Goal: Task Accomplishment & Management: Complete application form

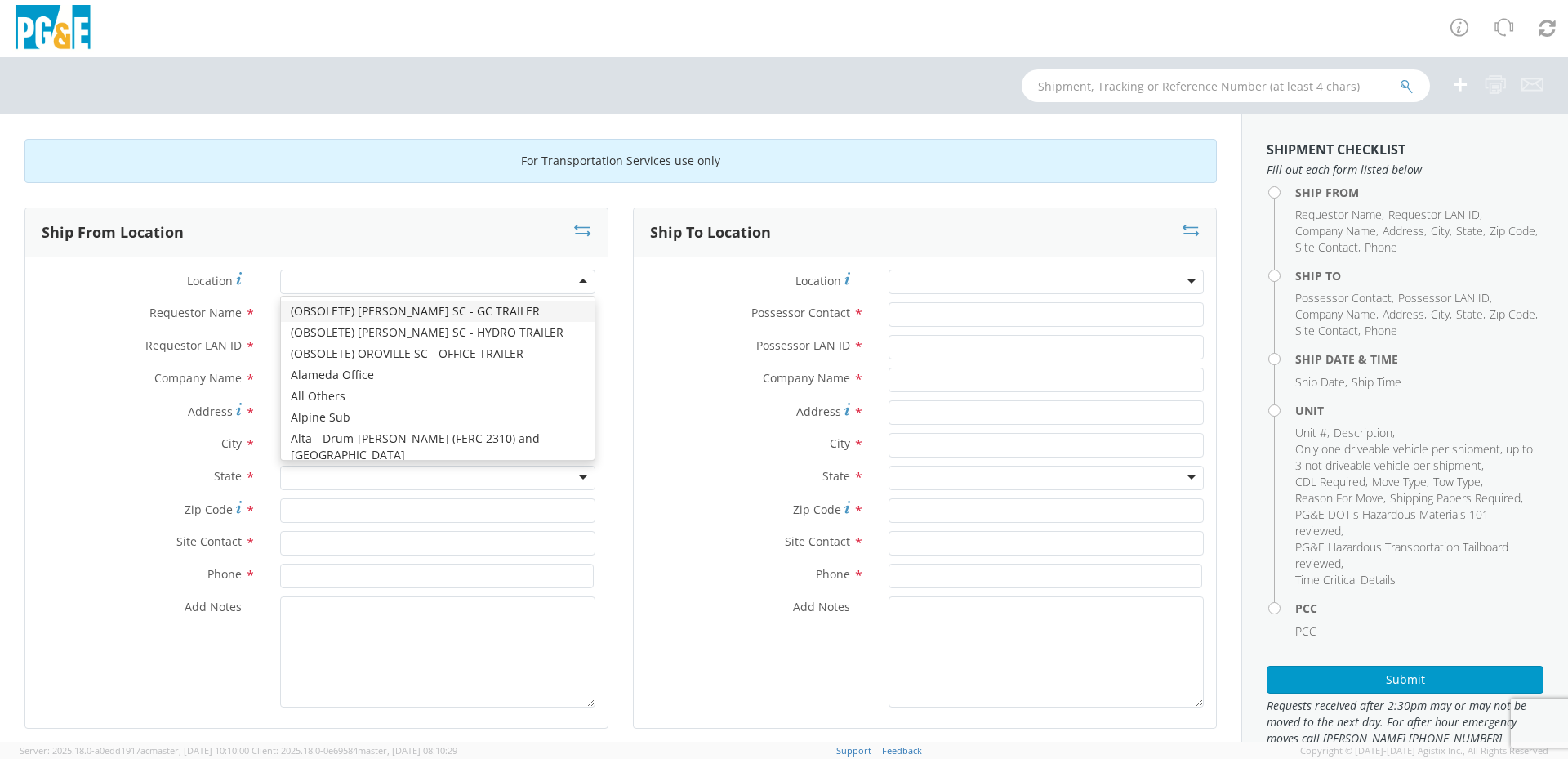
click at [529, 279] on div at bounding box center [438, 281] width 315 height 24
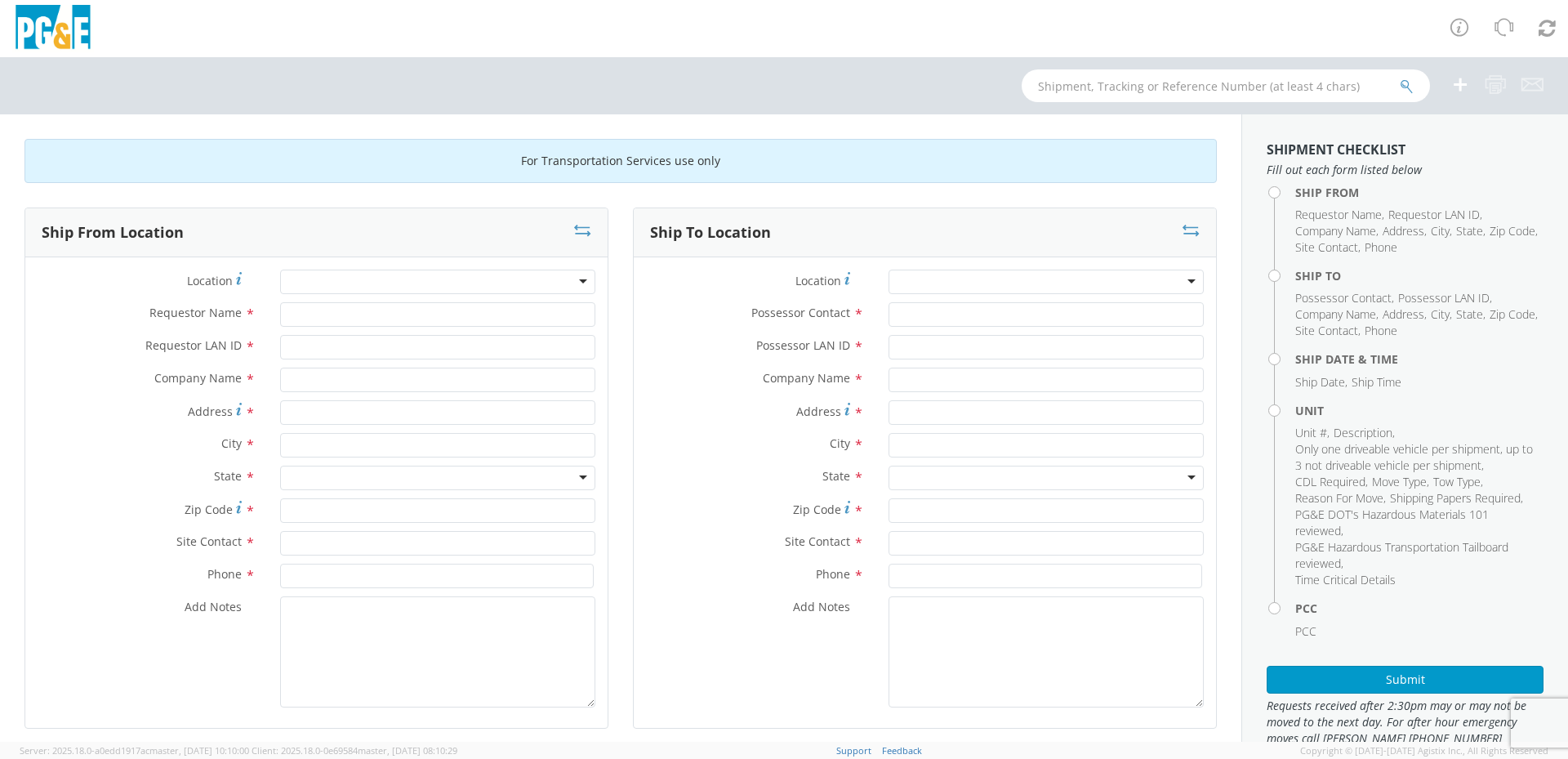
click at [337, 278] on div at bounding box center [438, 281] width 315 height 24
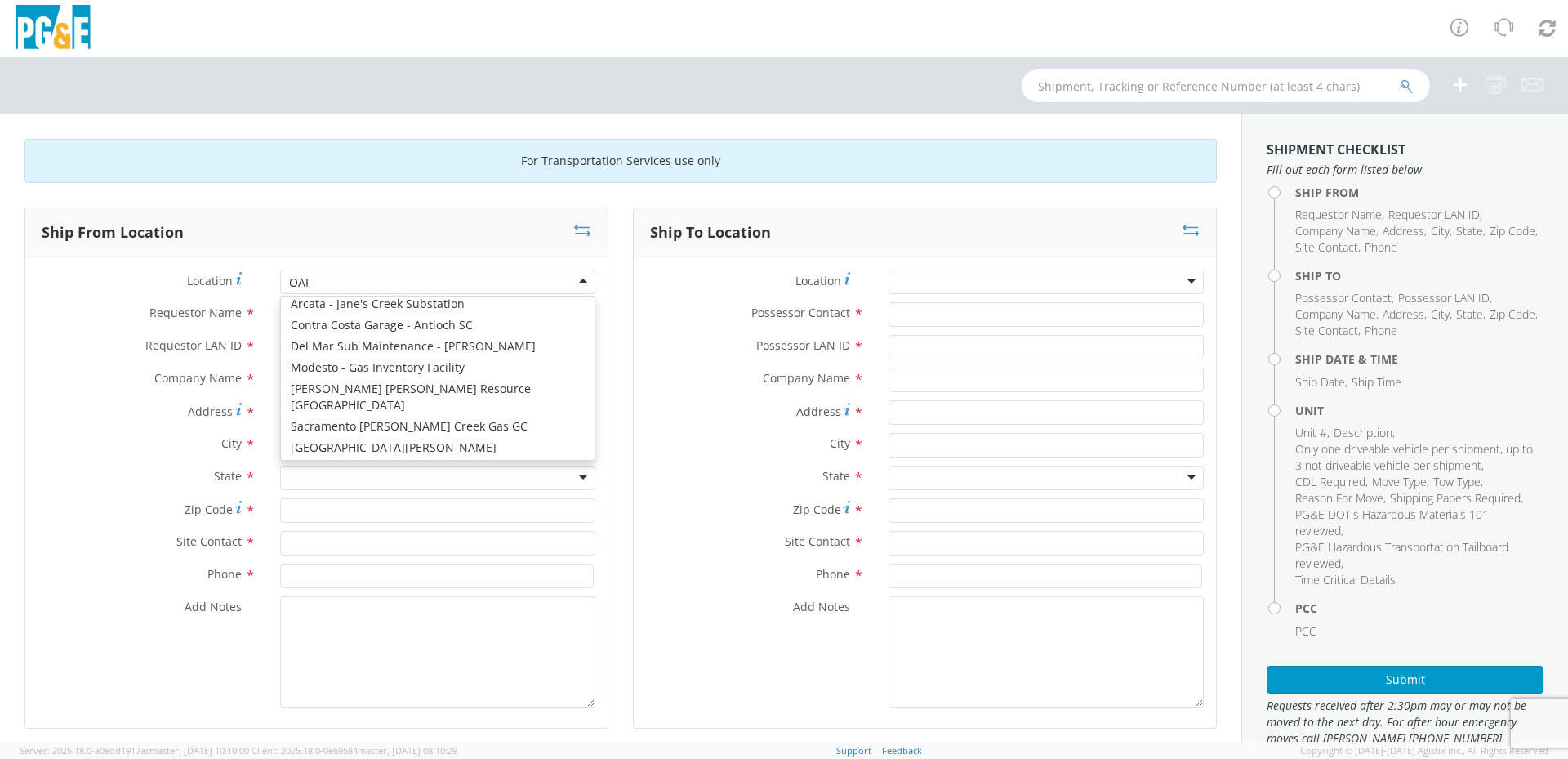
scroll to position [4, 0]
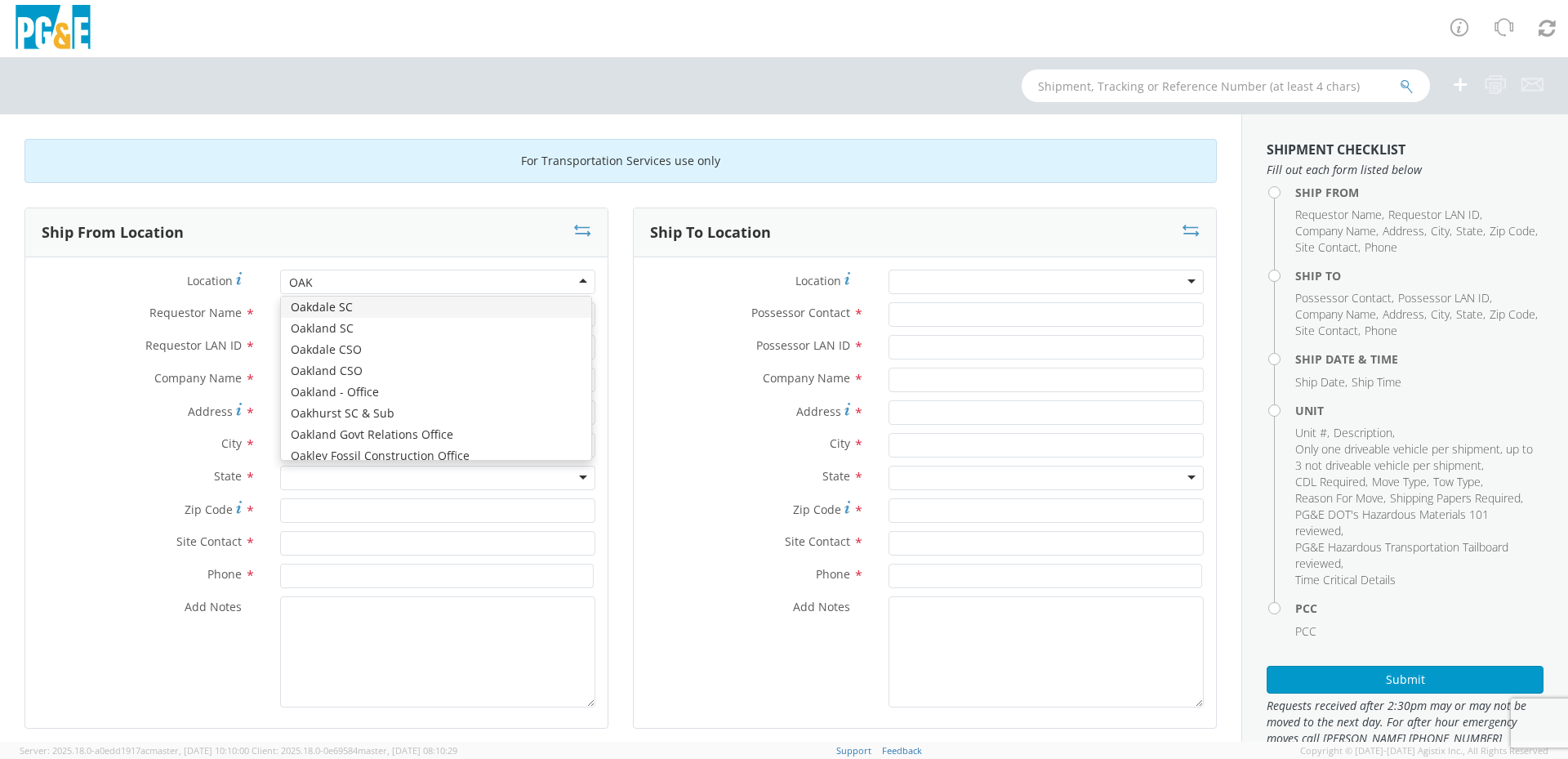
type input "OAKL"
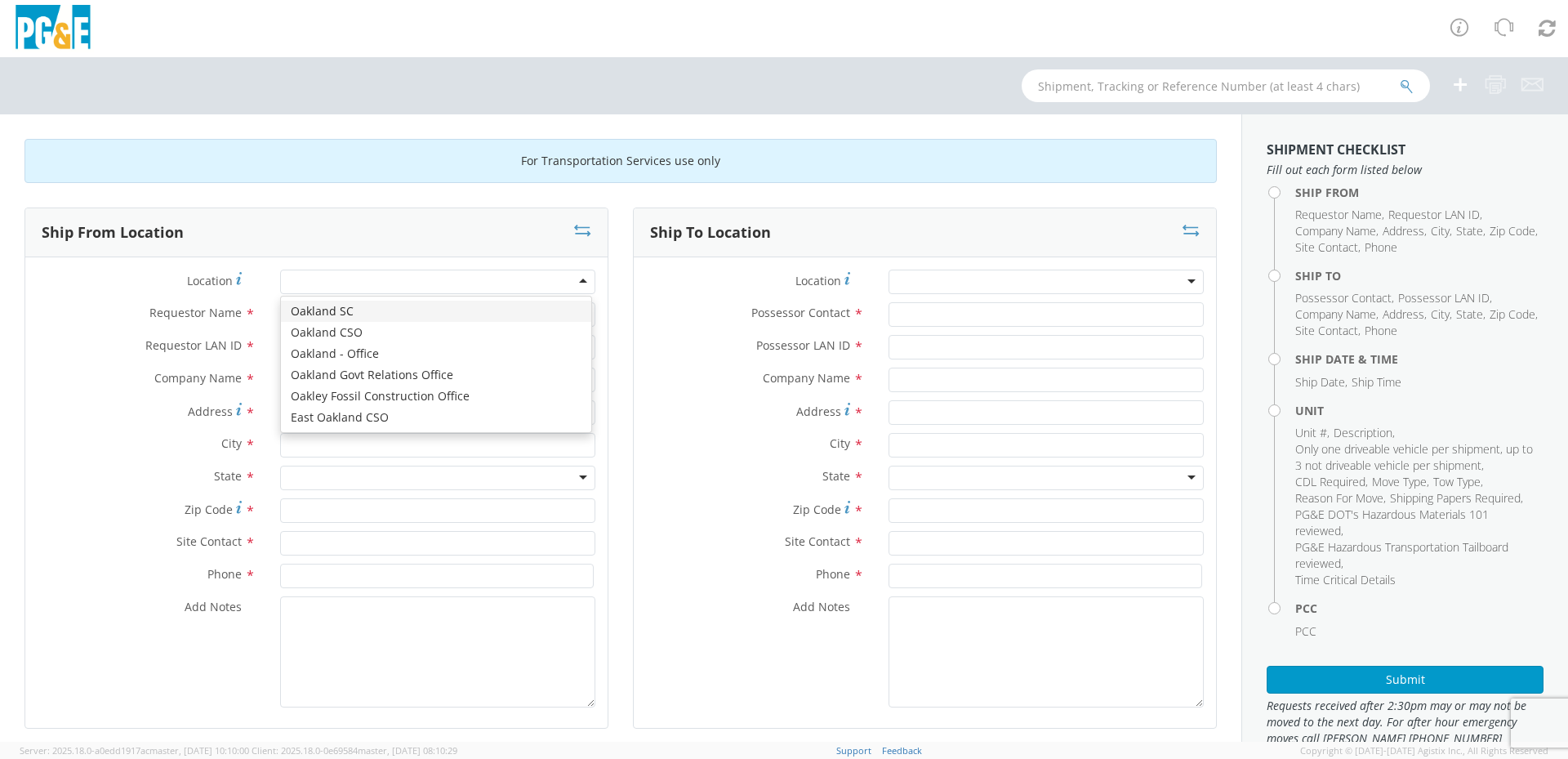
type input "PG&E"
type input "[STREET_ADDRESS]"
type input "[GEOGRAPHIC_DATA]"
type input "94601"
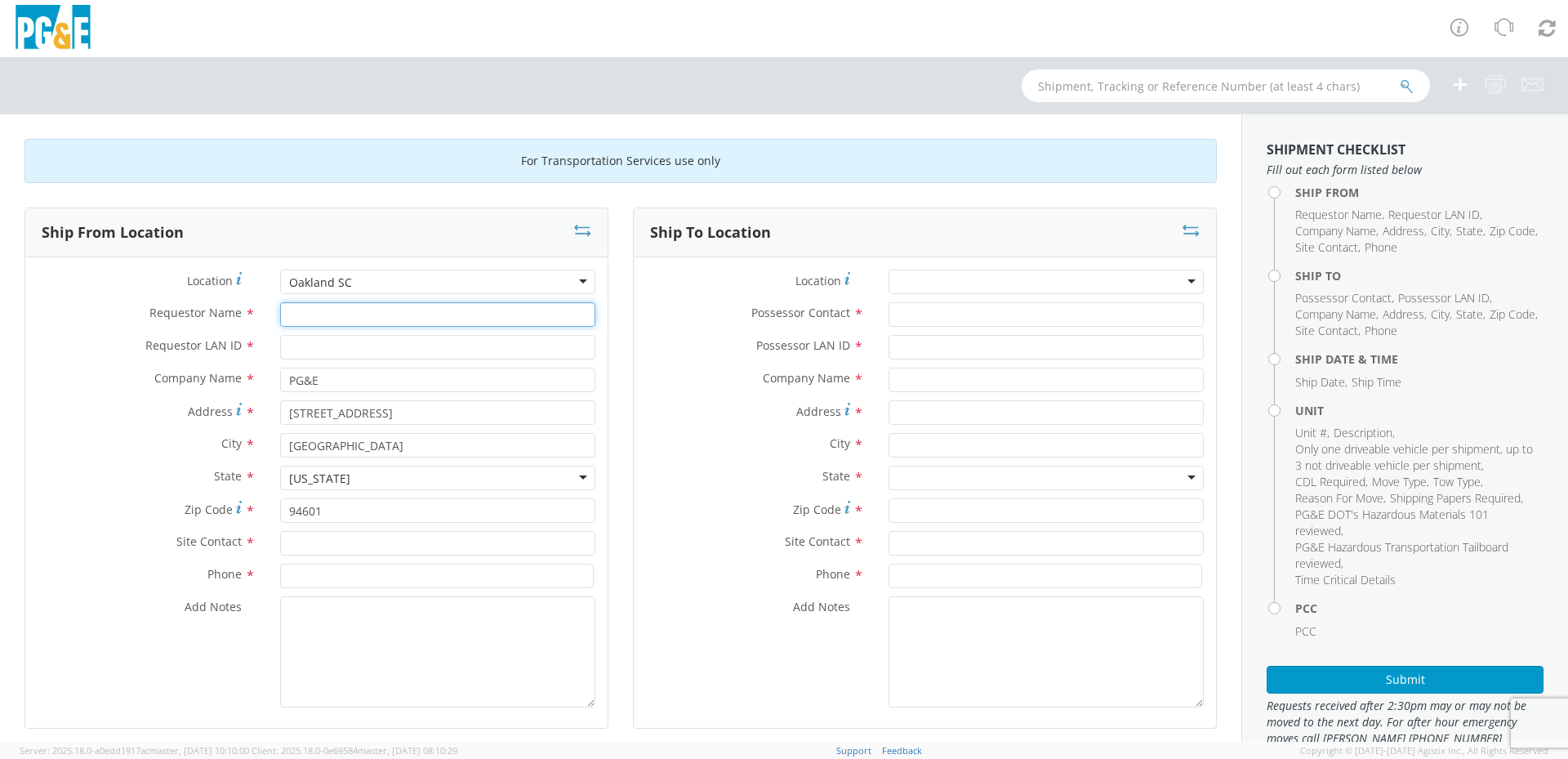
click at [342, 318] on input "Requestor Name *" at bounding box center [438, 314] width 315 height 24
type input "[PERSON_NAME]"
click at [339, 345] on input "Requestor LAN ID *" at bounding box center [438, 347] width 315 height 24
type input "GYY1"
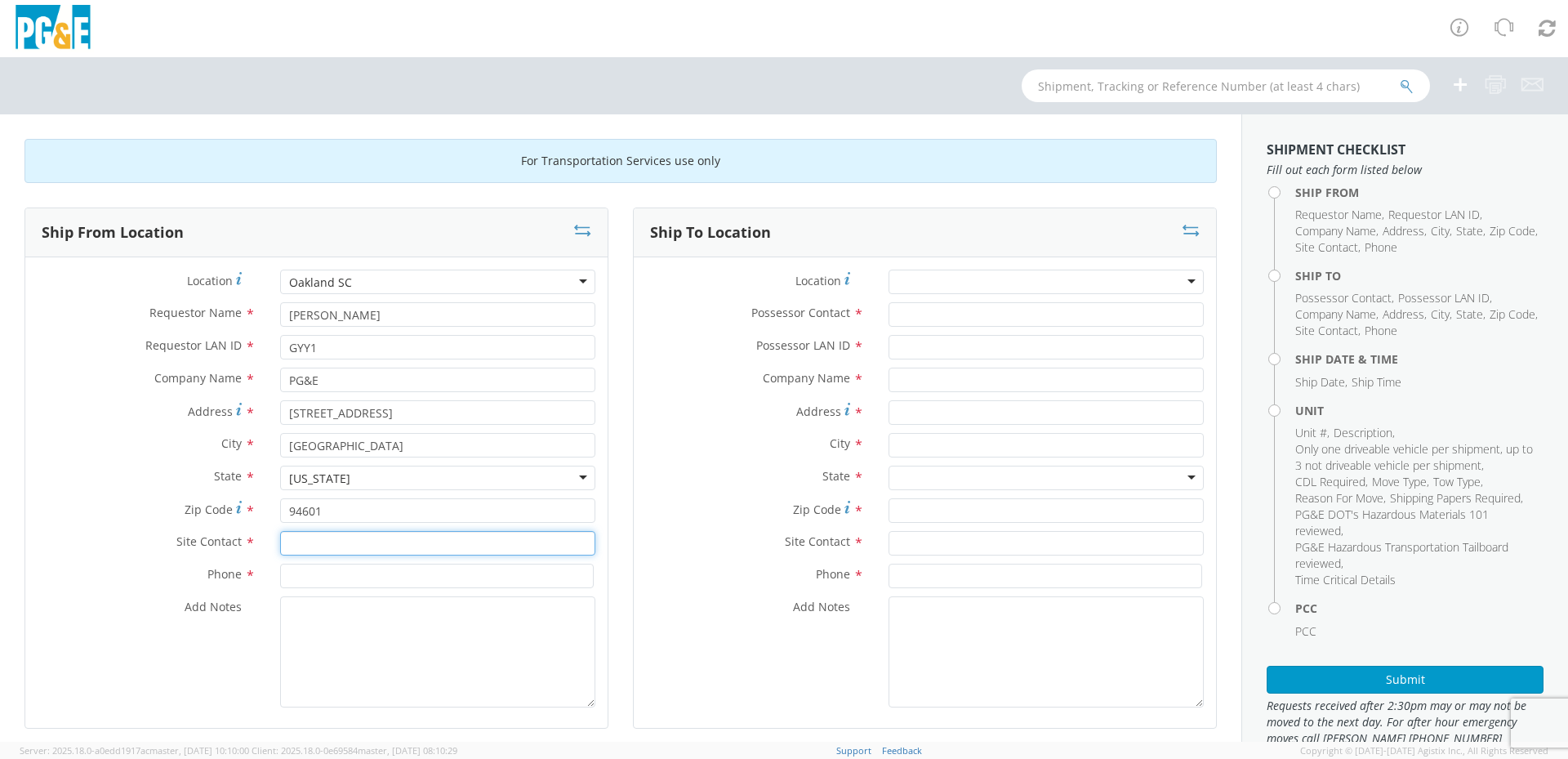
click at [380, 541] on input "text" at bounding box center [438, 543] width 315 height 24
type input "[PERSON_NAME]"
click at [373, 576] on input at bounding box center [437, 576] width 313 height 24
type input "5103474180"
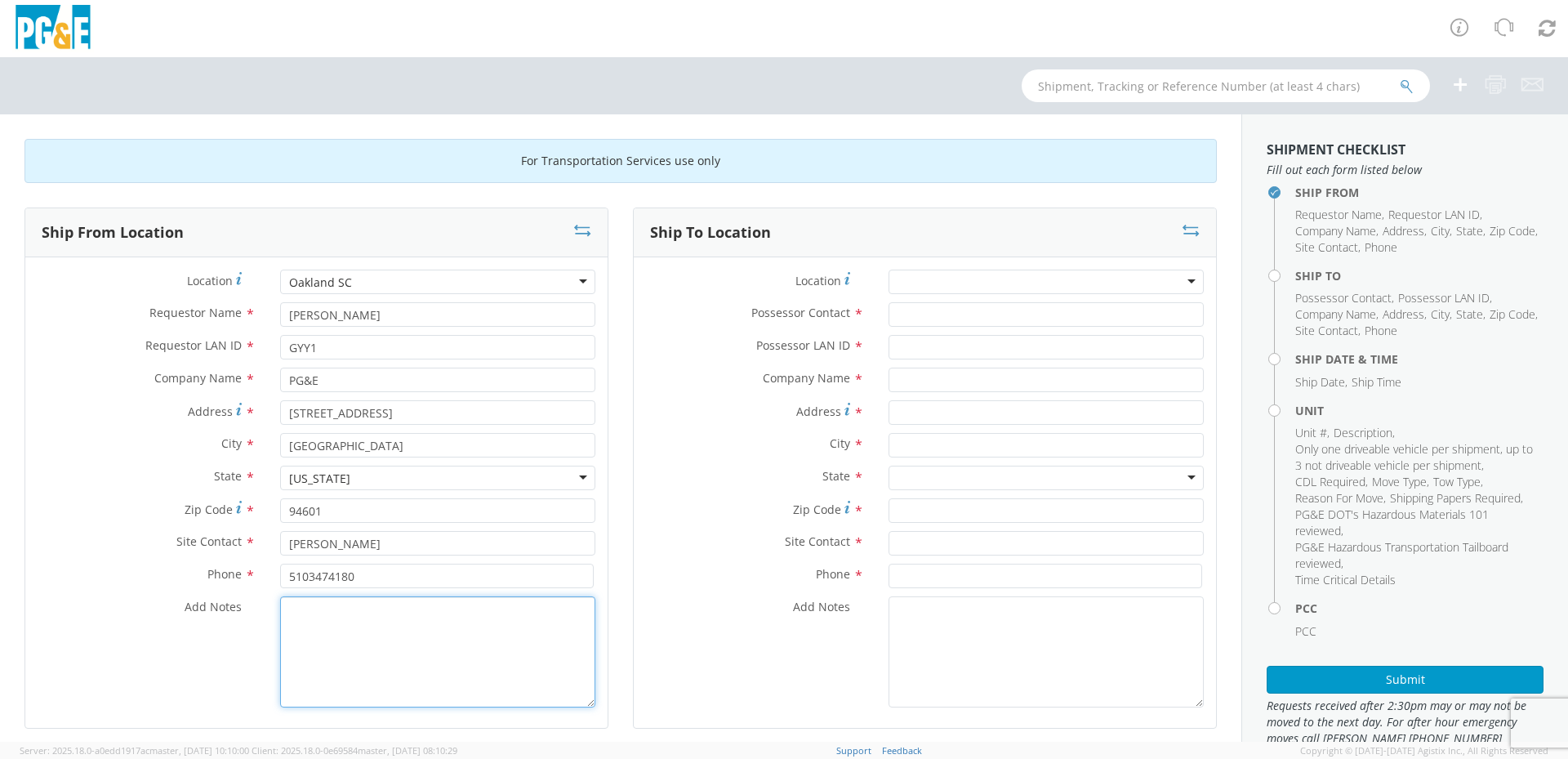
click at [446, 674] on textarea "Add Notes *" at bounding box center [438, 652] width 315 height 111
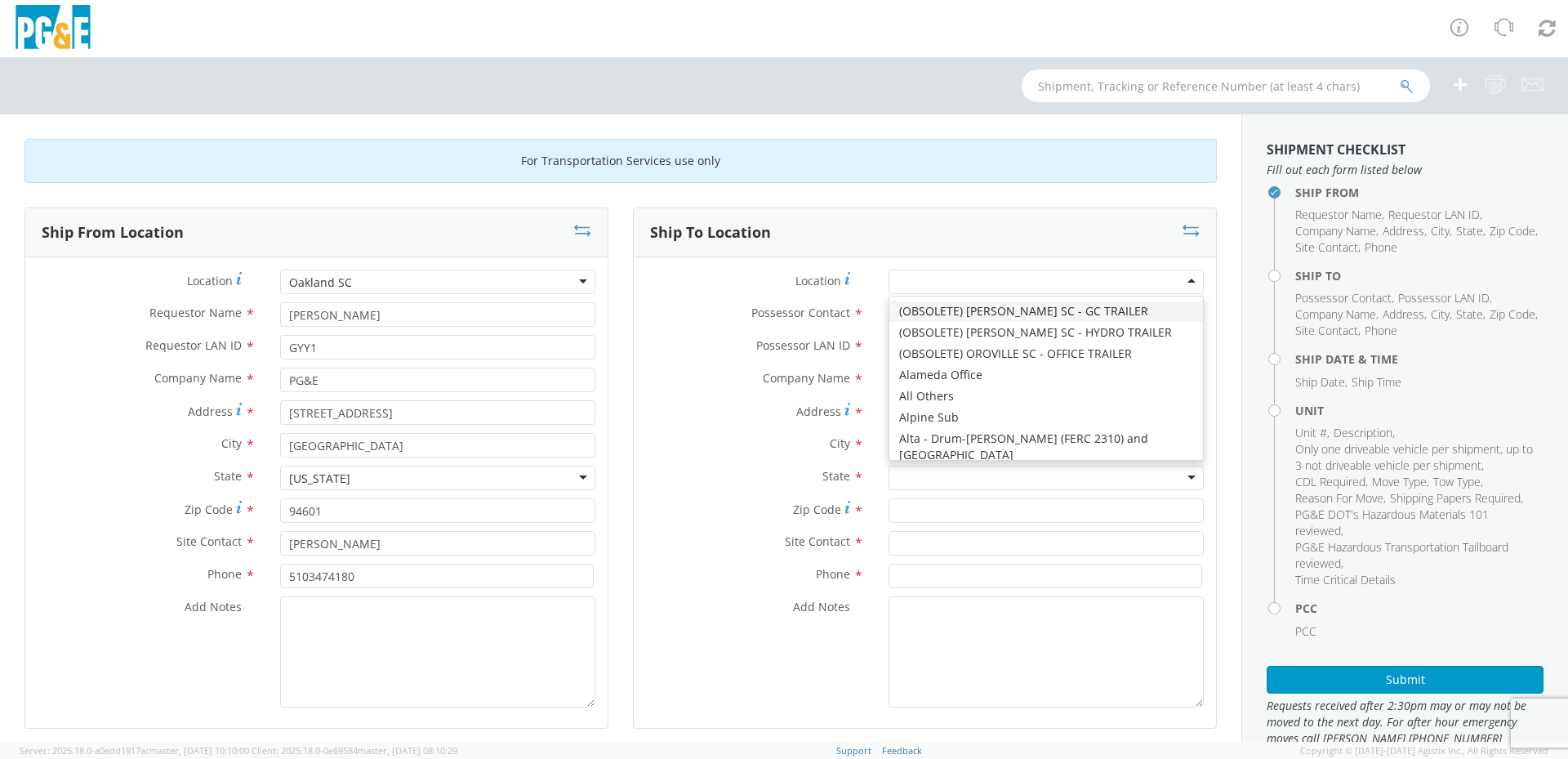
click at [1022, 286] on div at bounding box center [1047, 281] width 315 height 24
click at [1022, 281] on div at bounding box center [1047, 281] width 315 height 24
type input "JJ"
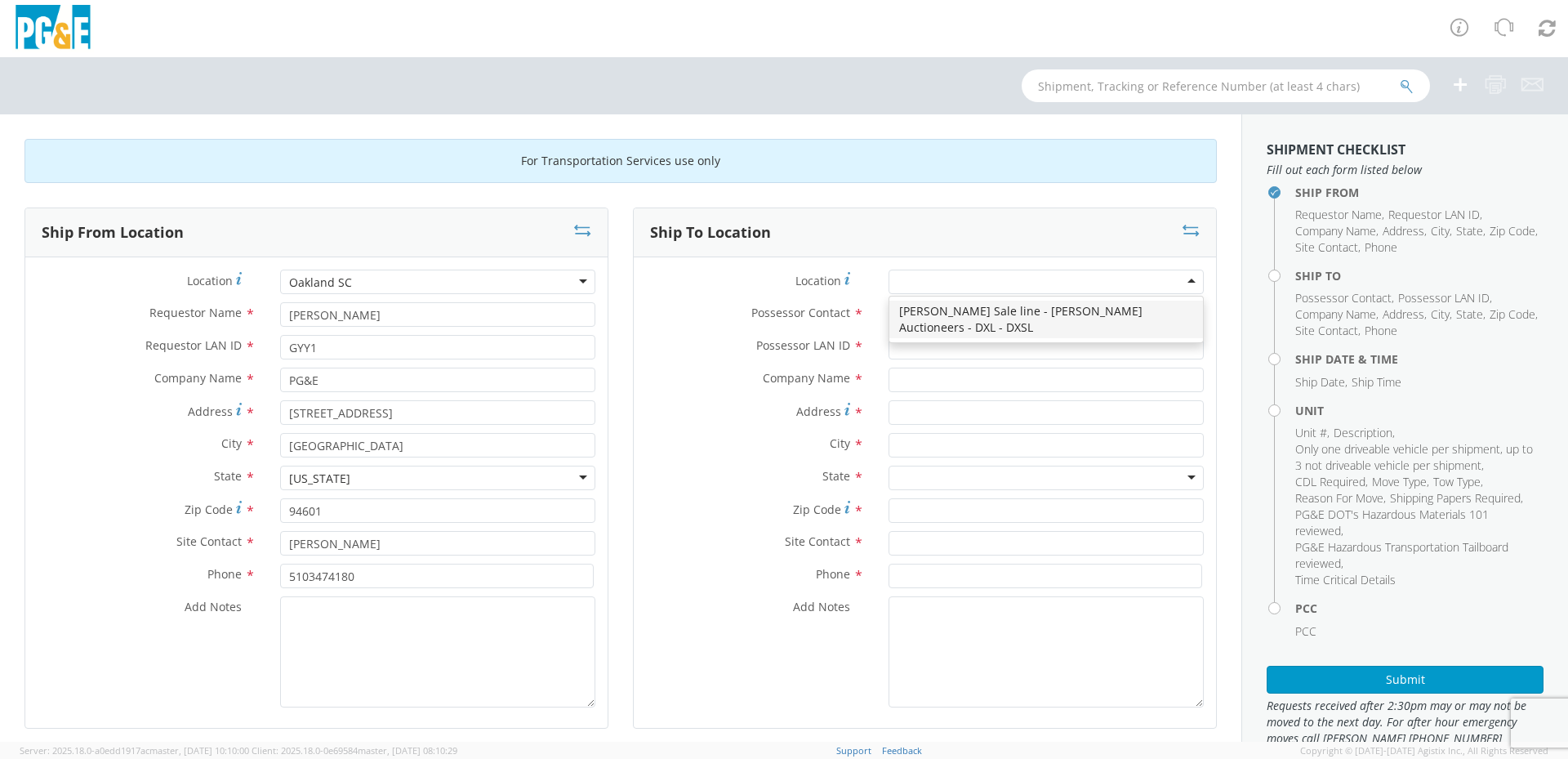
type input "PG&E"
type input "[STREET_ADDRESS][PERSON_NAME]"
type input "[PERSON_NAME]"
type input "95620"
type input "[PHONE_NUMBER]"
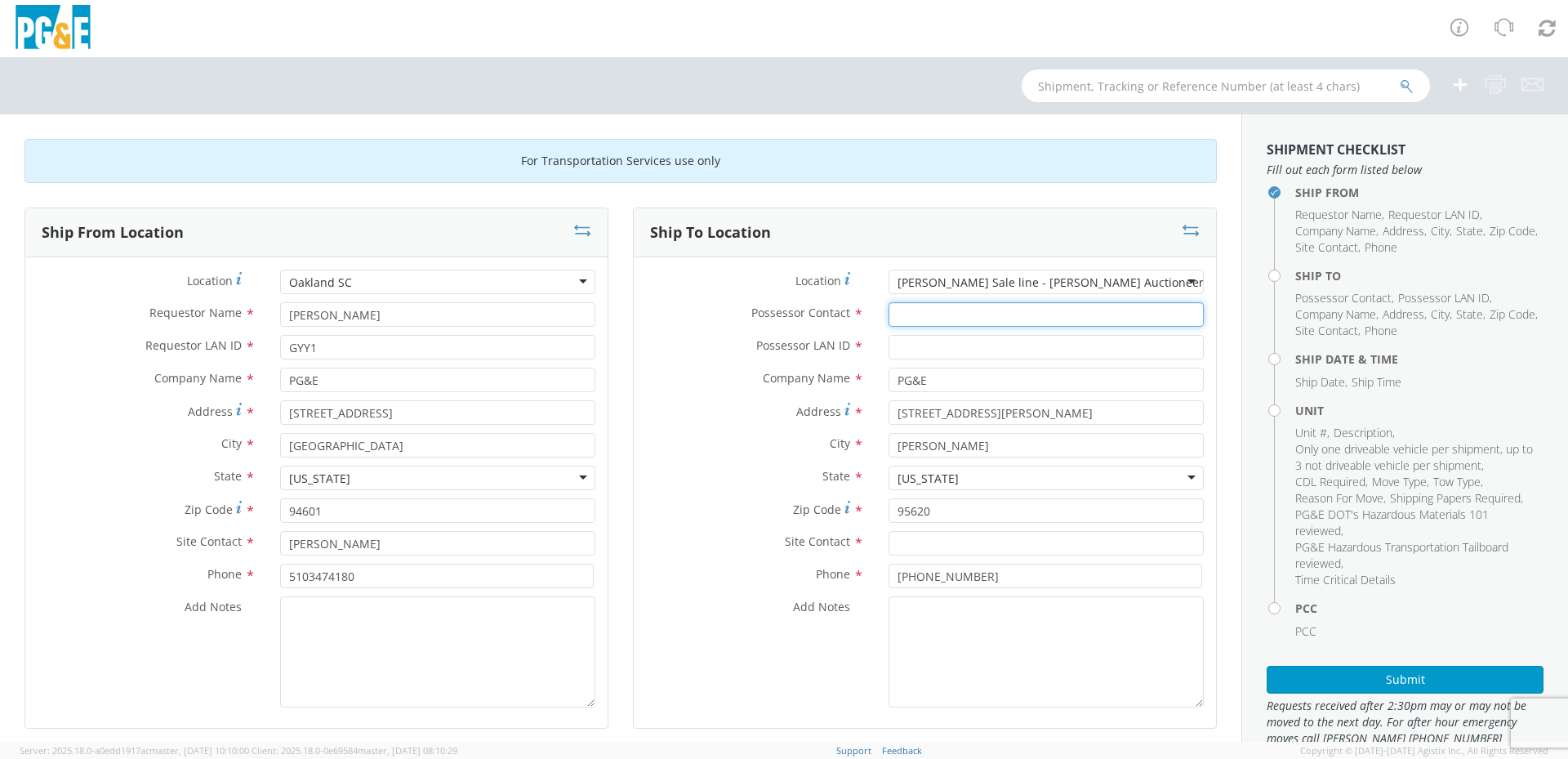
click at [936, 313] on input "Possessor Contact *" at bounding box center [1047, 314] width 315 height 24
click at [951, 311] on input "Possessor Contact *" at bounding box center [1047, 314] width 315 height 24
type input "[PERSON_NAME]"
click at [950, 344] on input "Possessor LAN ID *" at bounding box center [1047, 347] width 315 height 24
type input "GYY1"
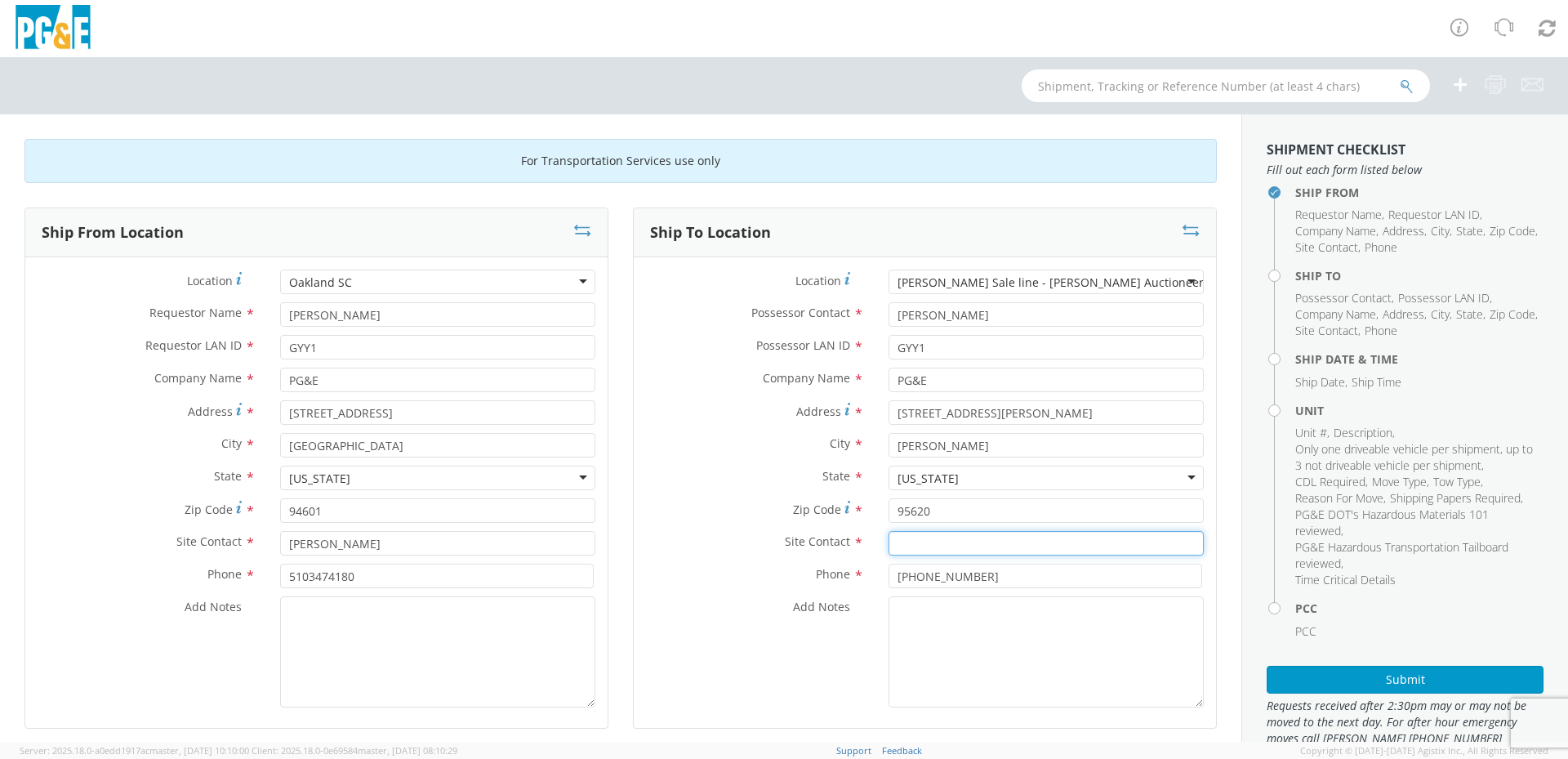
click at [997, 536] on input "text" at bounding box center [1047, 543] width 315 height 24
click at [1010, 542] on input "text" at bounding box center [1047, 543] width 315 height 24
click at [726, 690] on div "Add Notes *" at bounding box center [925, 652] width 582 height 111
click at [978, 534] on input "text" at bounding box center [1047, 543] width 315 height 24
click at [1000, 548] on input "text" at bounding box center [1047, 543] width 315 height 24
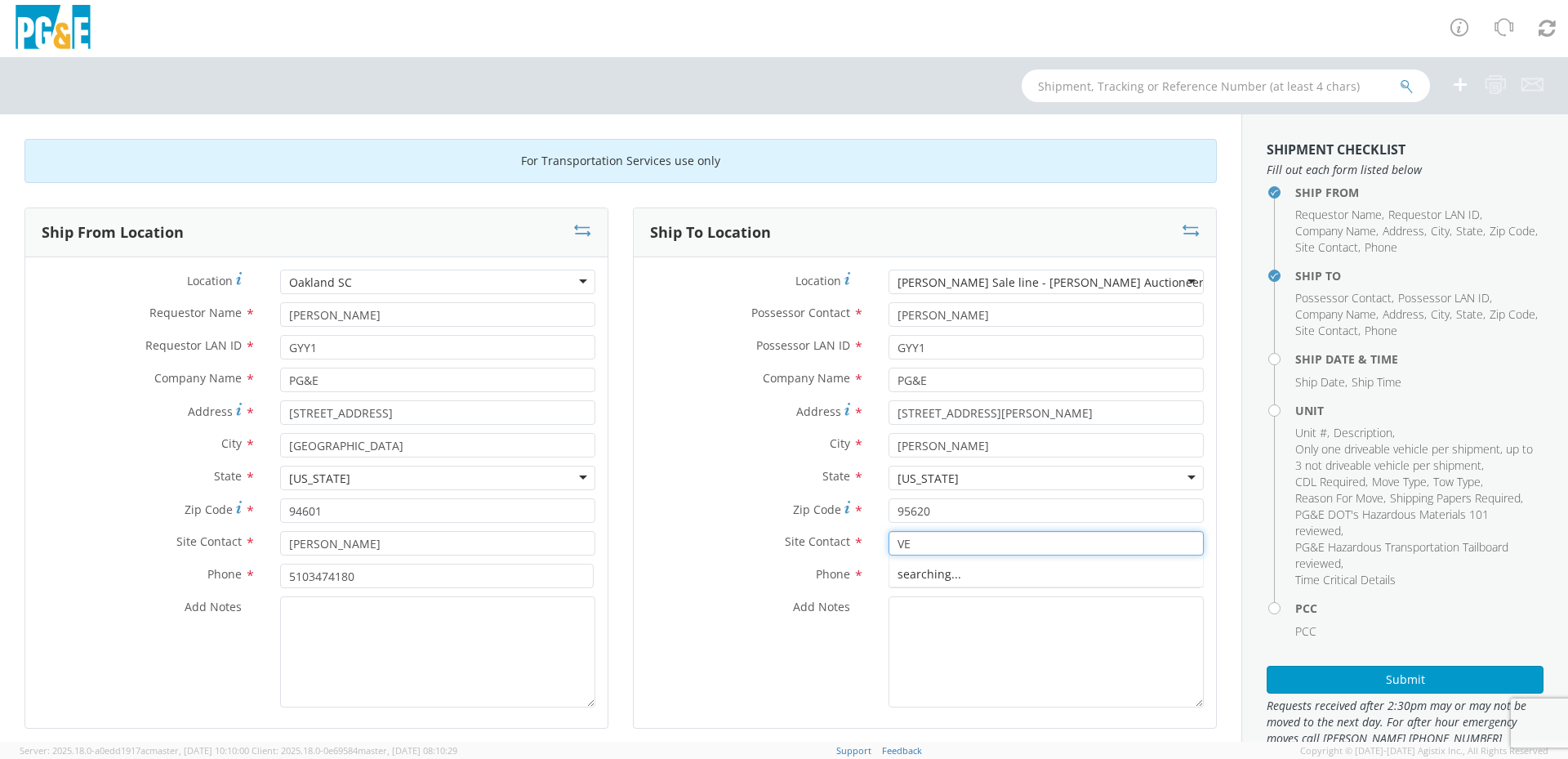
type input "V"
type input "SALE LINE STAFF"
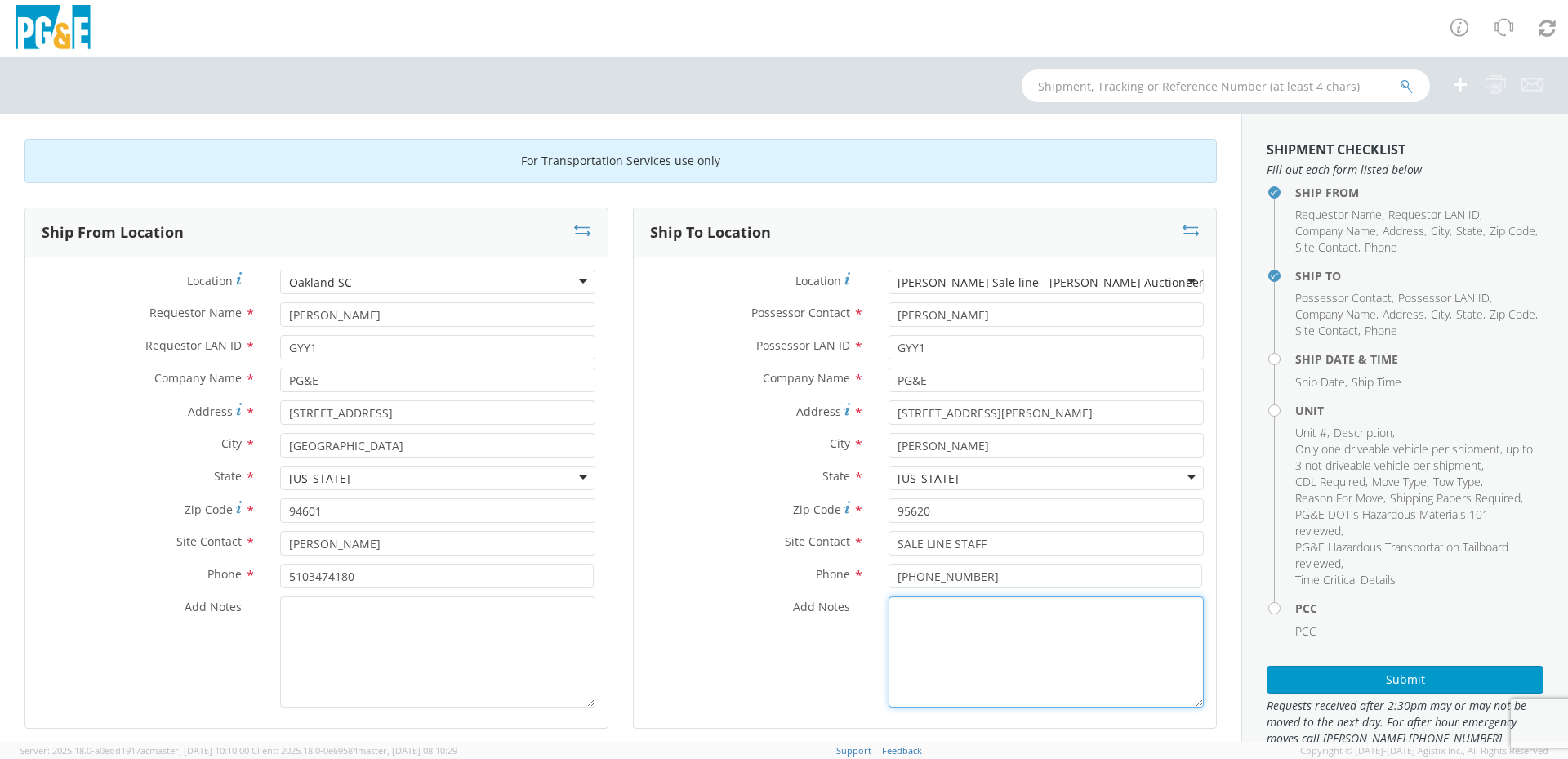
click at [1010, 651] on textarea "Add Notes *" at bounding box center [1047, 652] width 315 height 111
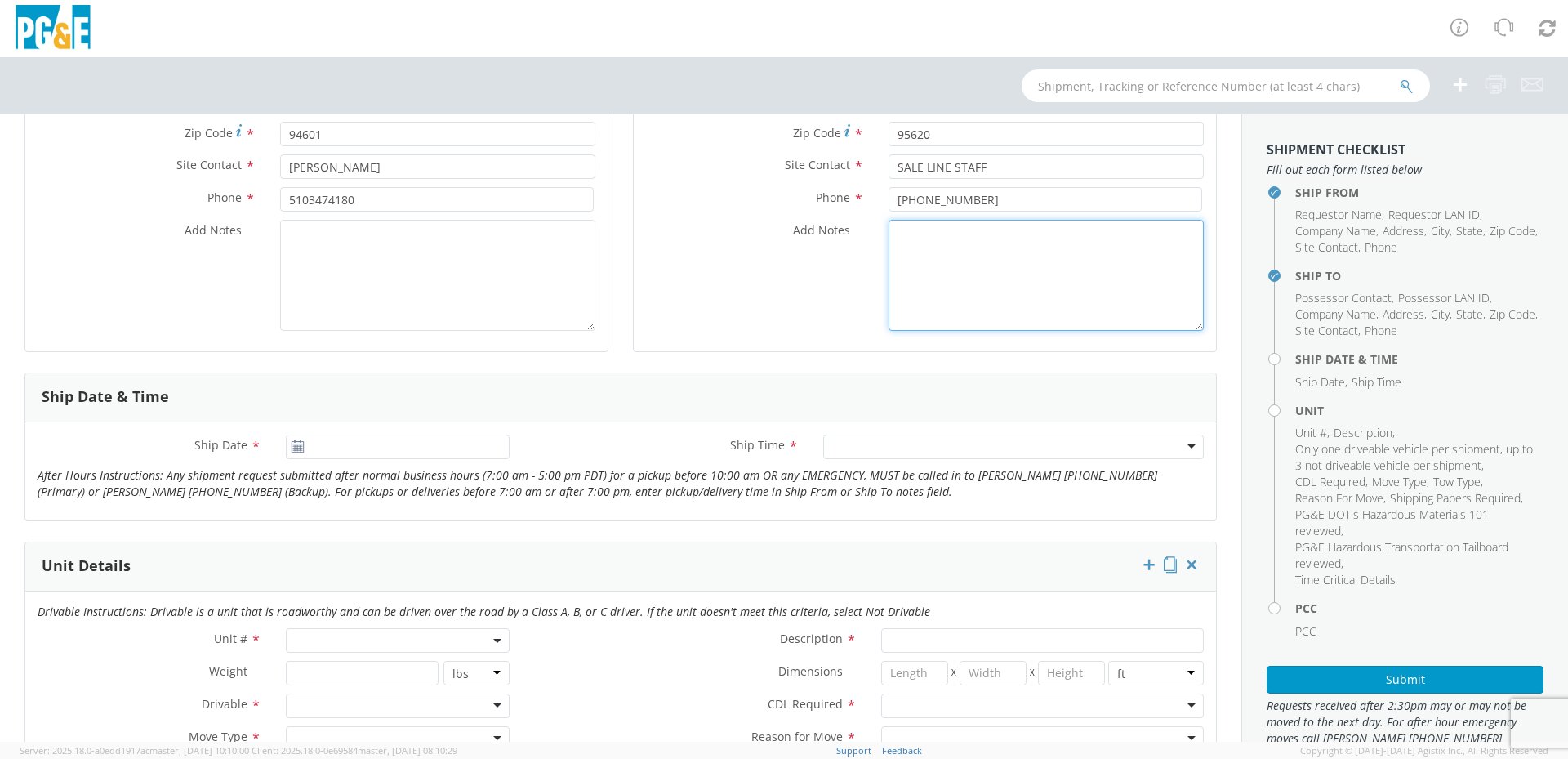
scroll to position [408, 0]
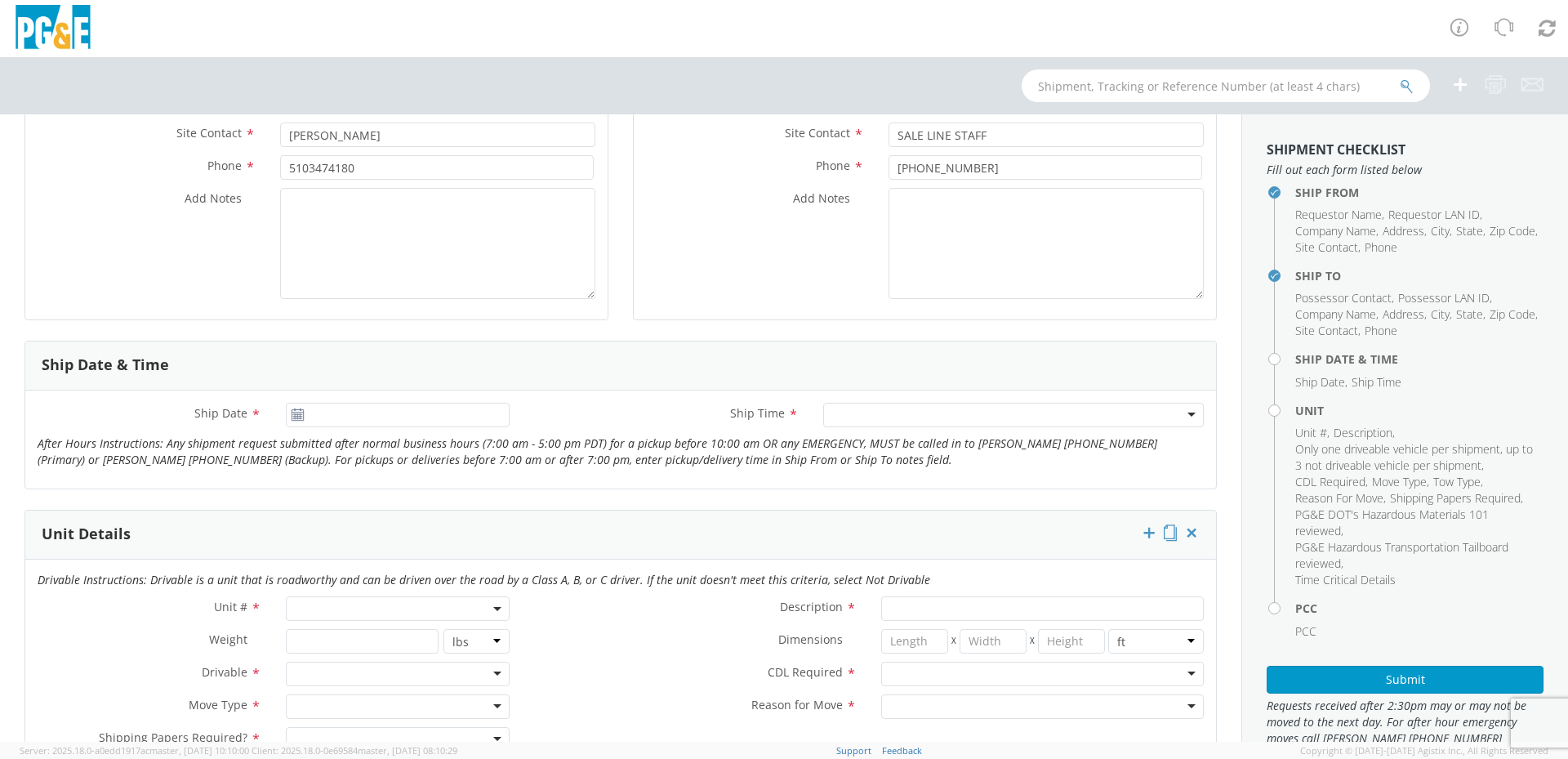
click at [292, 413] on use at bounding box center [297, 414] width 11 height 11
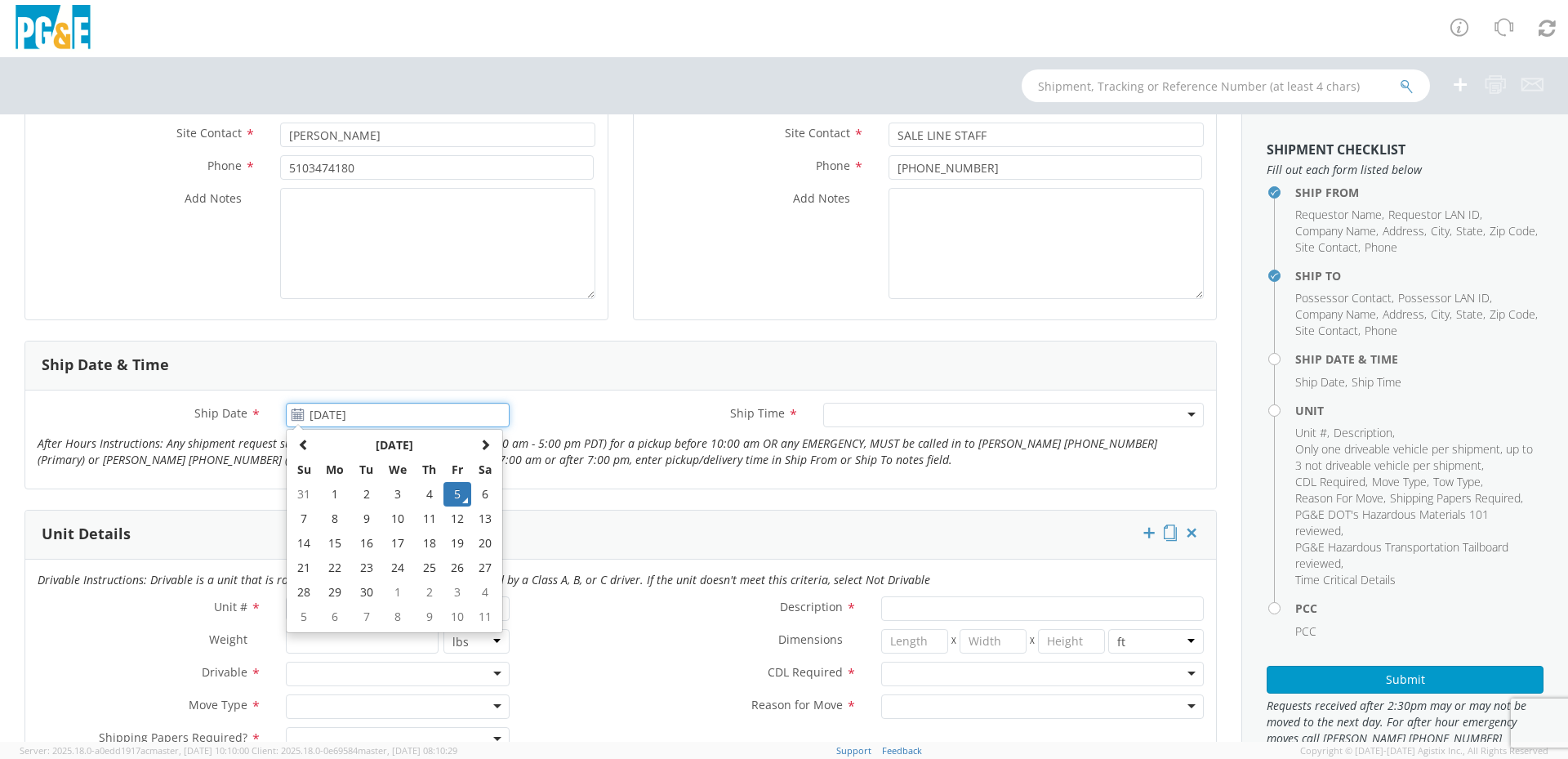
click at [409, 417] on input "[DATE]" at bounding box center [398, 415] width 224 height 24
click at [335, 516] on td "8" at bounding box center [336, 519] width 35 height 24
type input "[DATE]"
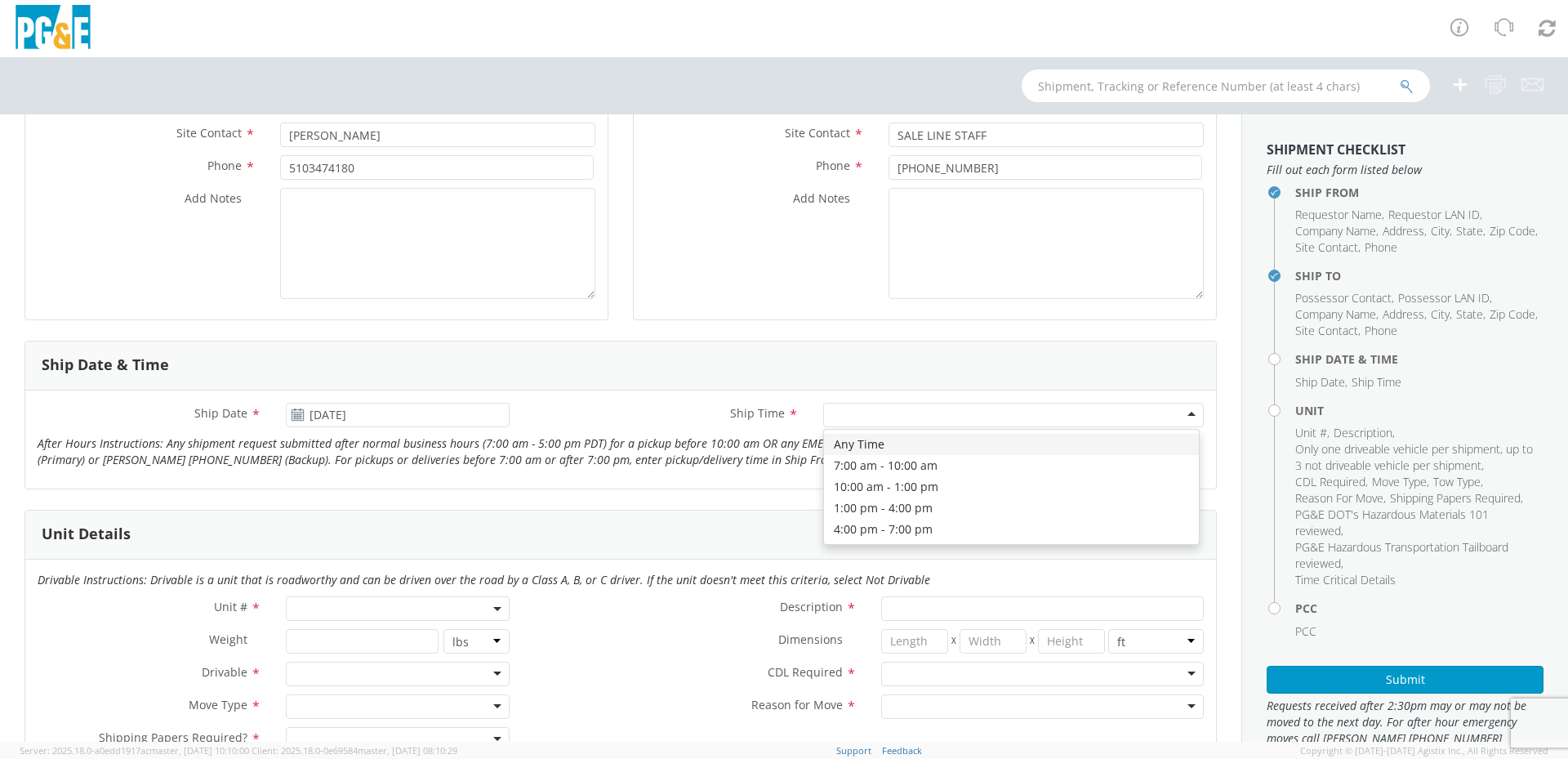
click at [973, 415] on div at bounding box center [1014, 415] width 381 height 24
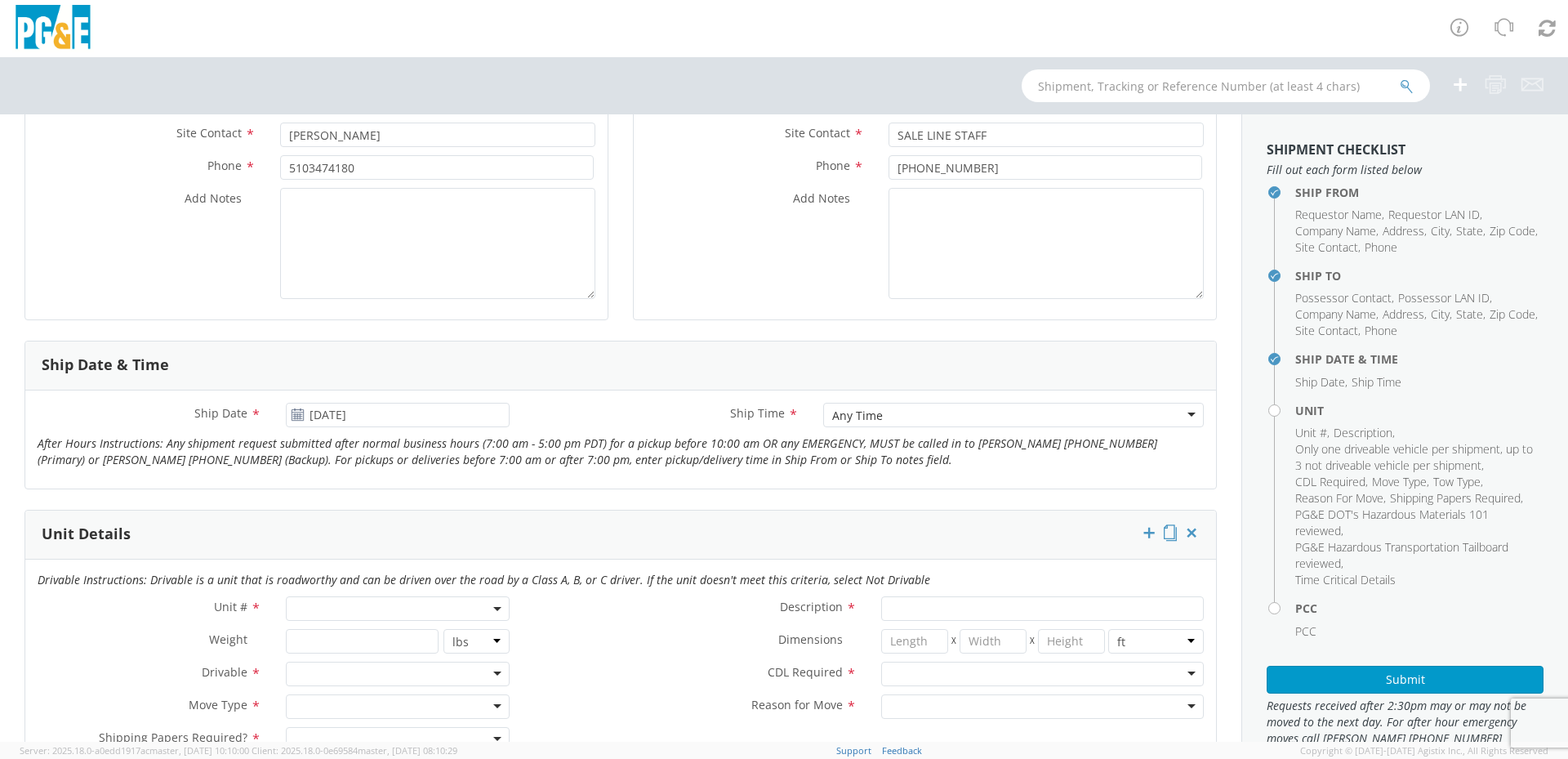
click at [907, 420] on div "Any Time" at bounding box center [1014, 415] width 381 height 24
click at [911, 443] on div "Ship Date * [DATE] Ship Time * Any Time Any Time Any Time 7:00 am - 10:00 am 10…" at bounding box center [621, 439] width 1191 height 73
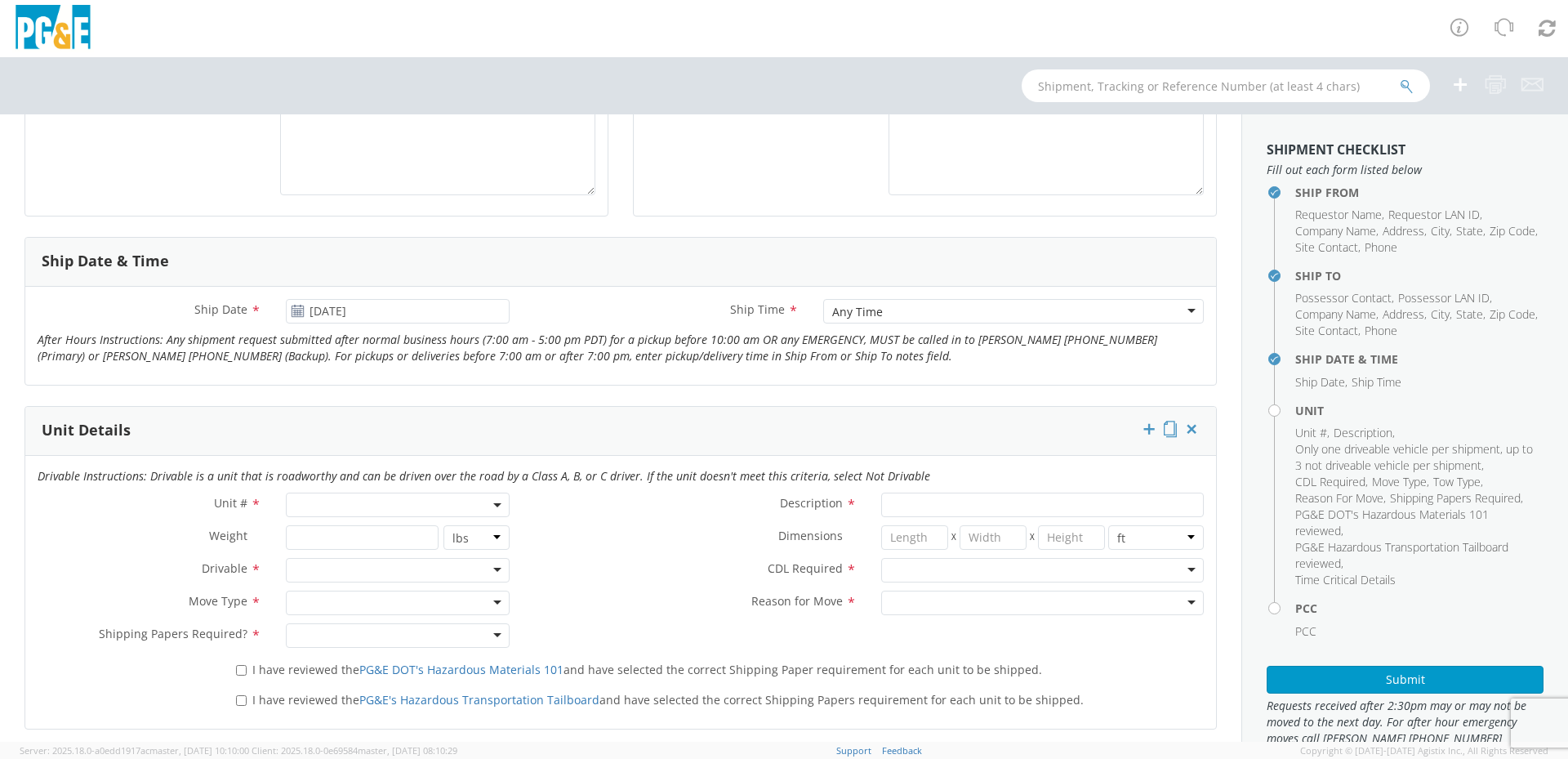
scroll to position [572, 0]
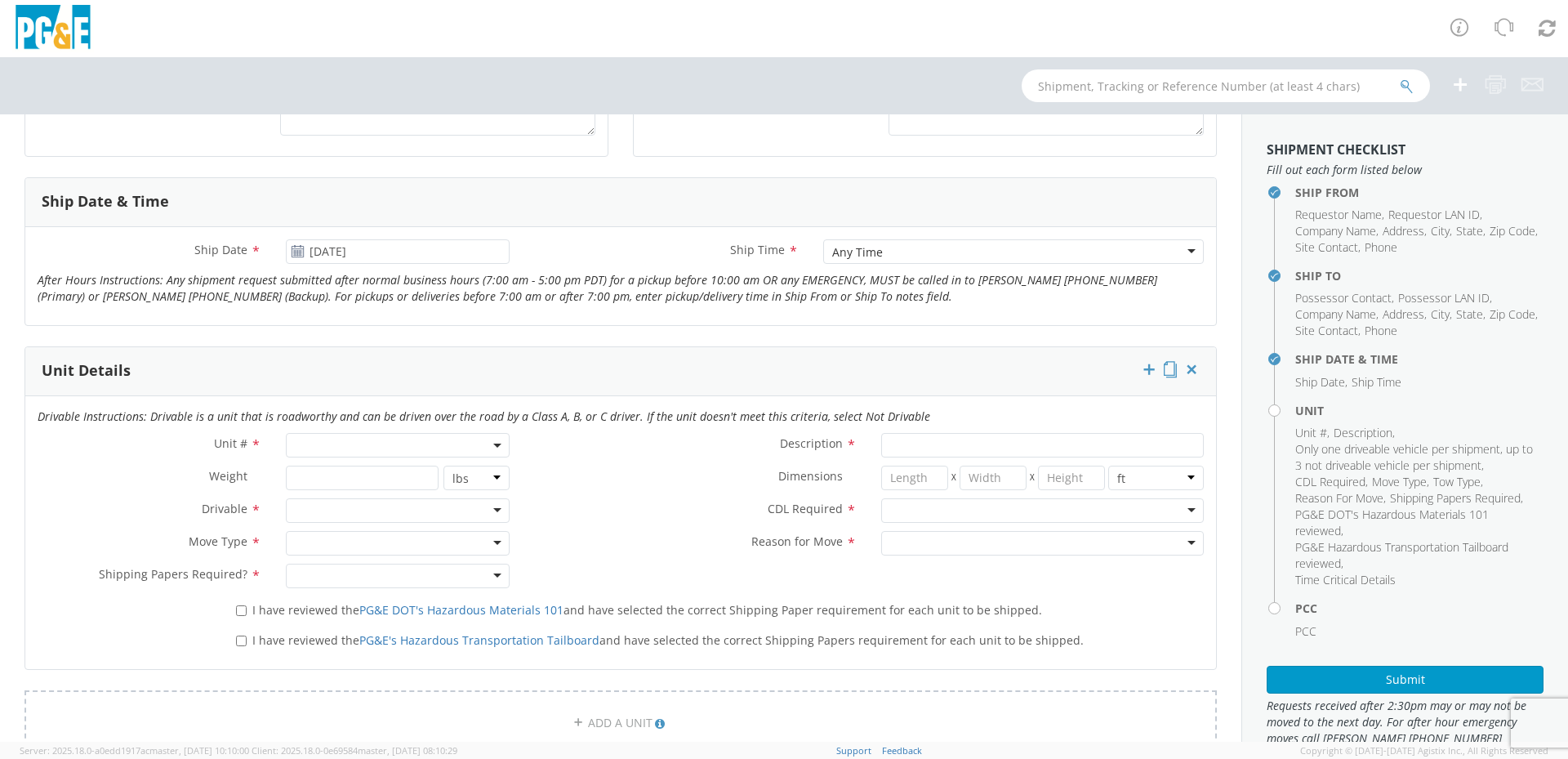
click at [367, 437] on span at bounding box center [398, 446] width 224 height 24
click at [330, 477] on input "search" at bounding box center [396, 472] width 213 height 24
click at [379, 447] on span at bounding box center [398, 446] width 224 height 24
click at [386, 443] on span at bounding box center [398, 446] width 224 height 24
click at [364, 474] on input "search" at bounding box center [396, 472] width 213 height 24
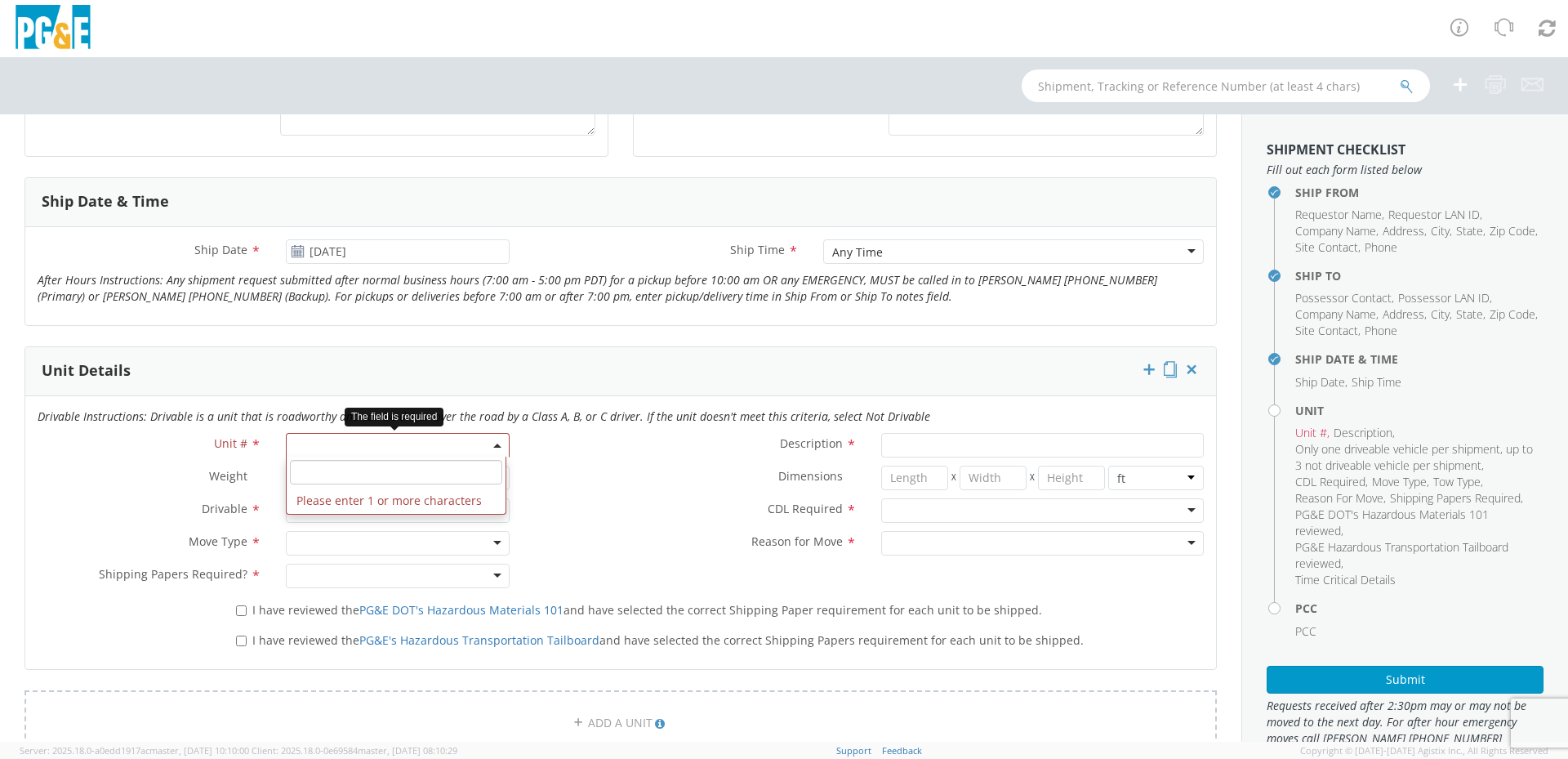
click at [342, 450] on span at bounding box center [398, 446] width 224 height 24
click at [352, 446] on span at bounding box center [398, 446] width 224 height 24
click at [356, 477] on input "search" at bounding box center [396, 472] width 213 height 24
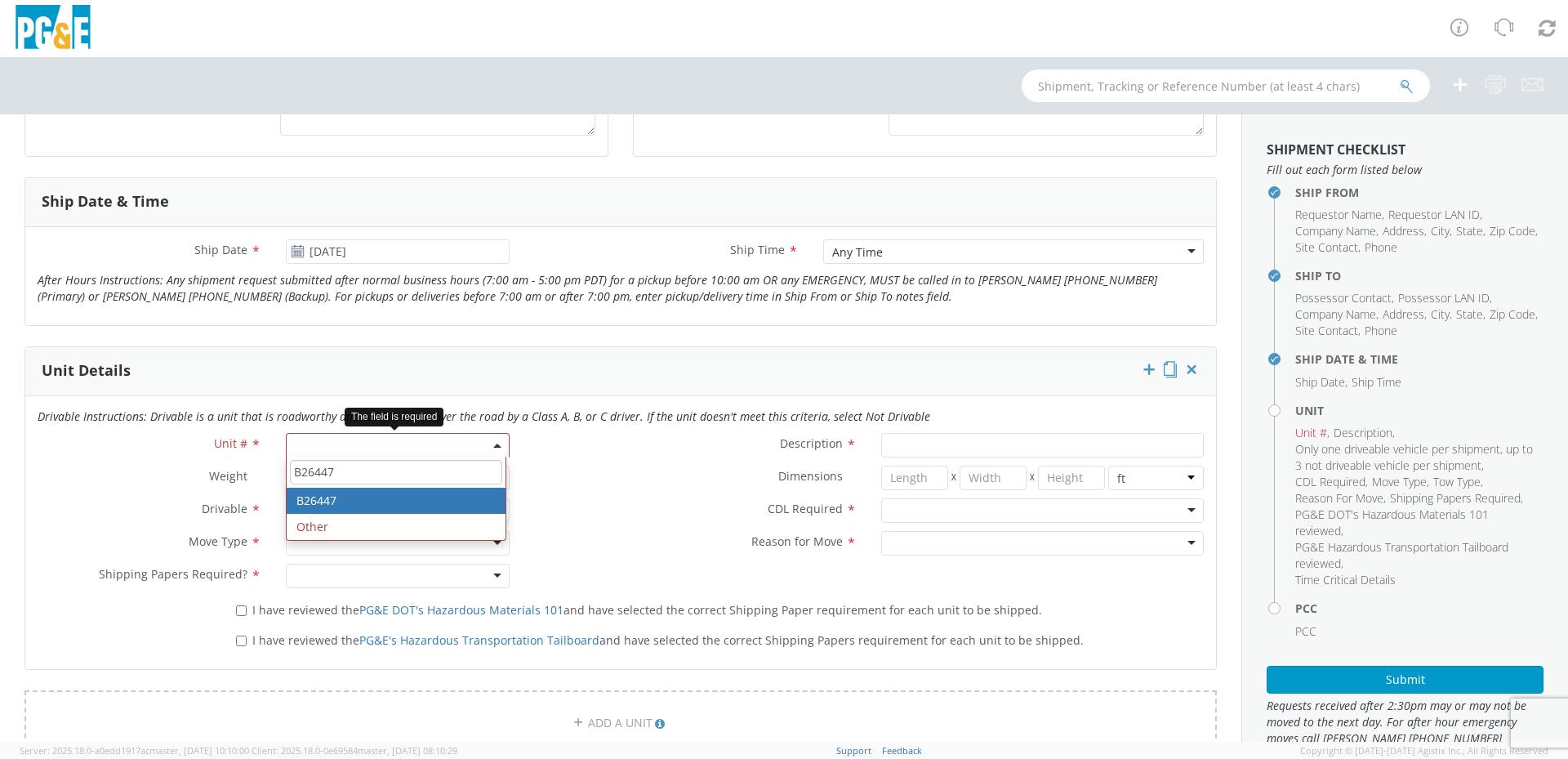
type input "B26447"
type input "TRUCK; DUMP 10YD 6X4"
type input "56000"
select select "B26447"
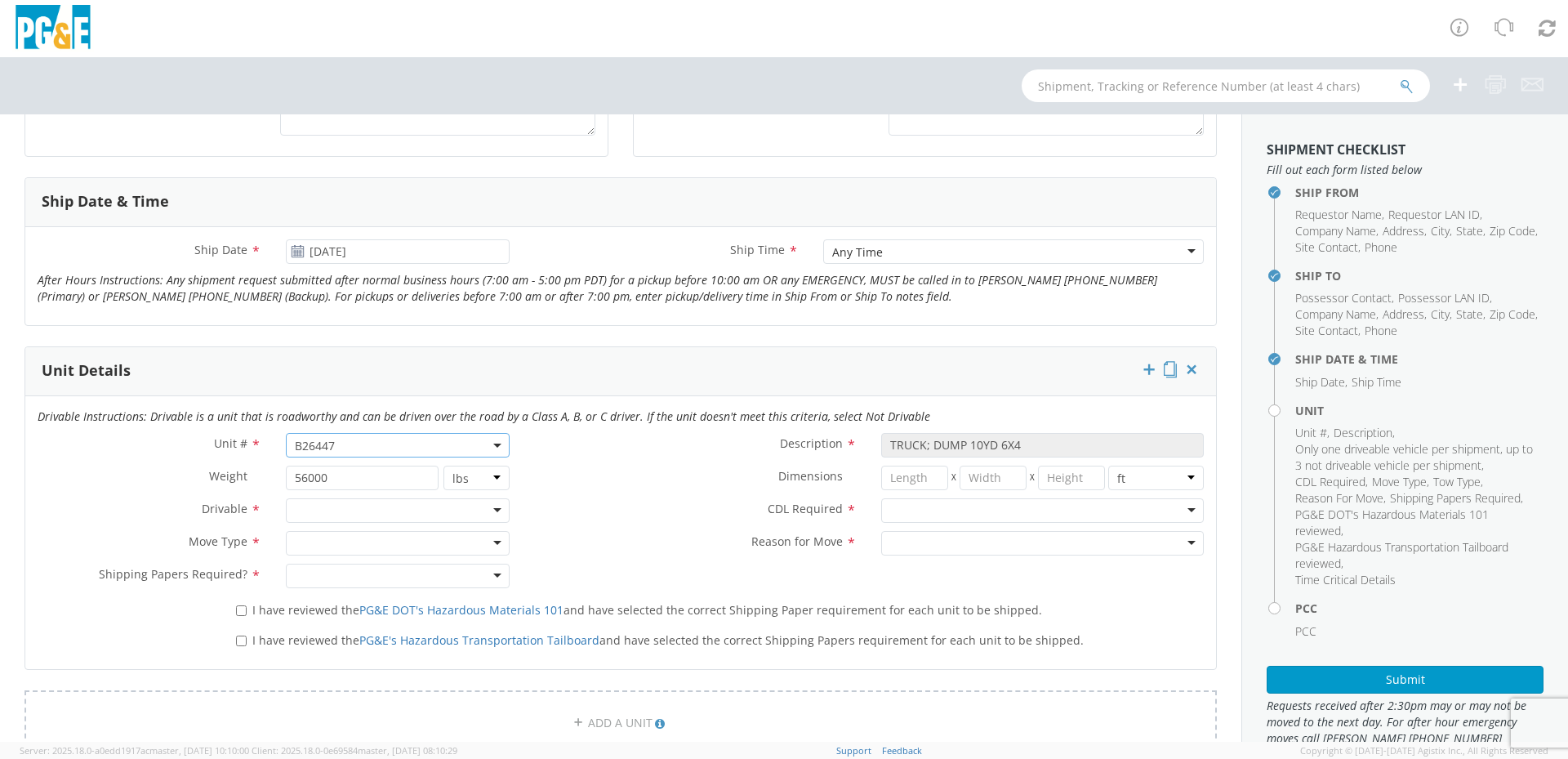
click at [332, 517] on div at bounding box center [398, 510] width 224 height 24
click at [358, 545] on div at bounding box center [398, 543] width 224 height 24
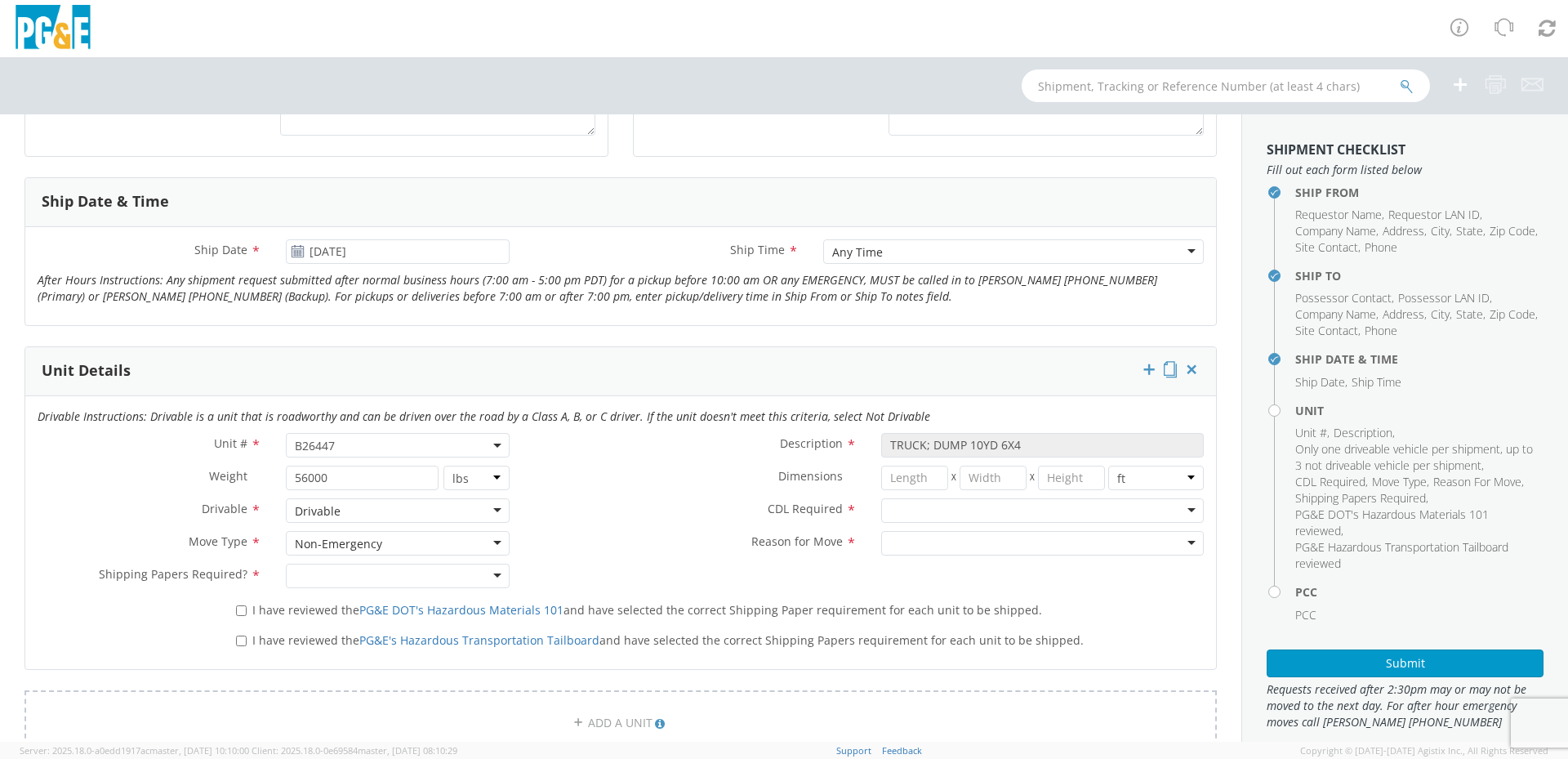
click at [384, 575] on div at bounding box center [398, 576] width 224 height 24
click at [952, 509] on div at bounding box center [1043, 510] width 323 height 24
click at [985, 539] on div at bounding box center [1043, 543] width 323 height 24
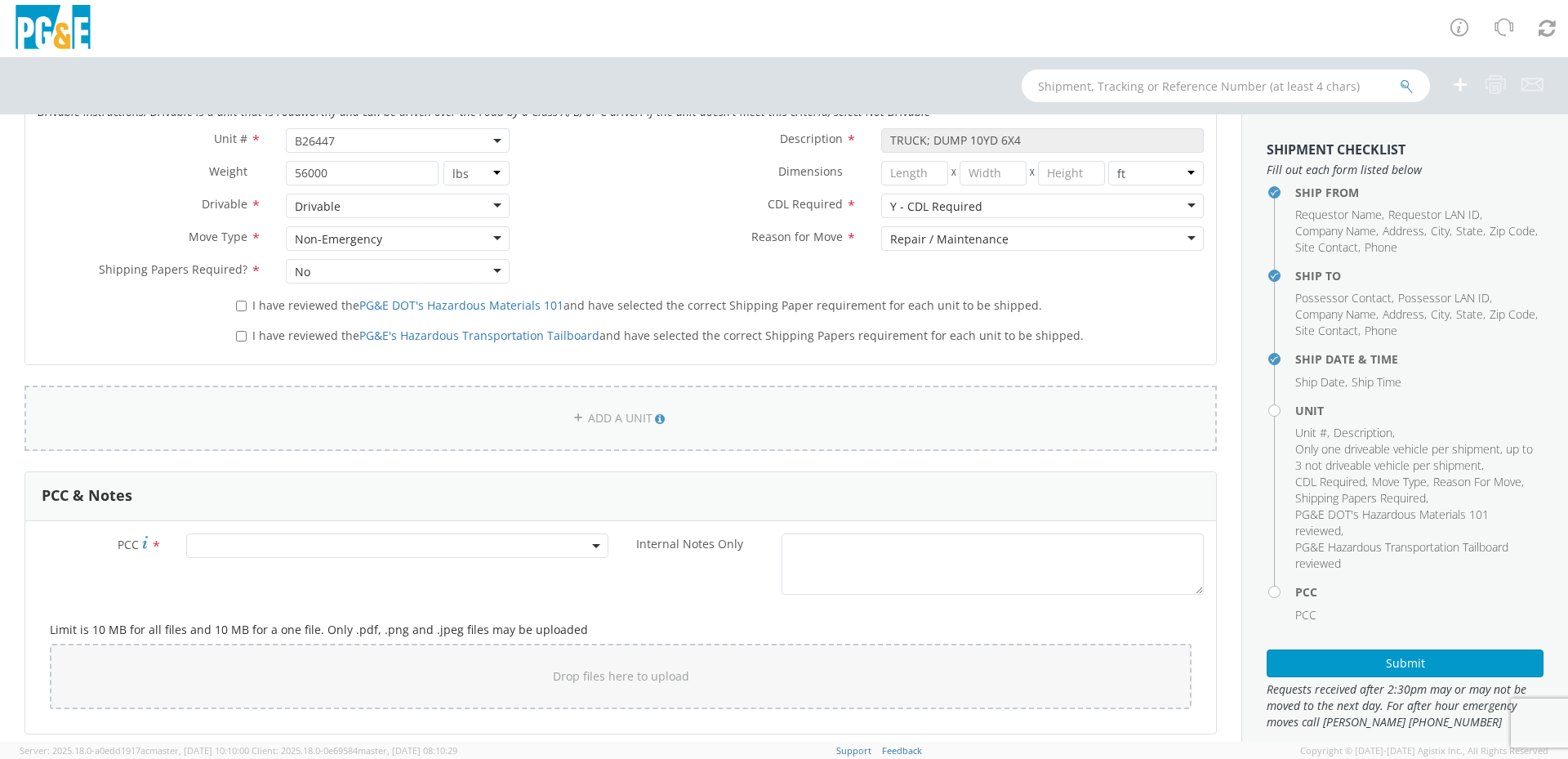
scroll to position [899, 0]
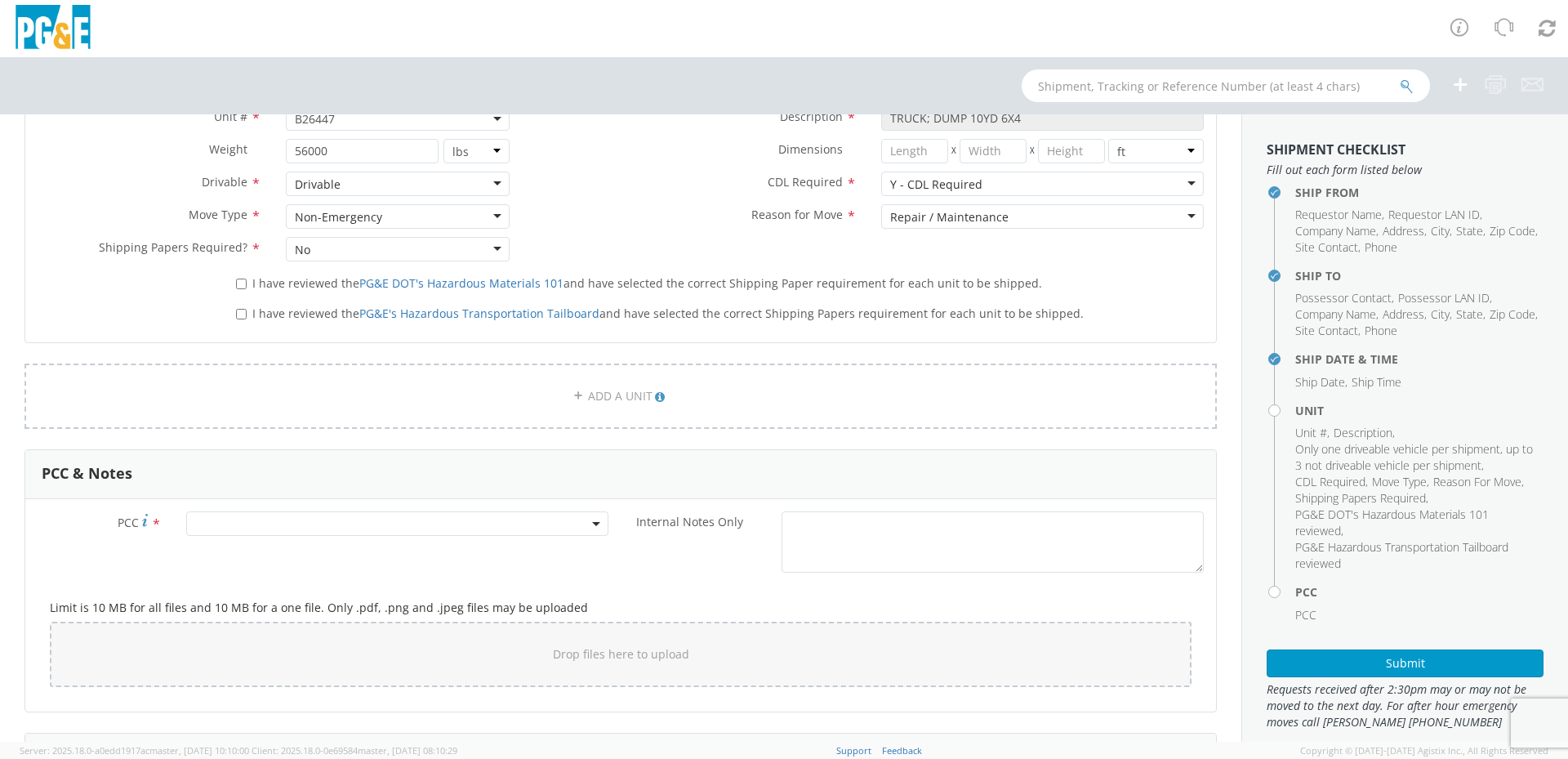
click at [252, 521] on span at bounding box center [398, 524] width 422 height 24
click at [261, 557] on input "number" at bounding box center [395, 551] width 409 height 24
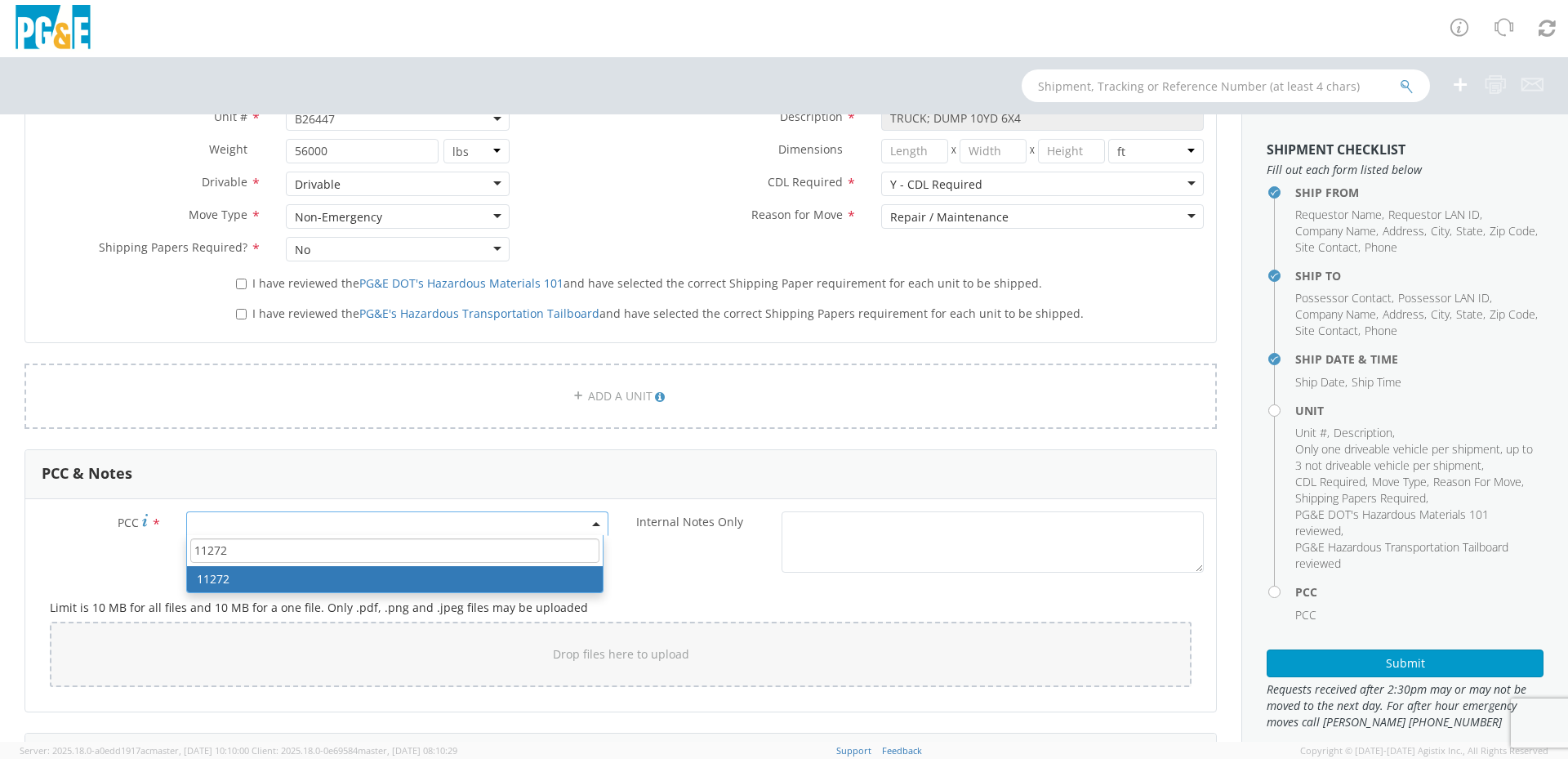
click at [235, 556] on input "11272" at bounding box center [395, 551] width 409 height 24
type input "11272"
select select "11272"
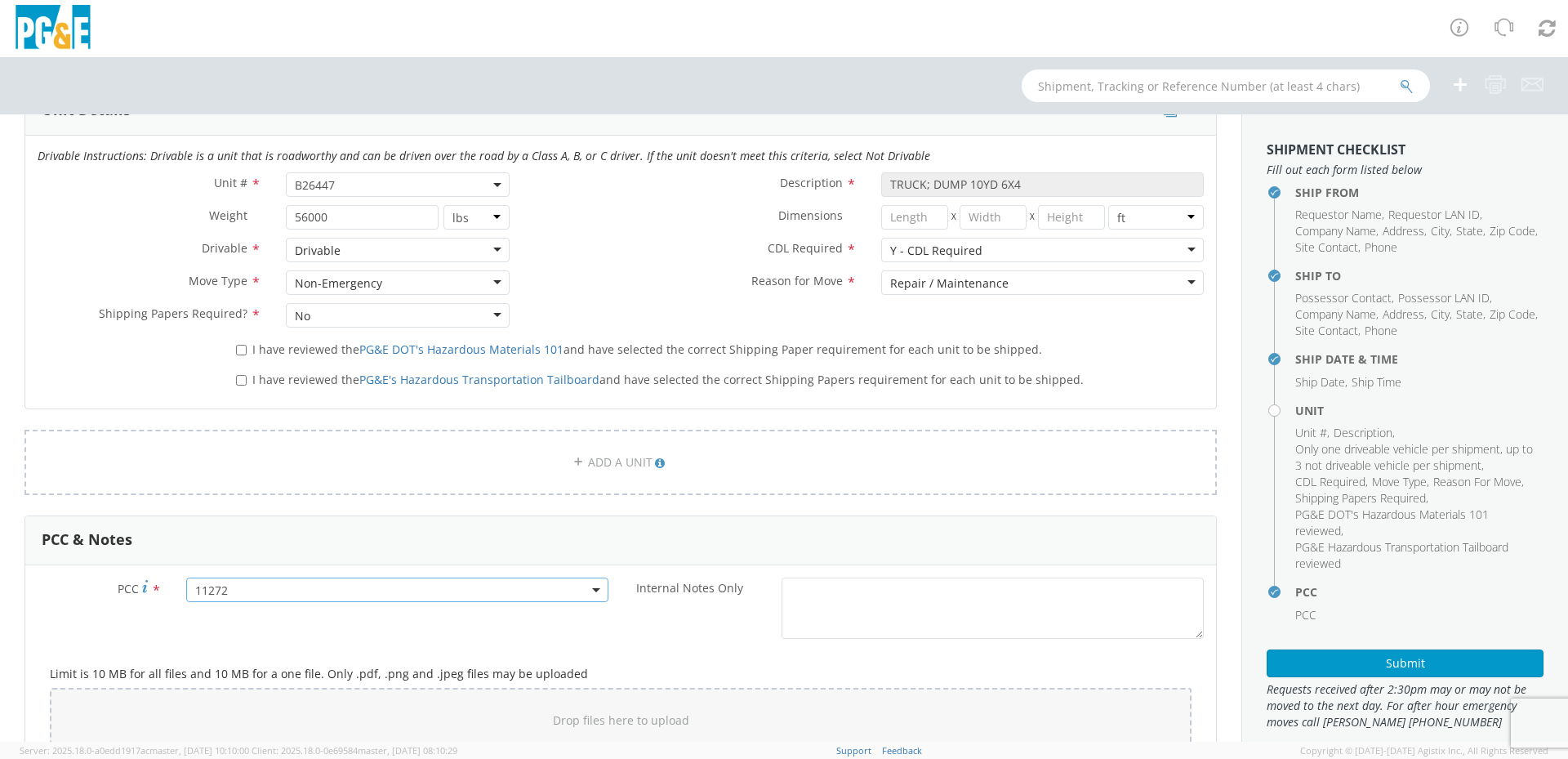
scroll to position [817, 0]
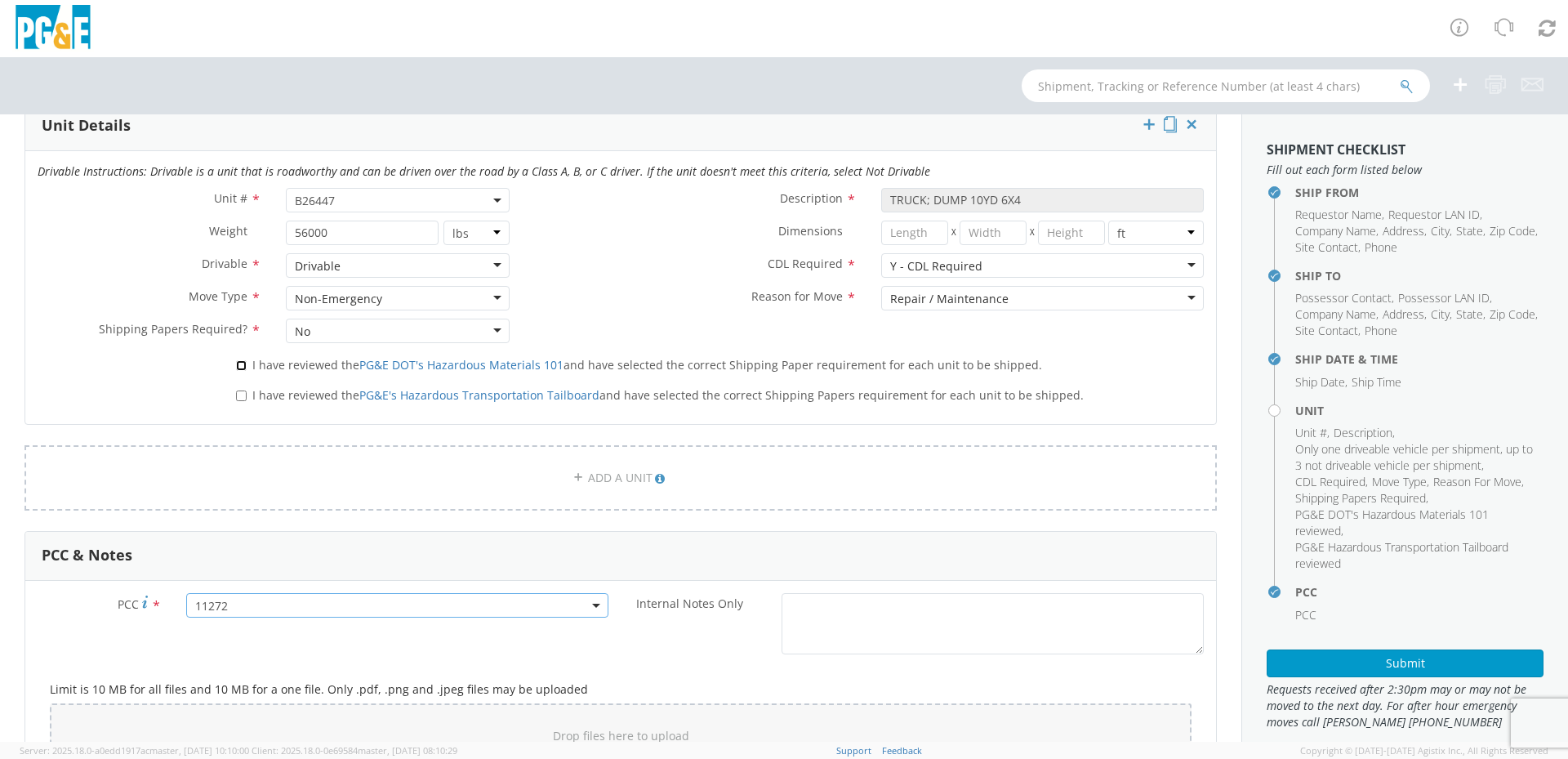
click at [240, 366] on input "I have reviewed the PG&E DOT's Hazardous Materials 101 and have selected the co…" at bounding box center [241, 365] width 10 height 10
checkbox input "true"
click at [240, 396] on input "I have reviewed the PG&E's Hazardous Transportation Tailboard and have selected…" at bounding box center [241, 395] width 10 height 10
checkbox input "true"
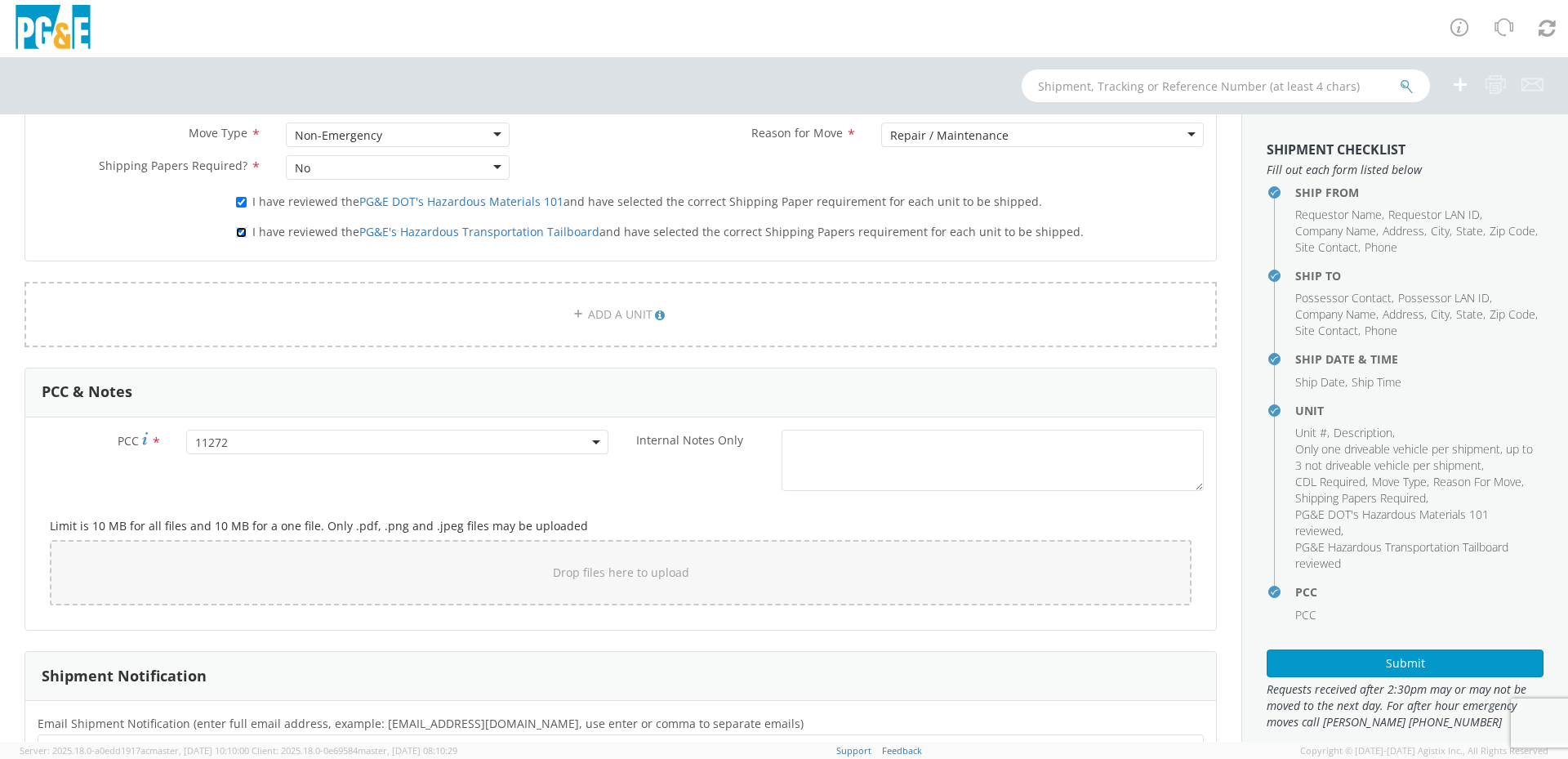
scroll to position [1218, 0]
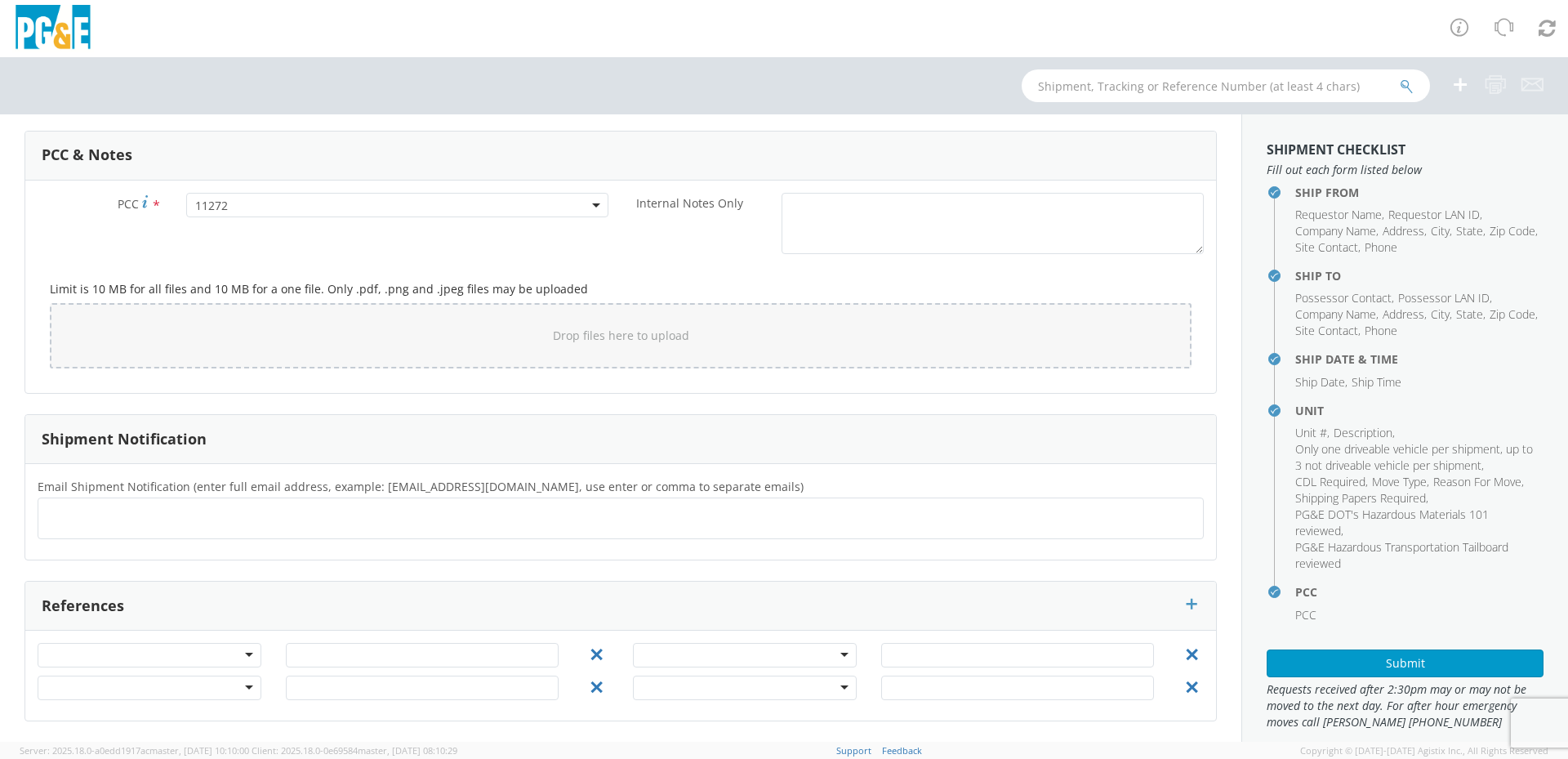
click at [161, 526] on ul at bounding box center [621, 518] width 1152 height 27
type input "[EMAIL_ADDRESS][DOMAIN_NAME] [EMAIL_ADDRESS][DOMAIN_NAME] [EMAIL_ADDRESS][DOMAI…"
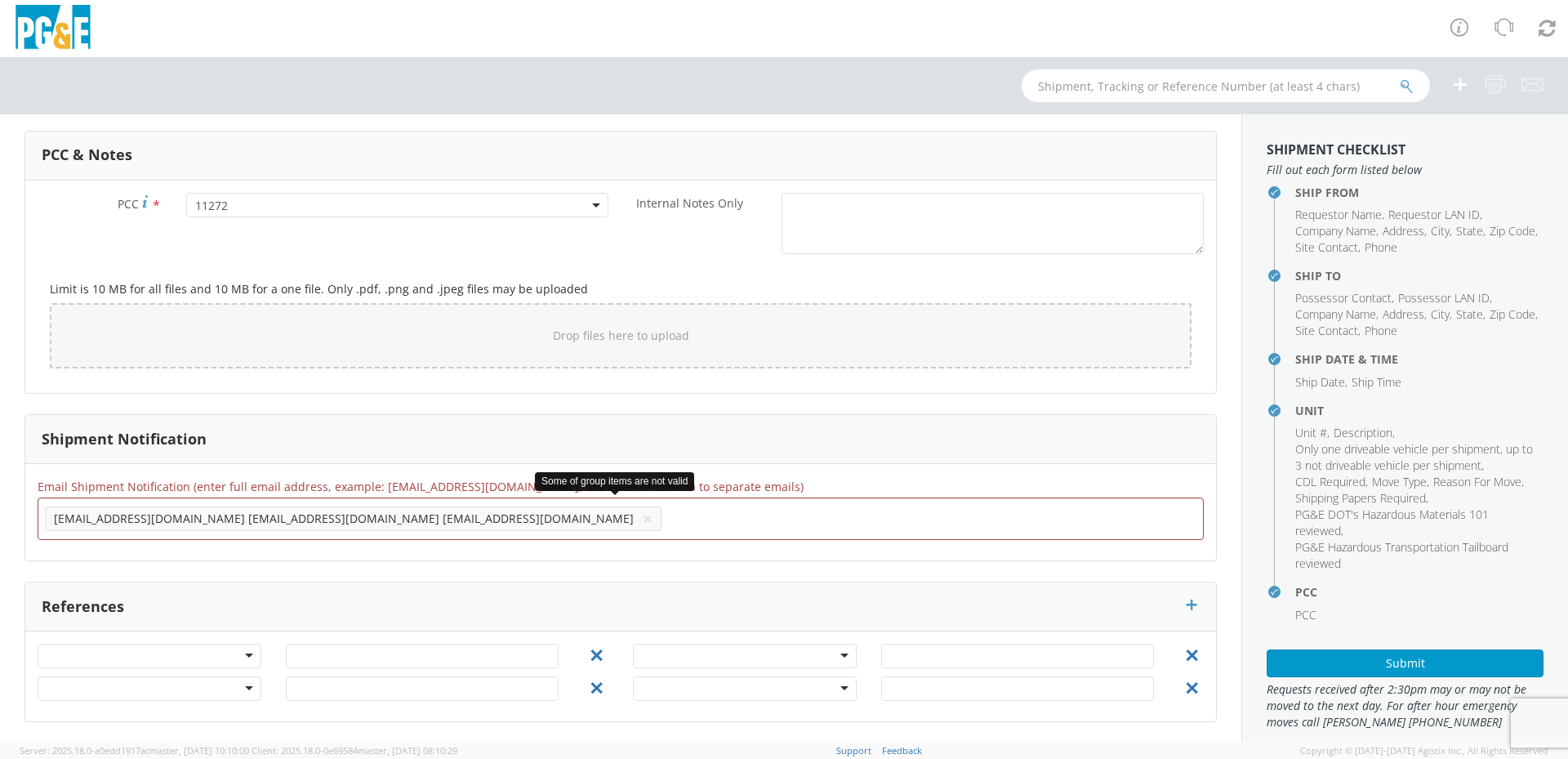
click at [209, 516] on span "[EMAIL_ADDRESS][DOMAIN_NAME] [EMAIL_ADDRESS][DOMAIN_NAME] [EMAIL_ADDRESS][DOMAI…" at bounding box center [343, 518] width 580 height 16
click at [237, 519] on span "[EMAIL_ADDRESS][DOMAIN_NAME] [EMAIL_ADDRESS][DOMAIN_NAME] [EMAIL_ADDRESS][DOMAI…" at bounding box center [343, 518] width 580 height 16
click at [321, 524] on span "[EMAIL_ADDRESS][DOMAIN_NAME] [EMAIL_ADDRESS][DOMAIN_NAME] [EMAIL_ADDRESS][DOMAI…" at bounding box center [343, 518] width 580 height 16
click at [503, 521] on ul "[EMAIL_ADDRESS][DOMAIN_NAME] [EMAIL_ADDRESS][DOMAIN_NAME] [EMAIL_ADDRESS][DOMAI…" at bounding box center [621, 519] width 1152 height 28
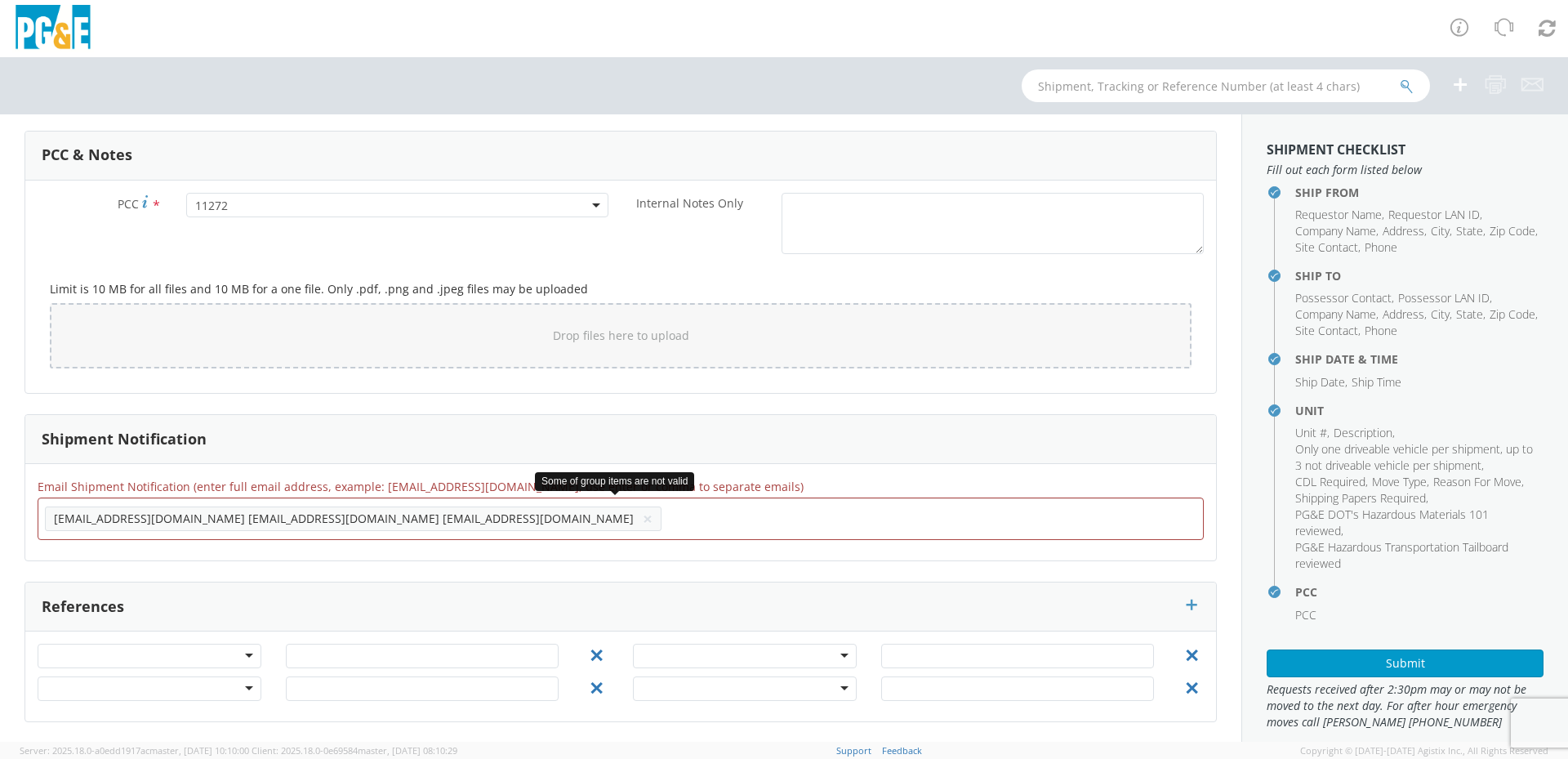
click at [379, 531] on ul "[EMAIL_ADDRESS][DOMAIN_NAME] [EMAIL_ADDRESS][DOMAIN_NAME] [EMAIL_ADDRESS][DOMAI…" at bounding box center [621, 519] width 1152 height 28
click at [642, 520] on button "×" at bounding box center [647, 519] width 9 height 20
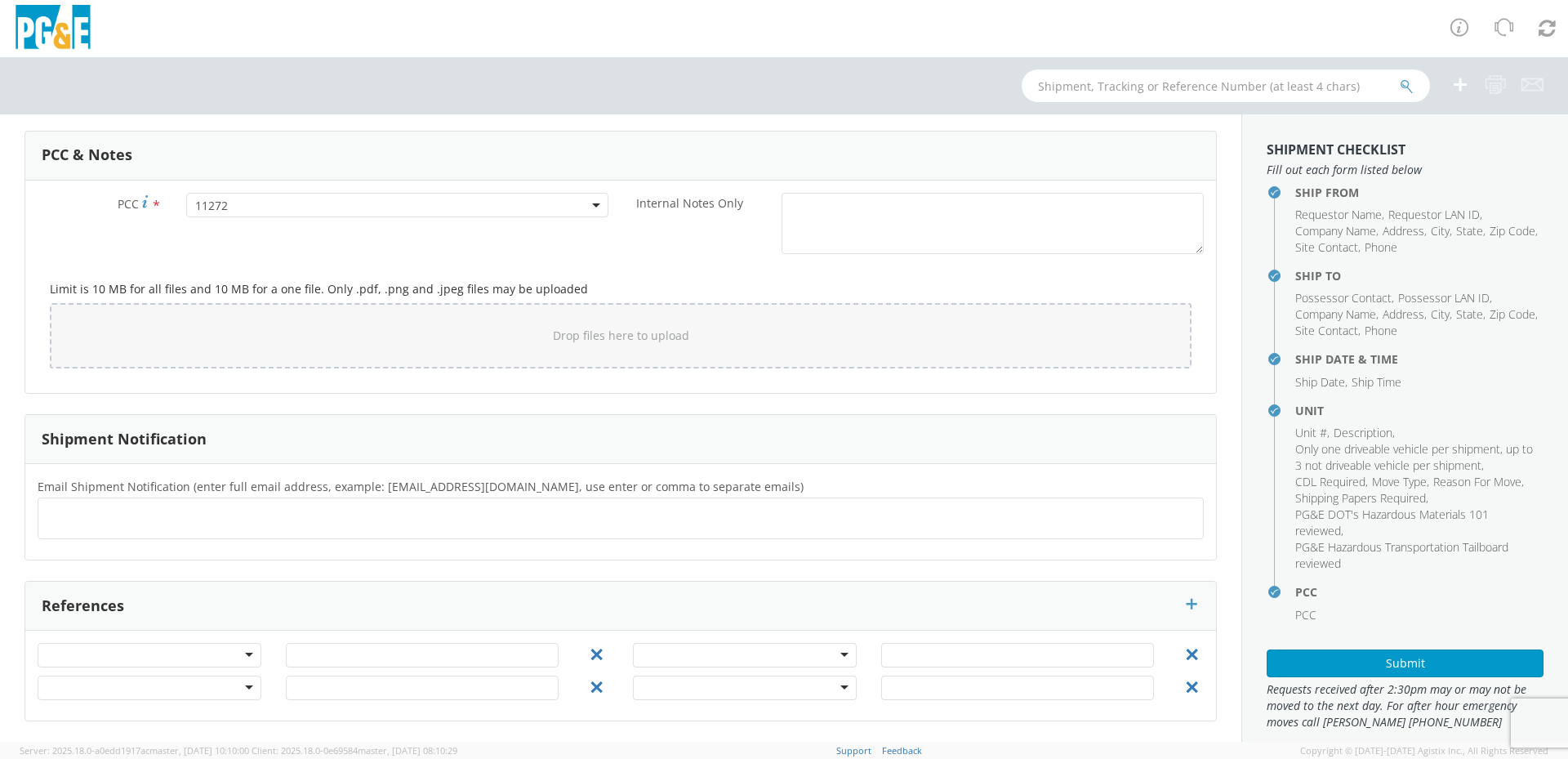
click at [103, 520] on ul at bounding box center [621, 518] width 1152 height 27
type input "[EMAIL_ADDRESS][DOMAIN_NAME]"
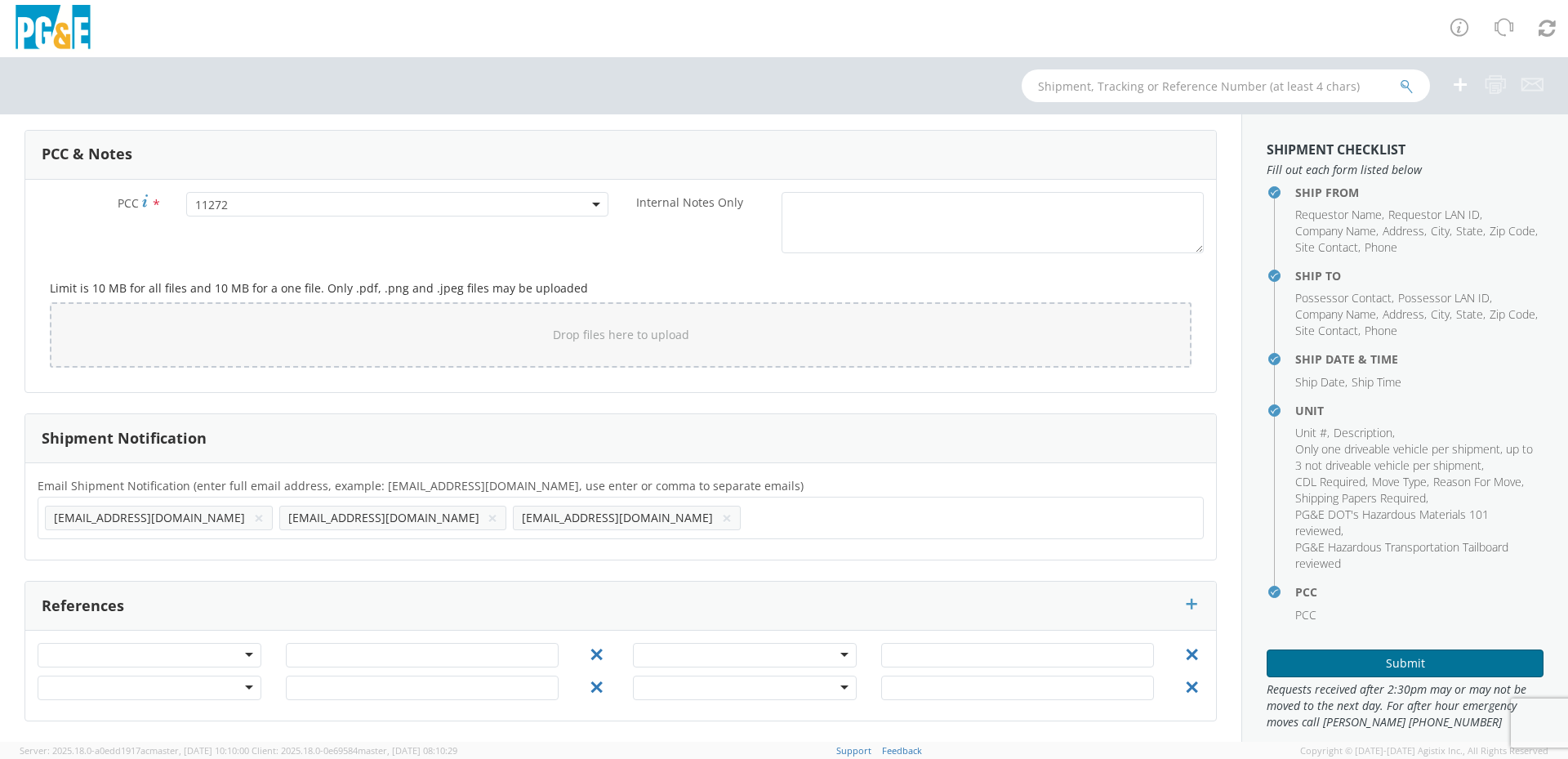
click at [1400, 661] on button "Submit" at bounding box center [1405, 663] width 277 height 28
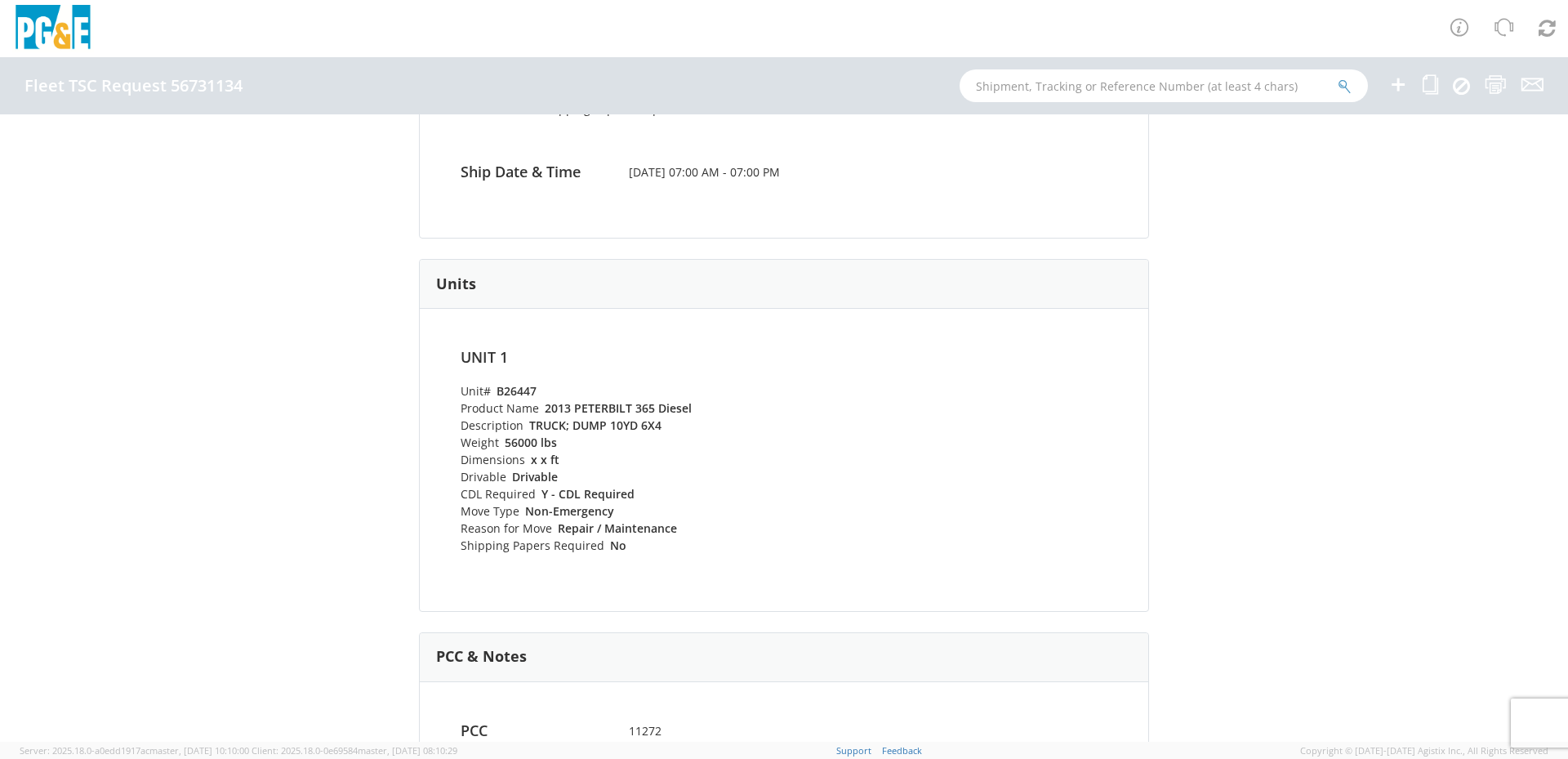
scroll to position [200, 0]
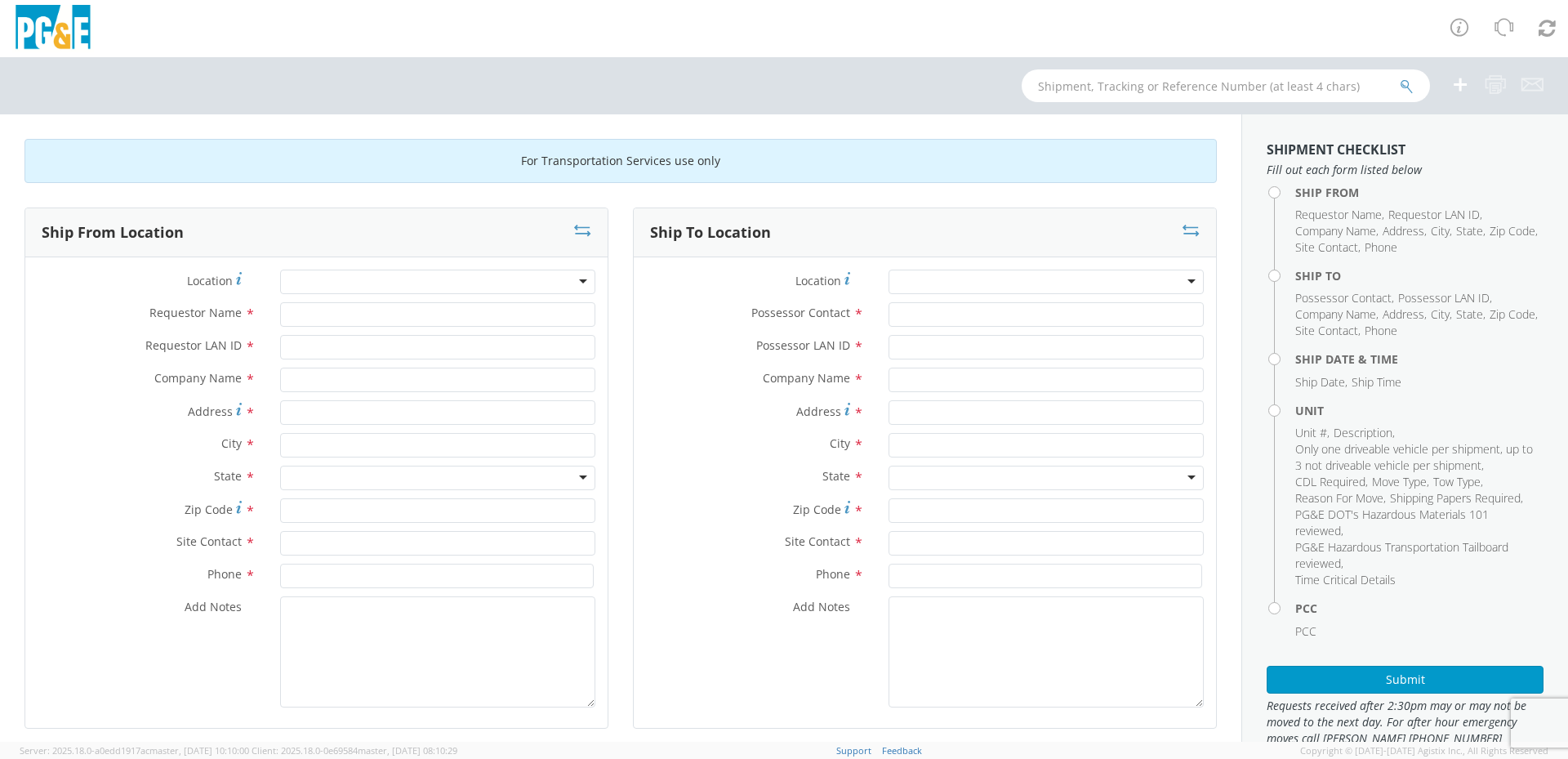
click at [580, 283] on div at bounding box center [438, 281] width 315 height 24
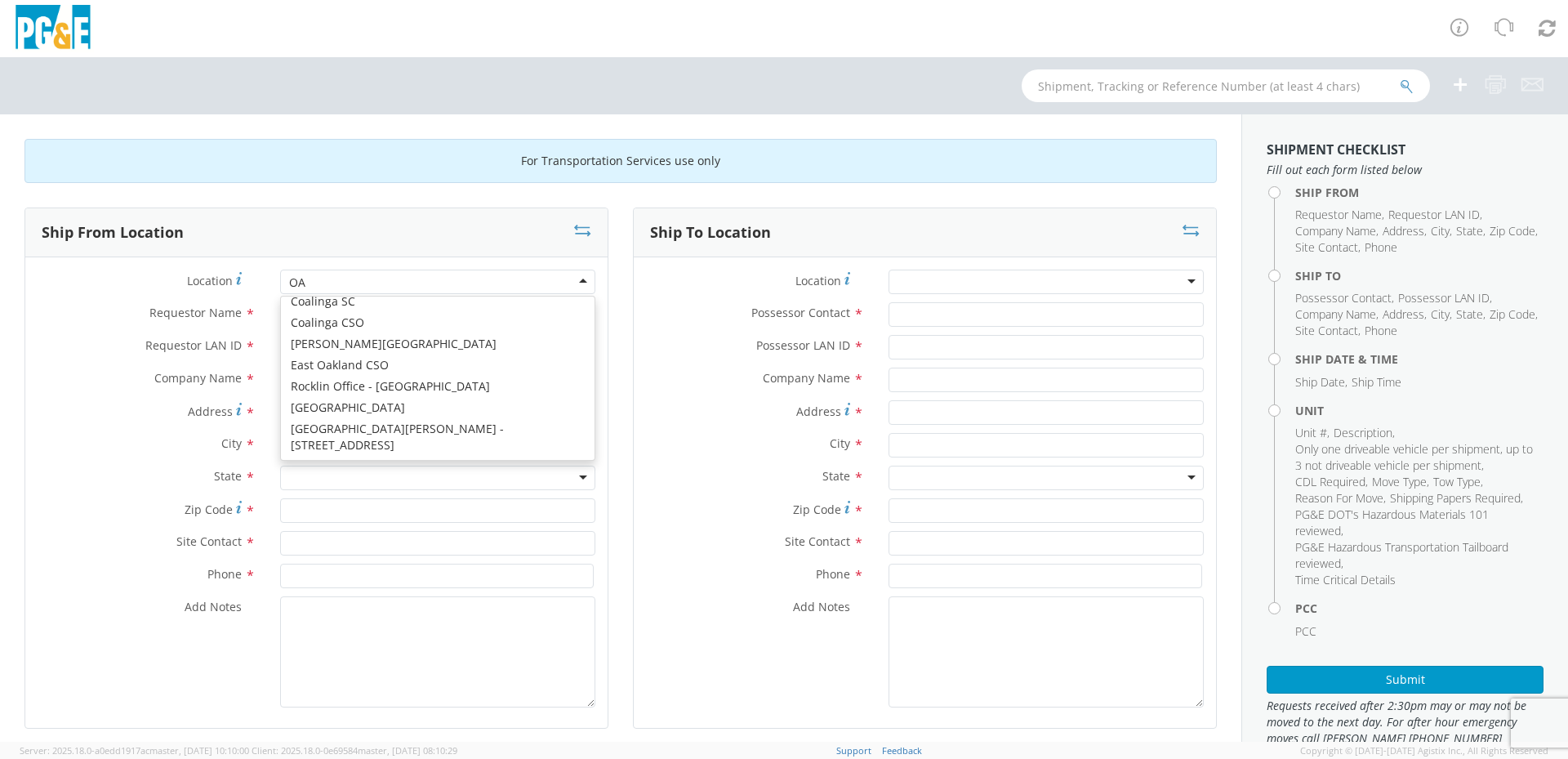
type input "OAK"
type input "PG&E"
type input "[STREET_ADDRESS]"
type input "[GEOGRAPHIC_DATA]"
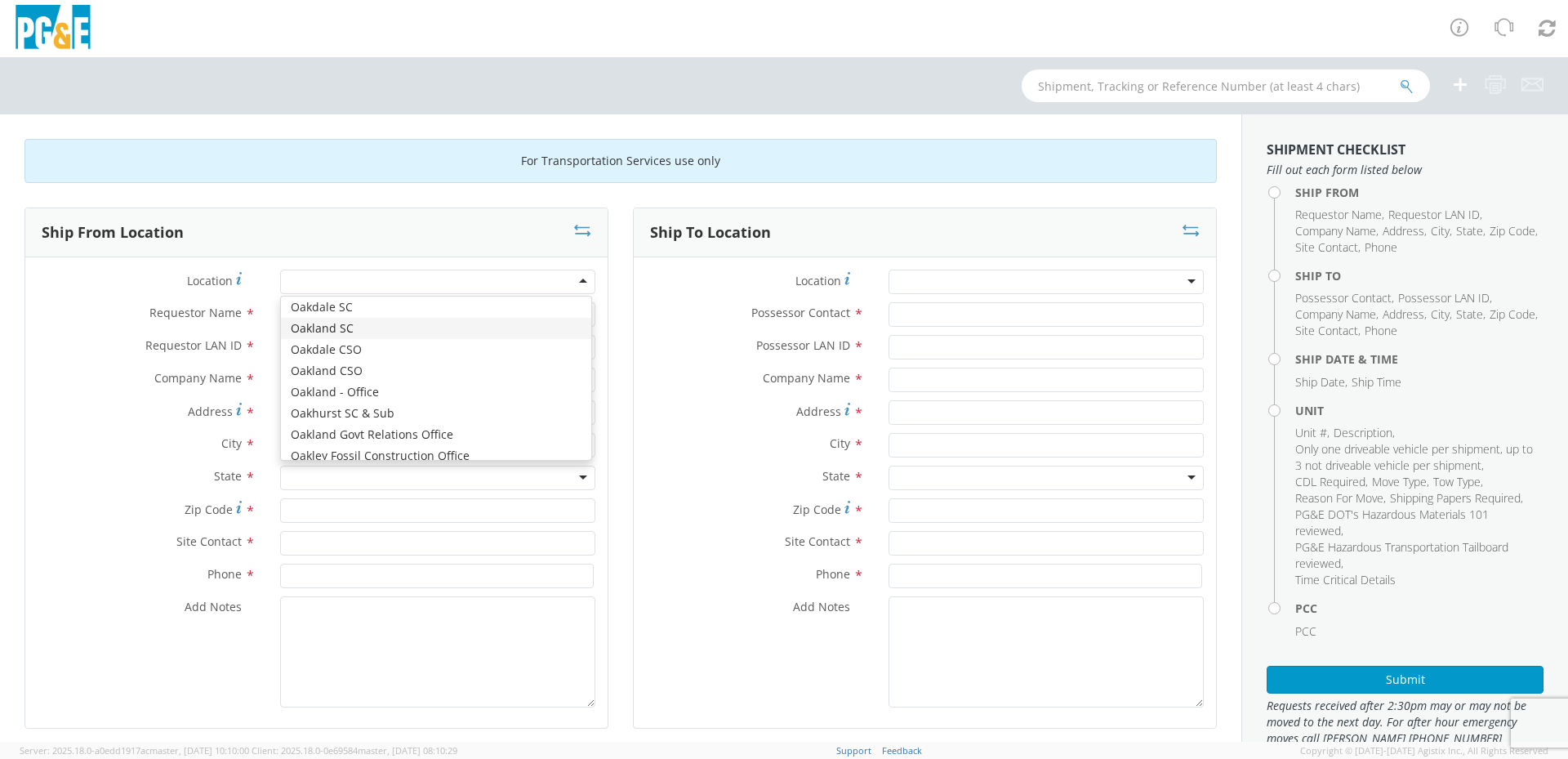
type input "94601"
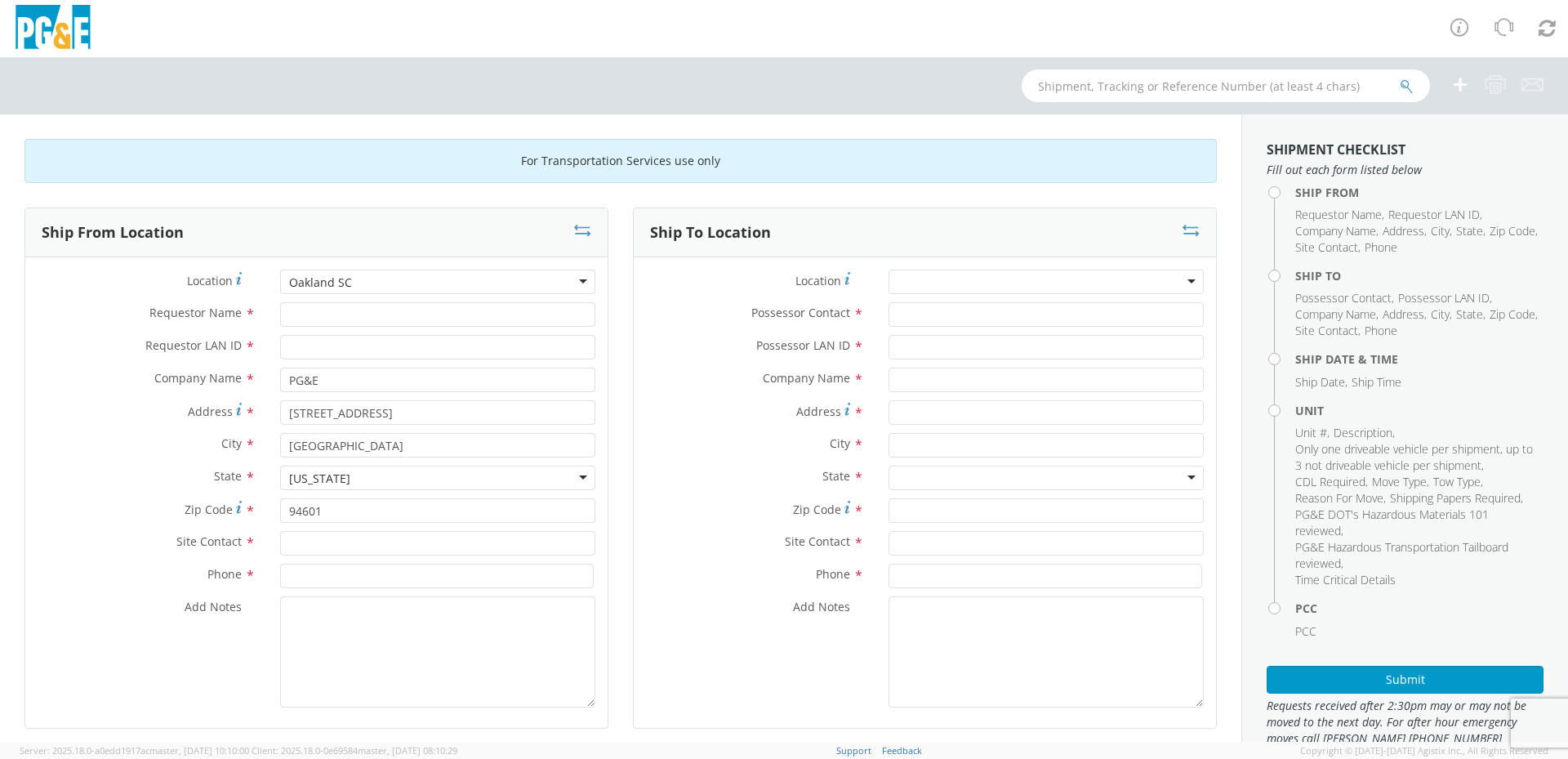
scroll to position [0, 0]
click at [332, 317] on input "Requestor Name *" at bounding box center [438, 314] width 315 height 24
type input "MANUEL RODRIGUEZ"
type input "MVRH"
click at [356, 539] on input "text" at bounding box center [438, 543] width 315 height 24
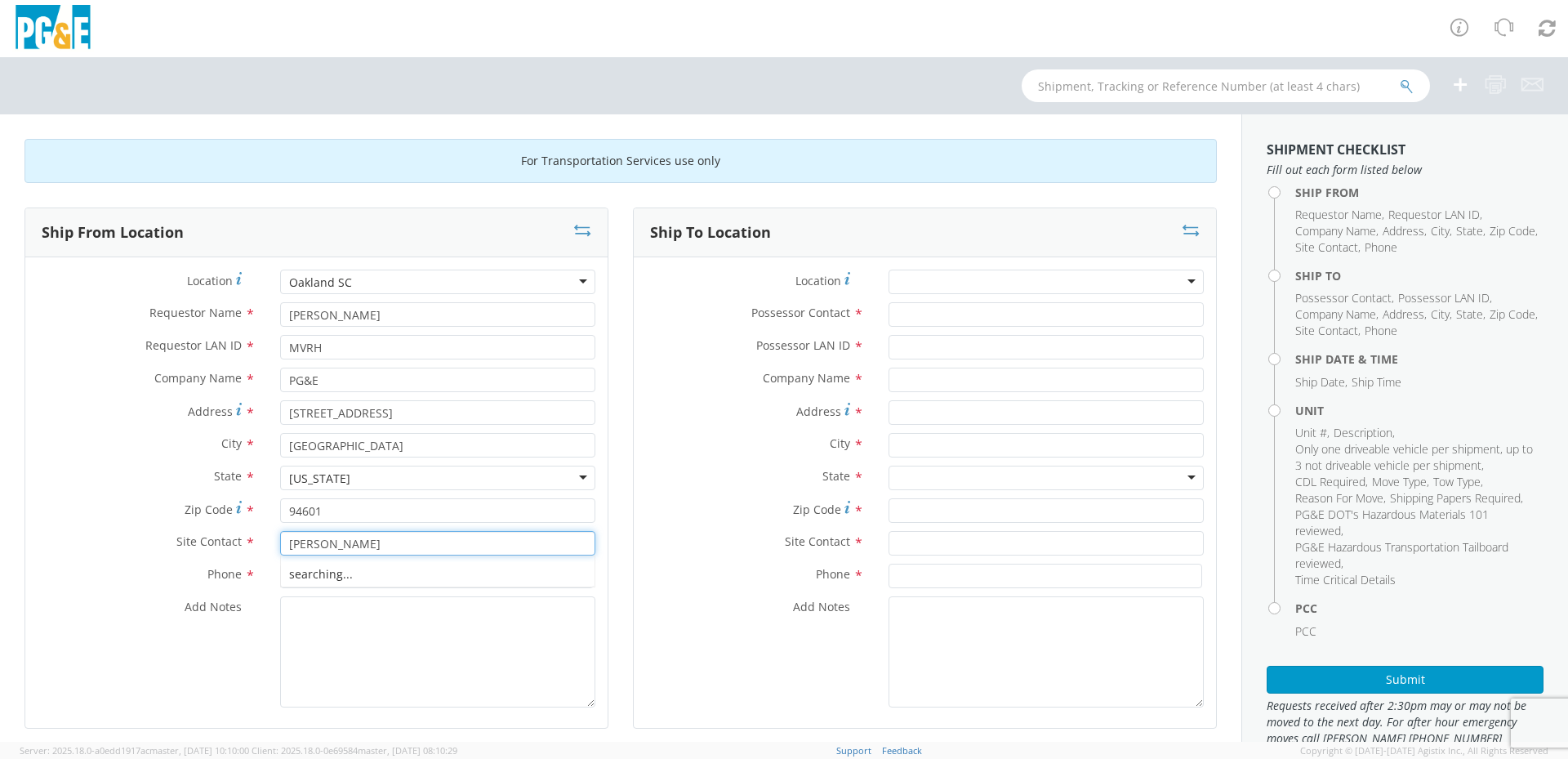
type input "MANUEL"
click at [356, 539] on input "MANUEL" at bounding box center [438, 543] width 315 height 24
type input "5105419011"
click at [1022, 276] on div at bounding box center [1047, 281] width 315 height 24
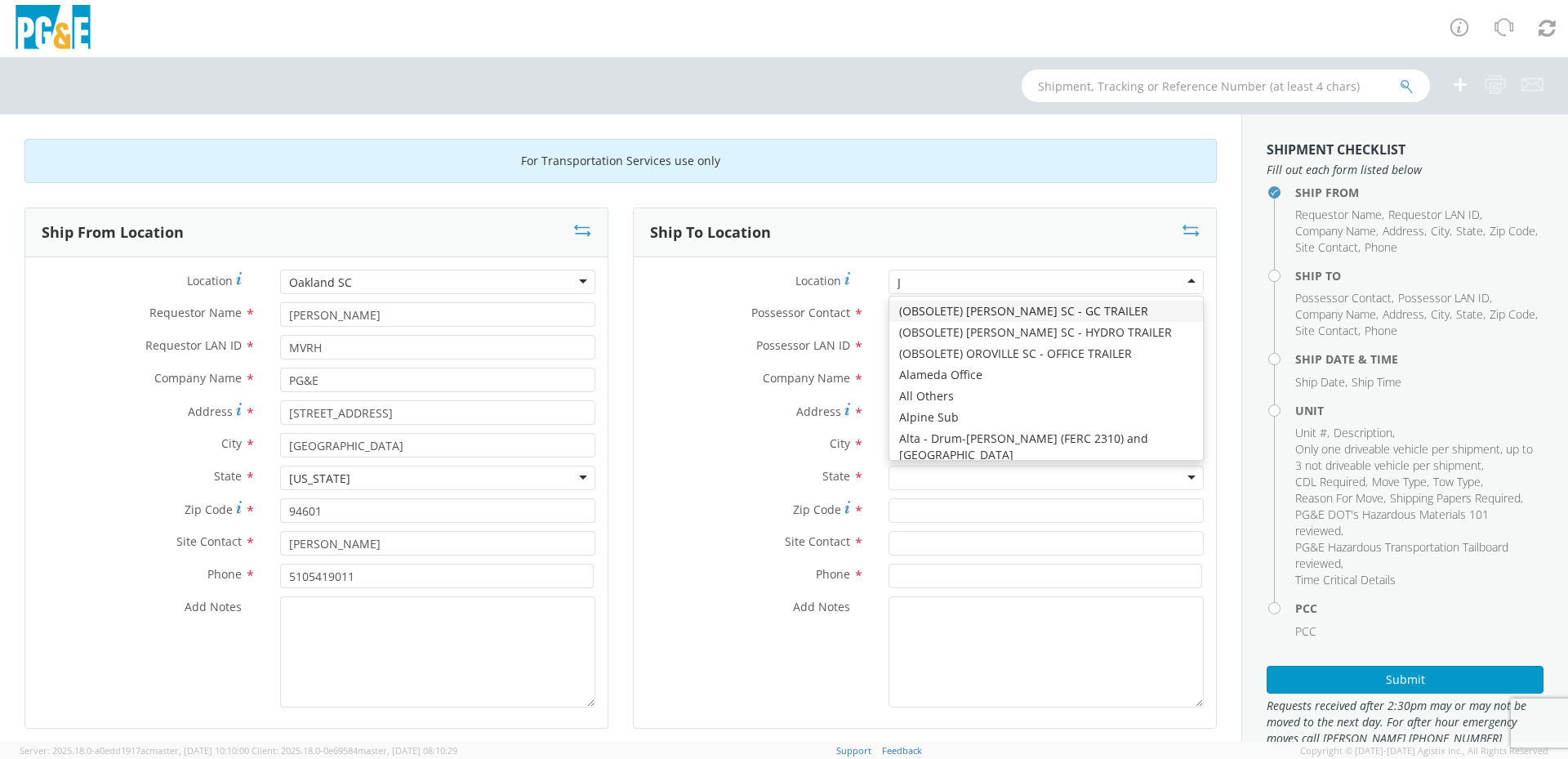
type input "JJ"
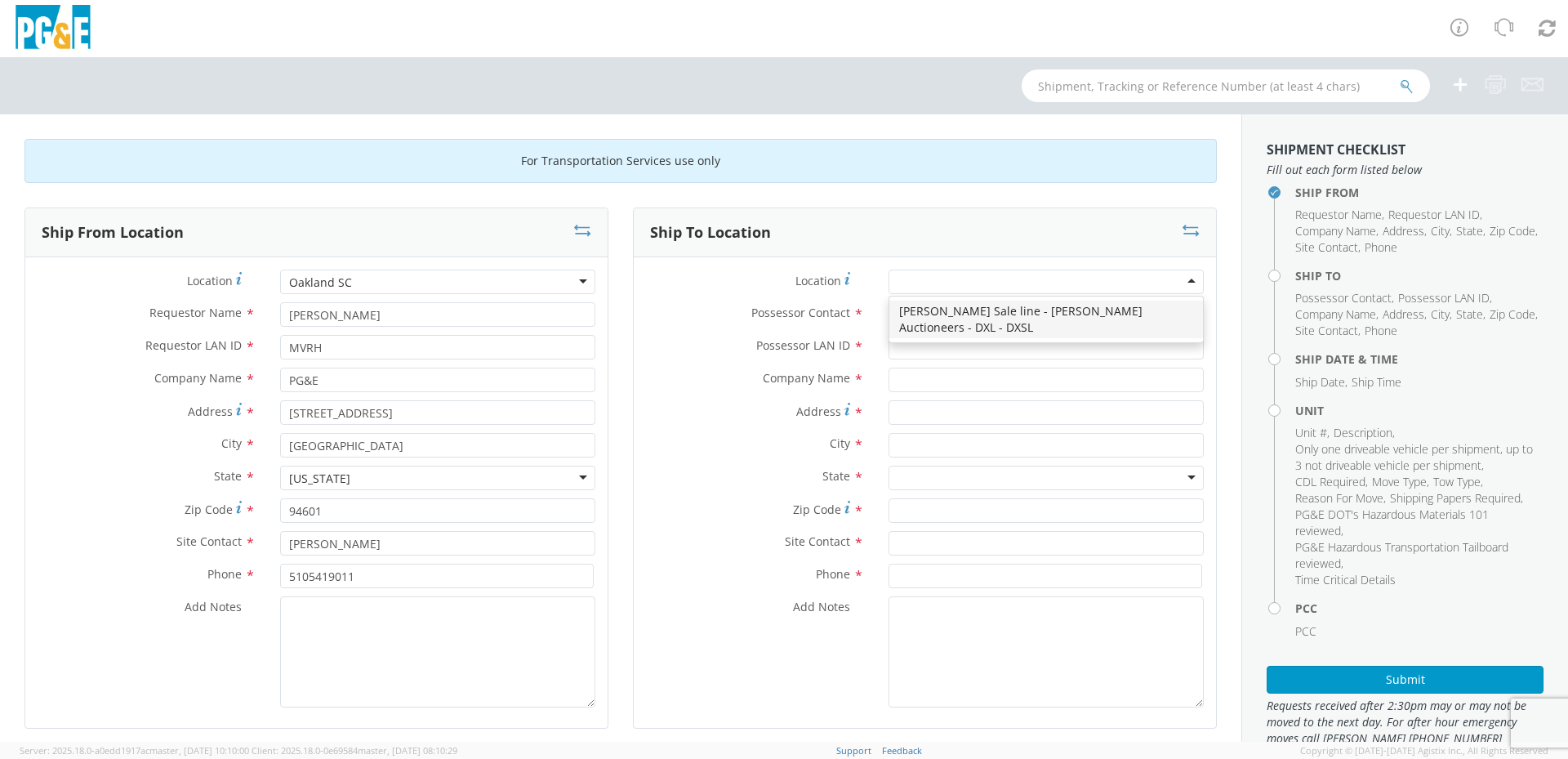
type input "PG&E"
type input "[STREET_ADDRESS][PERSON_NAME]"
type input "[PERSON_NAME]"
type input "95620"
type input "[PHONE_NUMBER]"
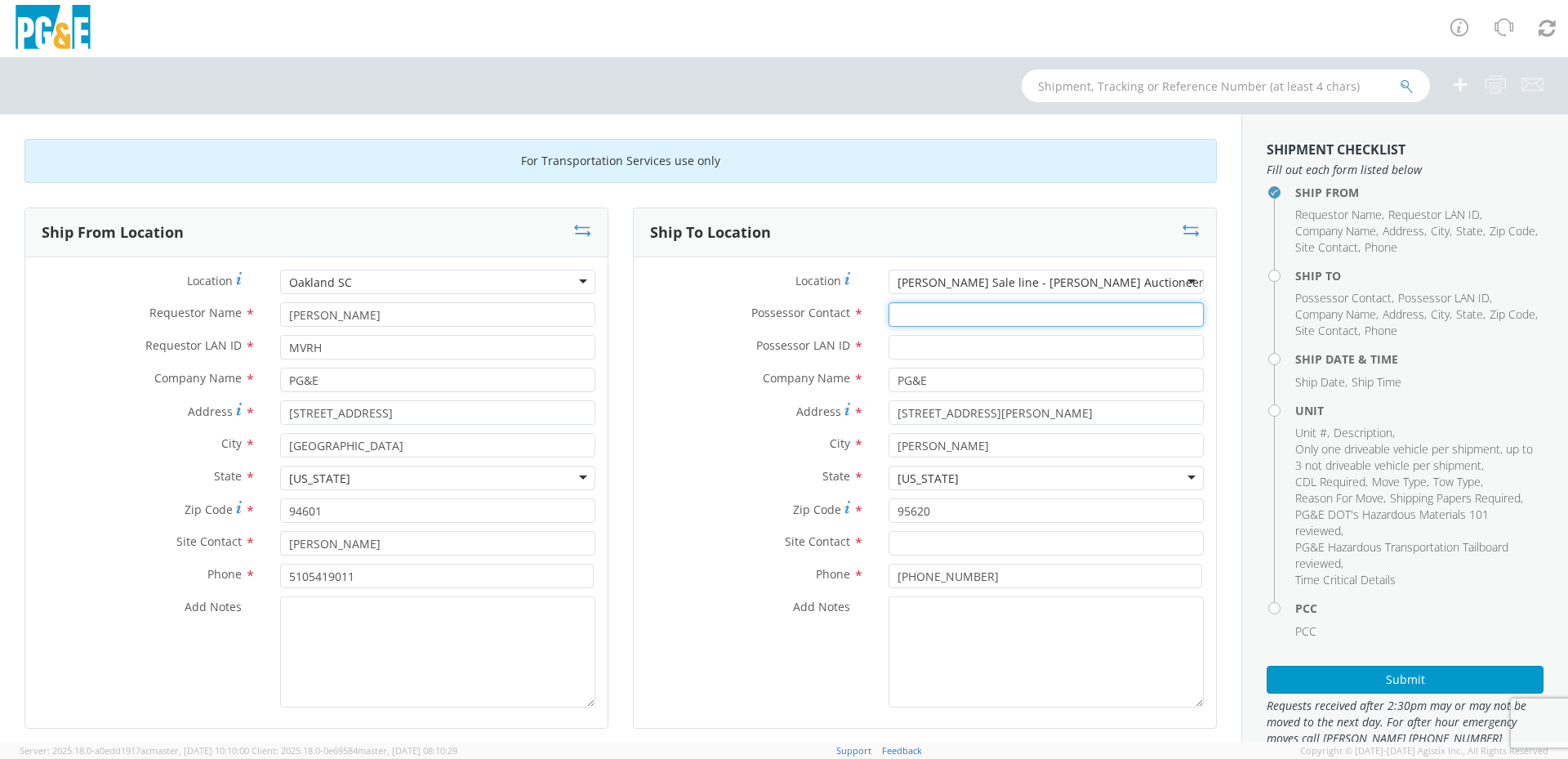
click at [923, 307] on input "Possessor Contact *" at bounding box center [1047, 314] width 315 height 24
type input "MANUEL RODRIGUEZ"
type input "MVRH"
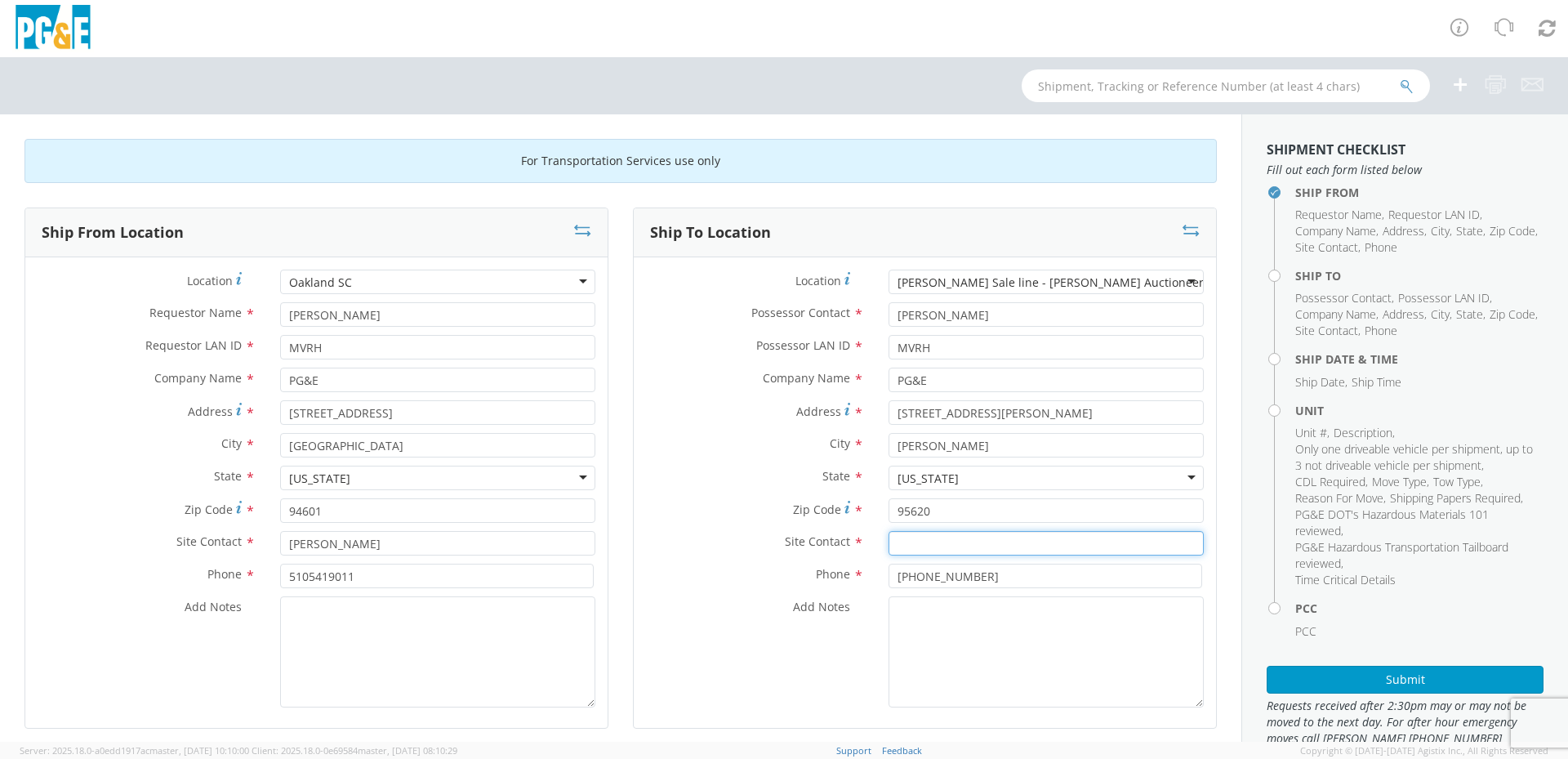
click at [952, 551] on input "text" at bounding box center [1047, 543] width 315 height 24
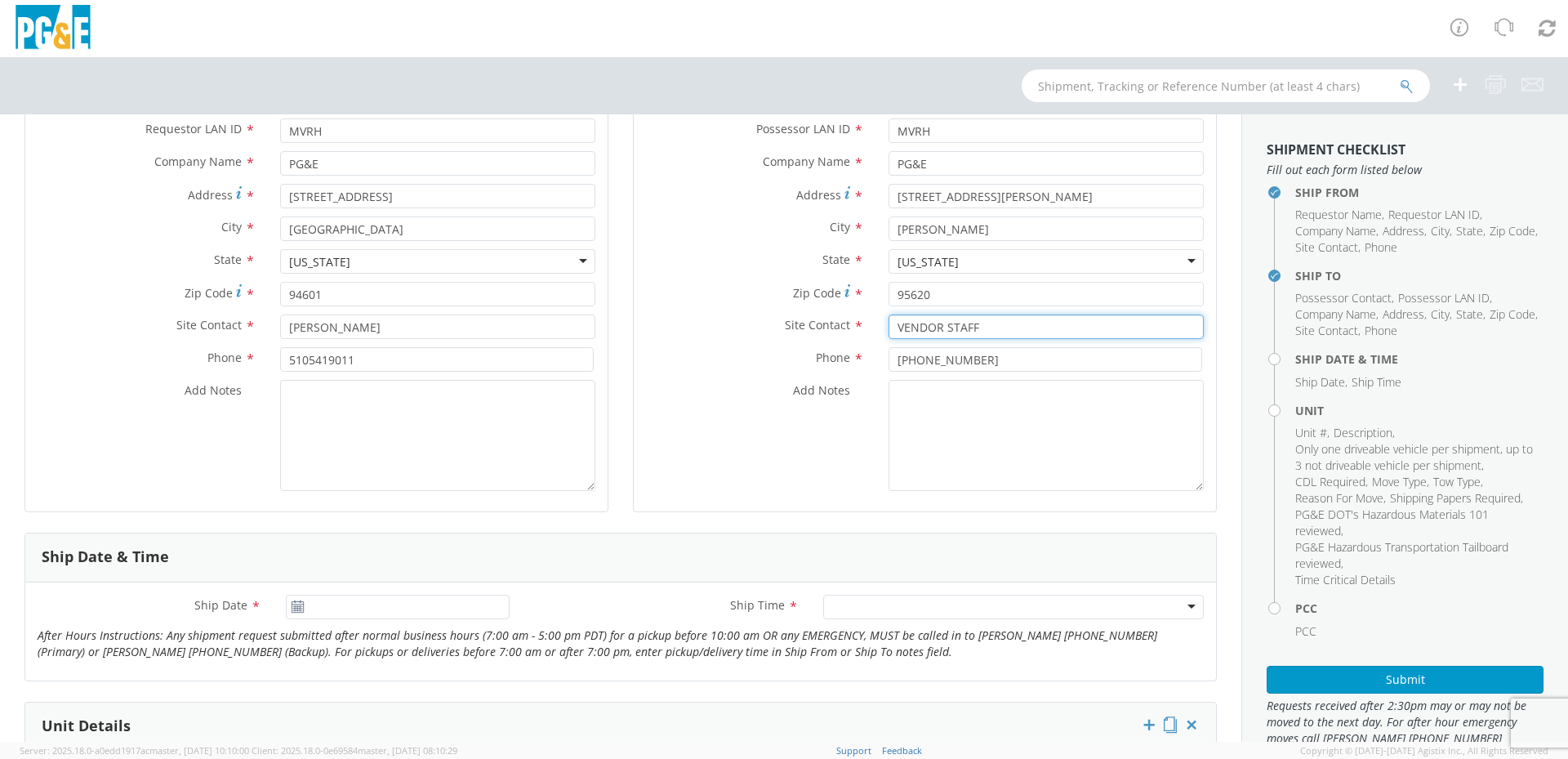
scroll to position [245, 0]
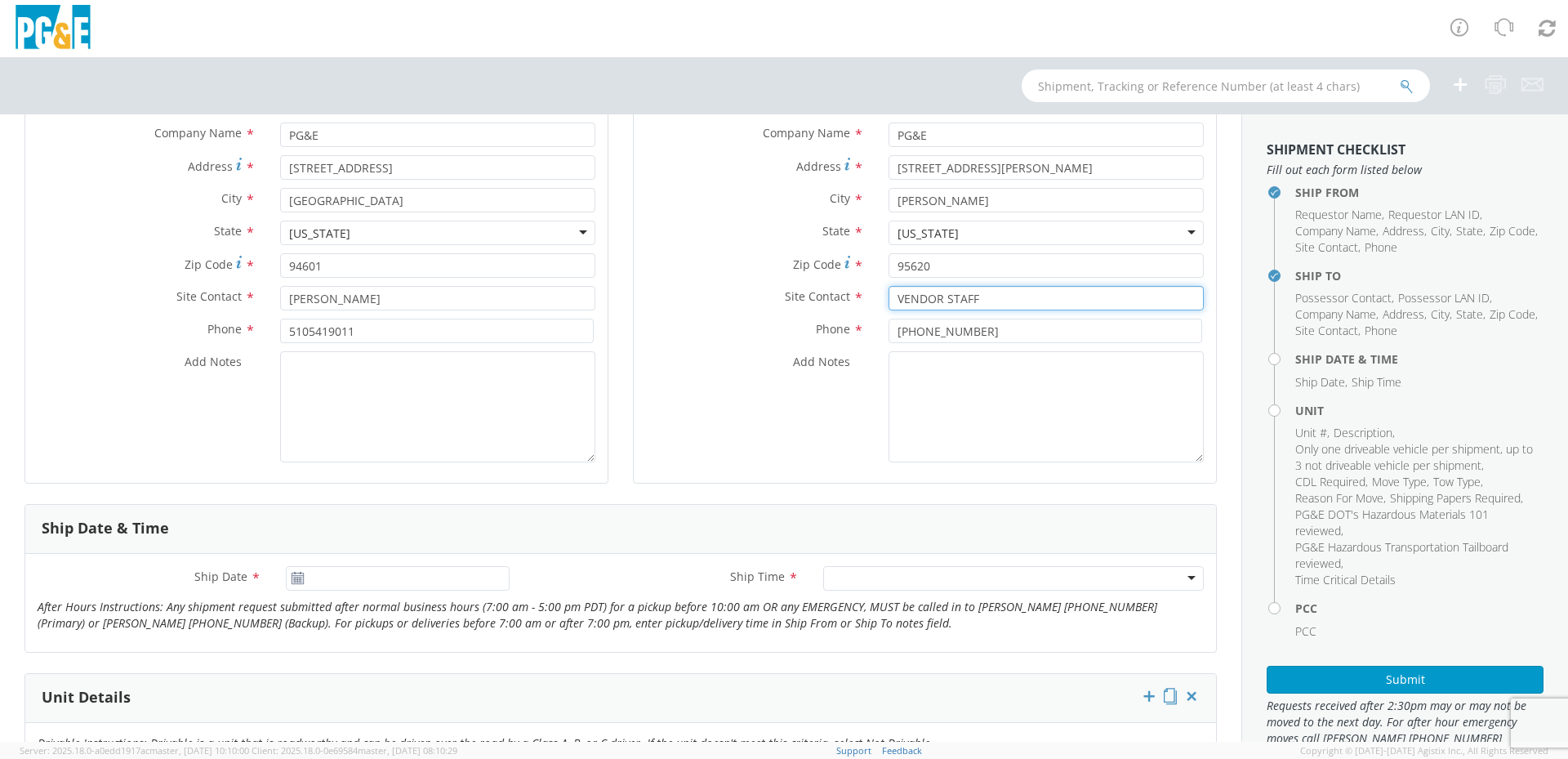
type input "VENDOR STAFF"
click at [296, 579] on icon at bounding box center [297, 579] width 14 height 13
click at [342, 583] on input "[DATE]" at bounding box center [398, 579] width 224 height 24
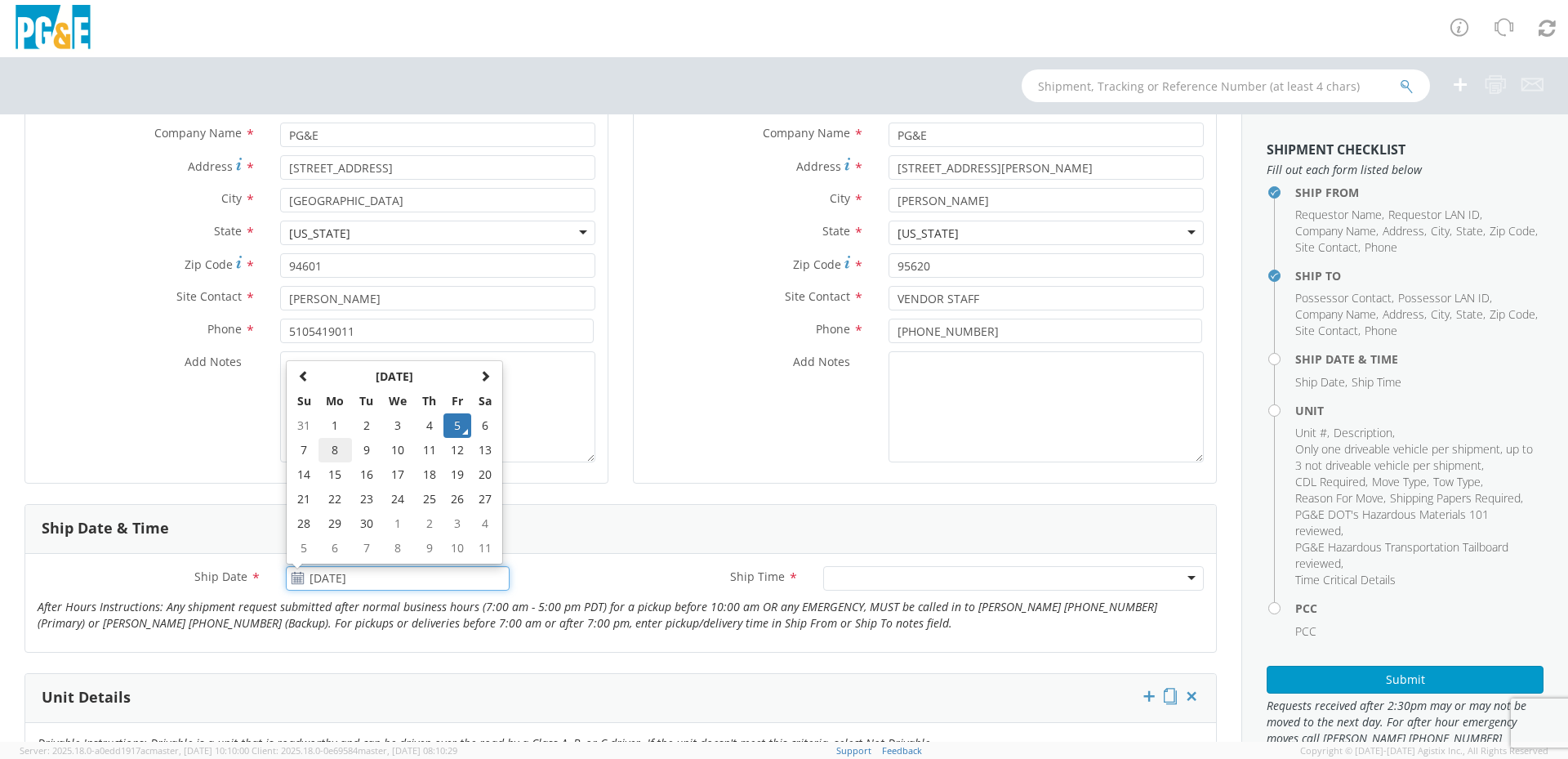
click at [329, 447] on td "8" at bounding box center [336, 450] width 35 height 24
type input "[DATE]"
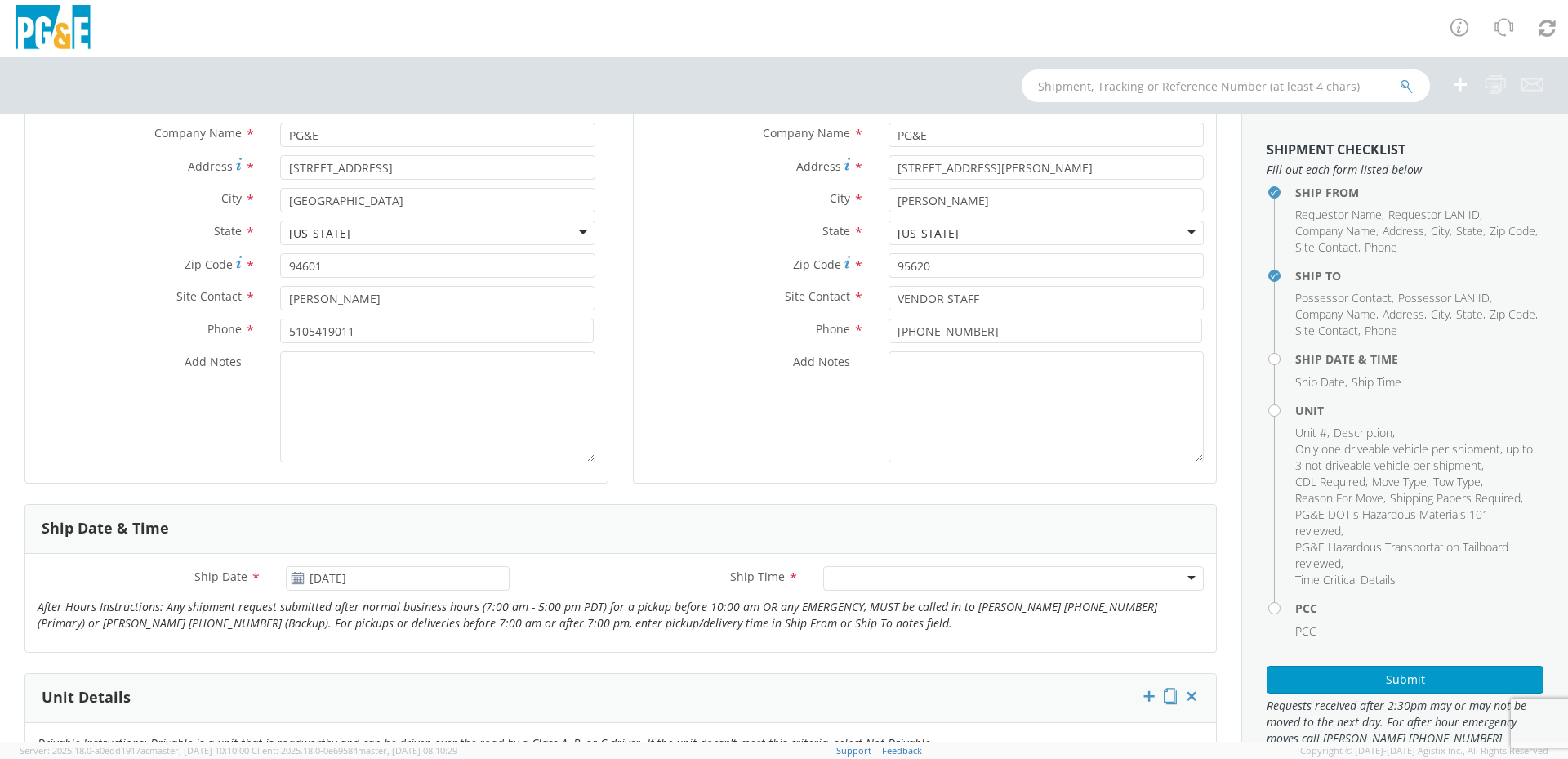
click at [907, 575] on div at bounding box center [1014, 579] width 381 height 24
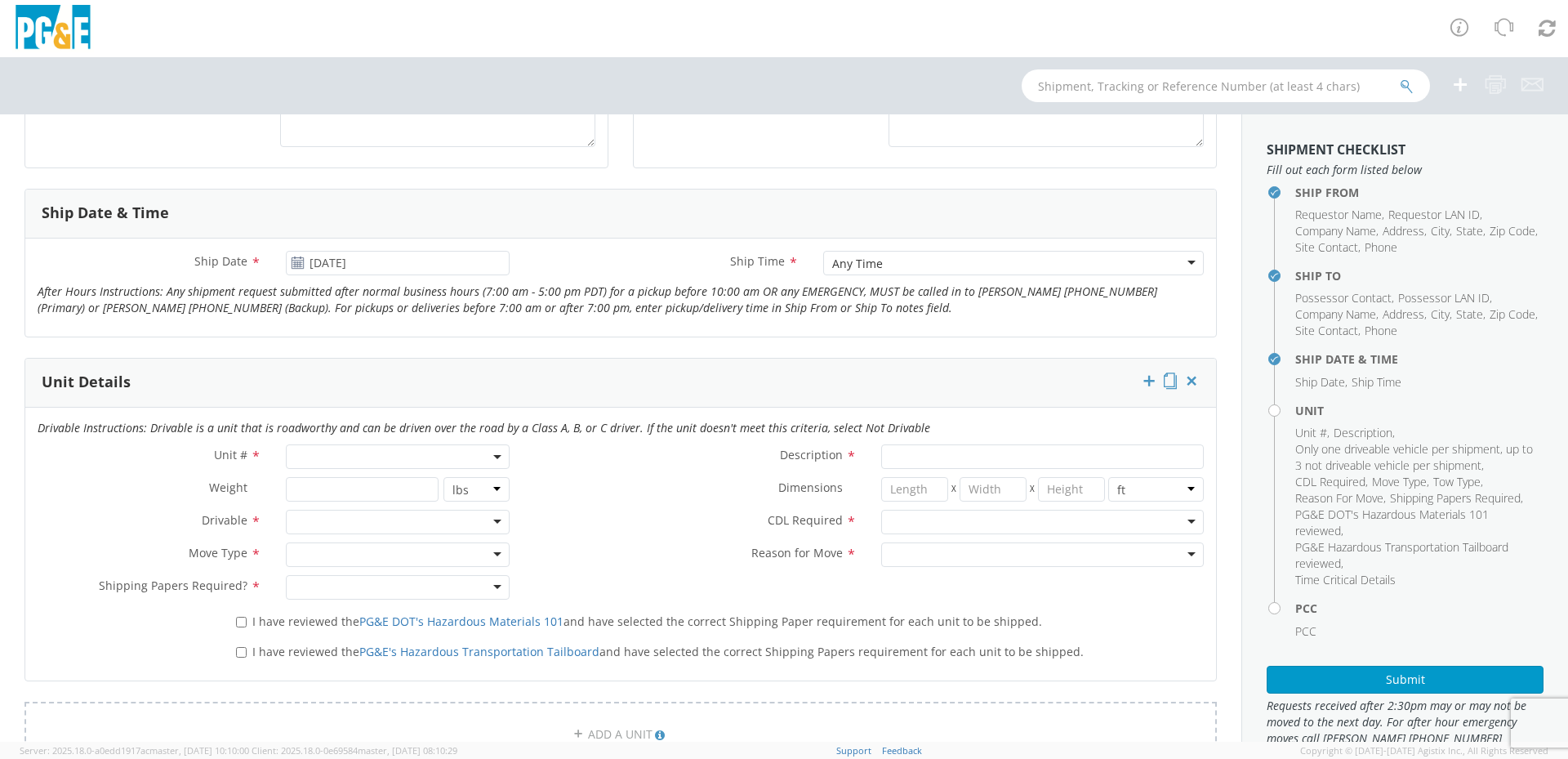
scroll to position [572, 0]
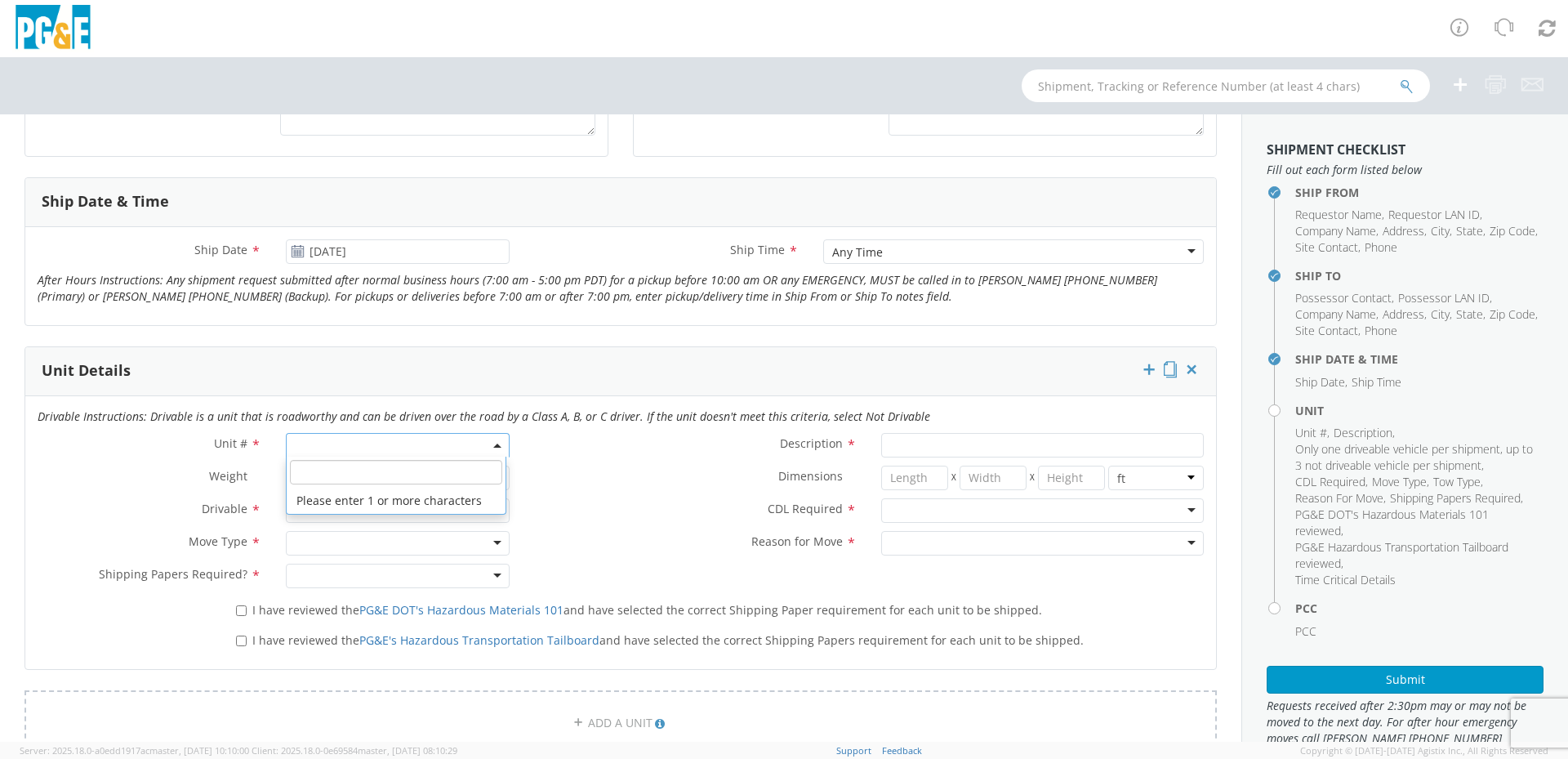
click at [398, 439] on span at bounding box center [398, 446] width 224 height 24
click at [380, 465] on input "search" at bounding box center [396, 472] width 213 height 24
type input "B26446"
type input "TRUCK; DUMP 10YD 6X4"
type input "56000"
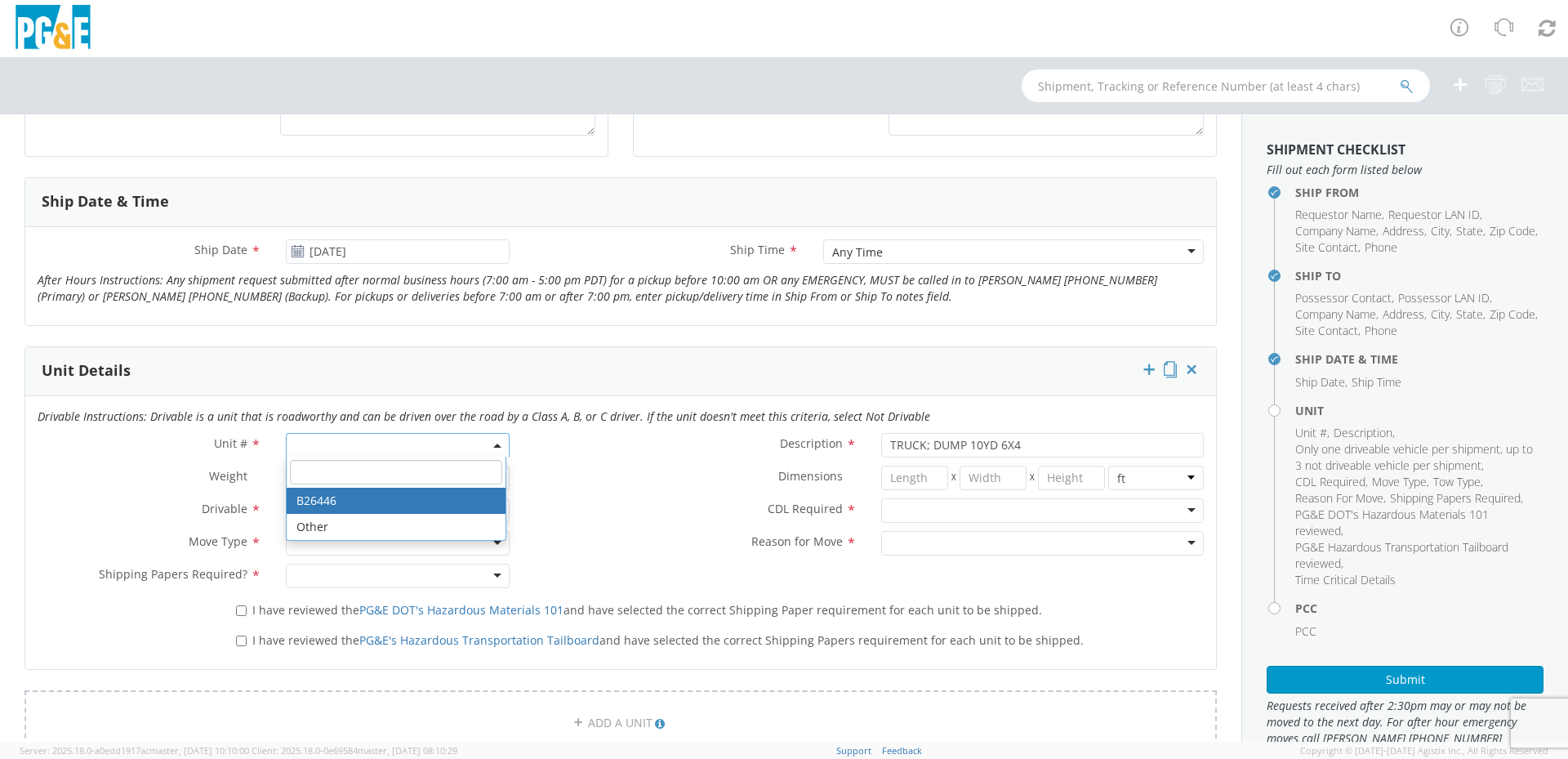
select select "B26446"
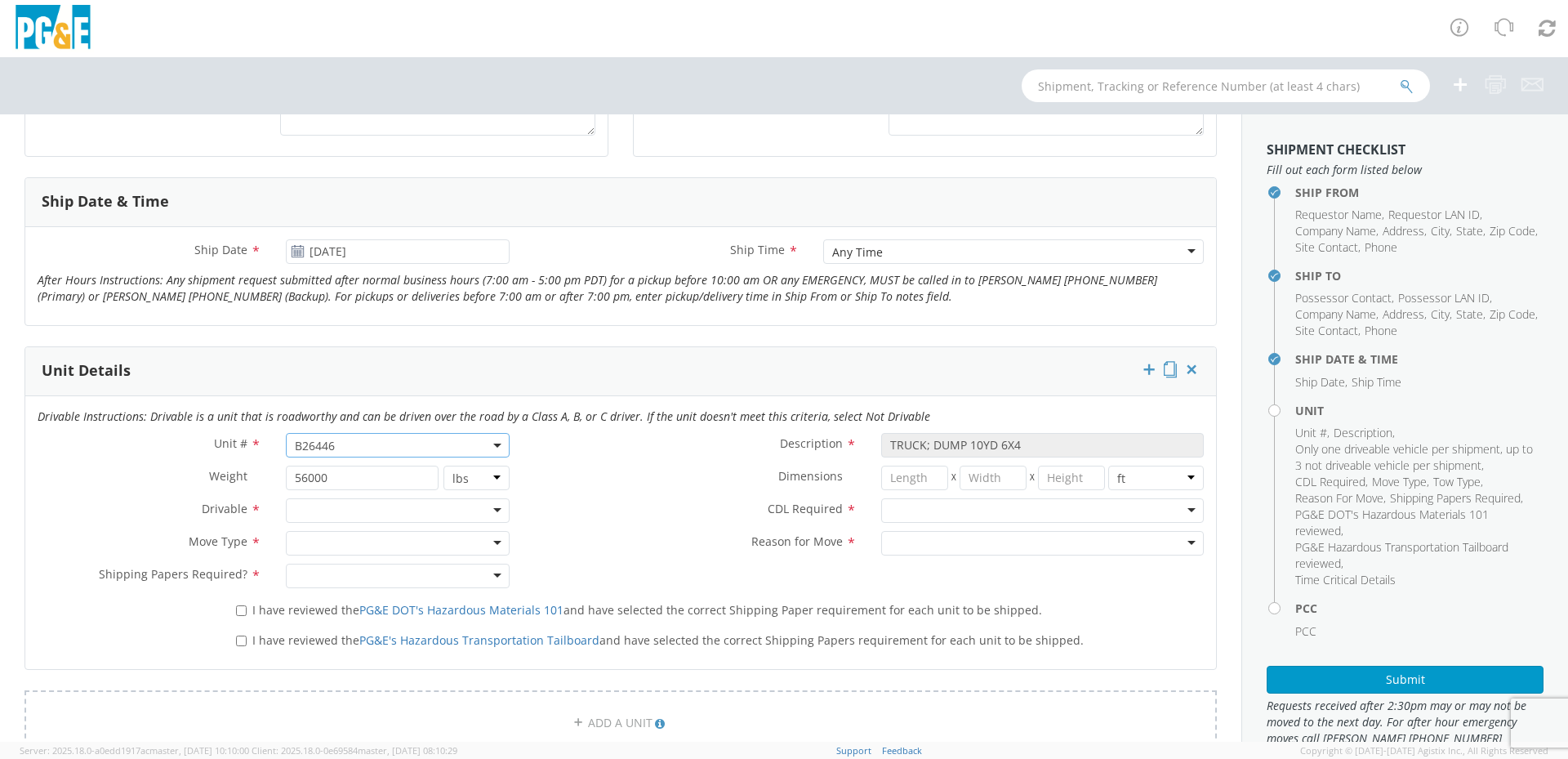
click at [496, 511] on div at bounding box center [398, 510] width 224 height 24
click at [345, 545] on div at bounding box center [398, 543] width 224 height 24
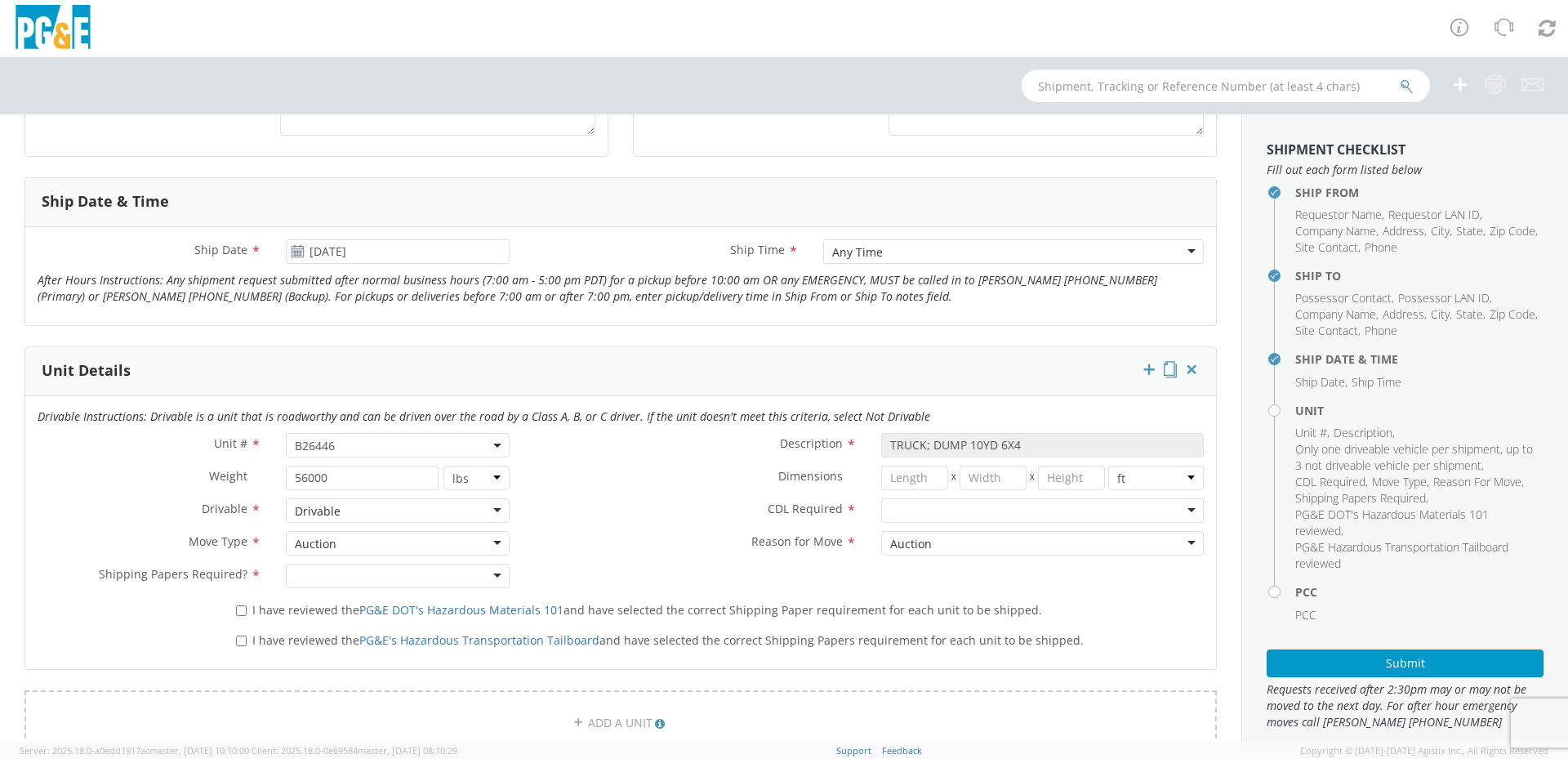
click at [353, 546] on div "Auction" at bounding box center [398, 543] width 224 height 24
click at [324, 572] on div "Unit # * B26446 B26446 Description * TRUCK; DUMP 10YD 6X4 Weight * 56000 lbs kg…" at bounding box center [621, 515] width 1191 height 163
click at [356, 579] on div at bounding box center [398, 576] width 224 height 24
click at [914, 516] on div at bounding box center [1043, 510] width 323 height 24
click at [937, 548] on div "Auction" at bounding box center [1043, 543] width 323 height 24
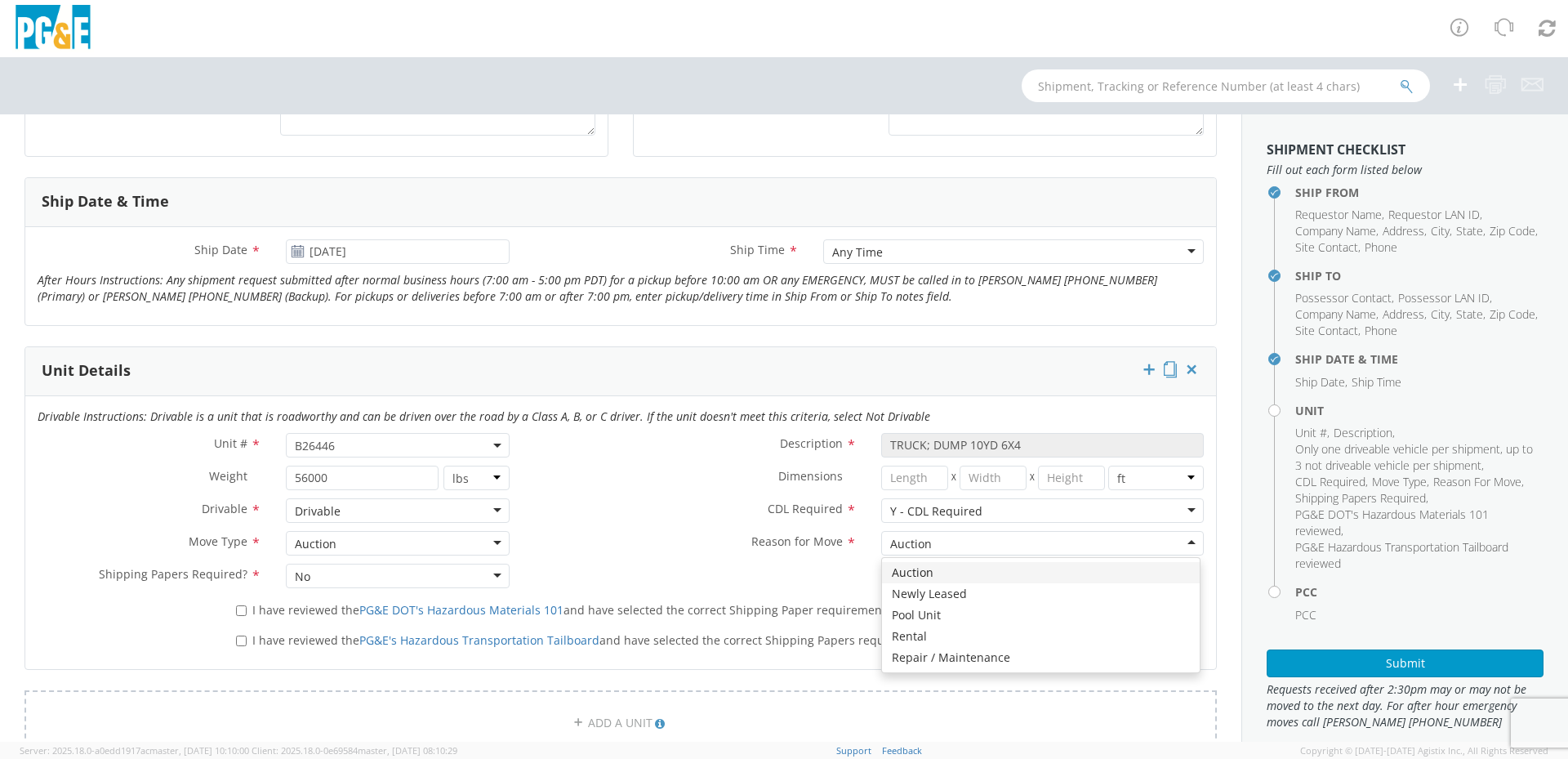
click at [912, 569] on div "Unit # * B26446 B26446 Description * TRUCK; DUMP 10YD 6X4 Weight * 56000 lbs kg…" at bounding box center [621, 515] width 1191 height 163
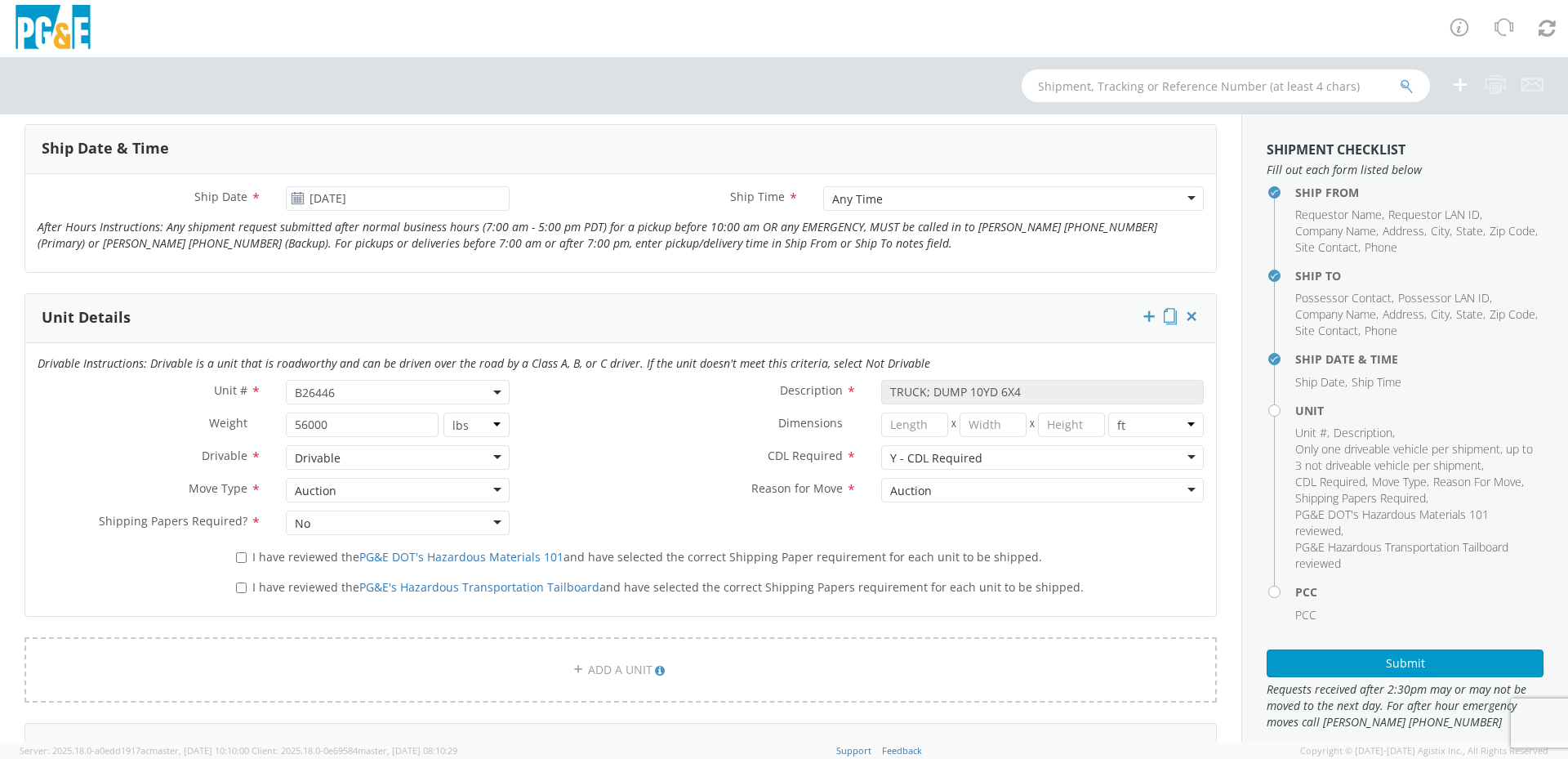
scroll to position [817, 0]
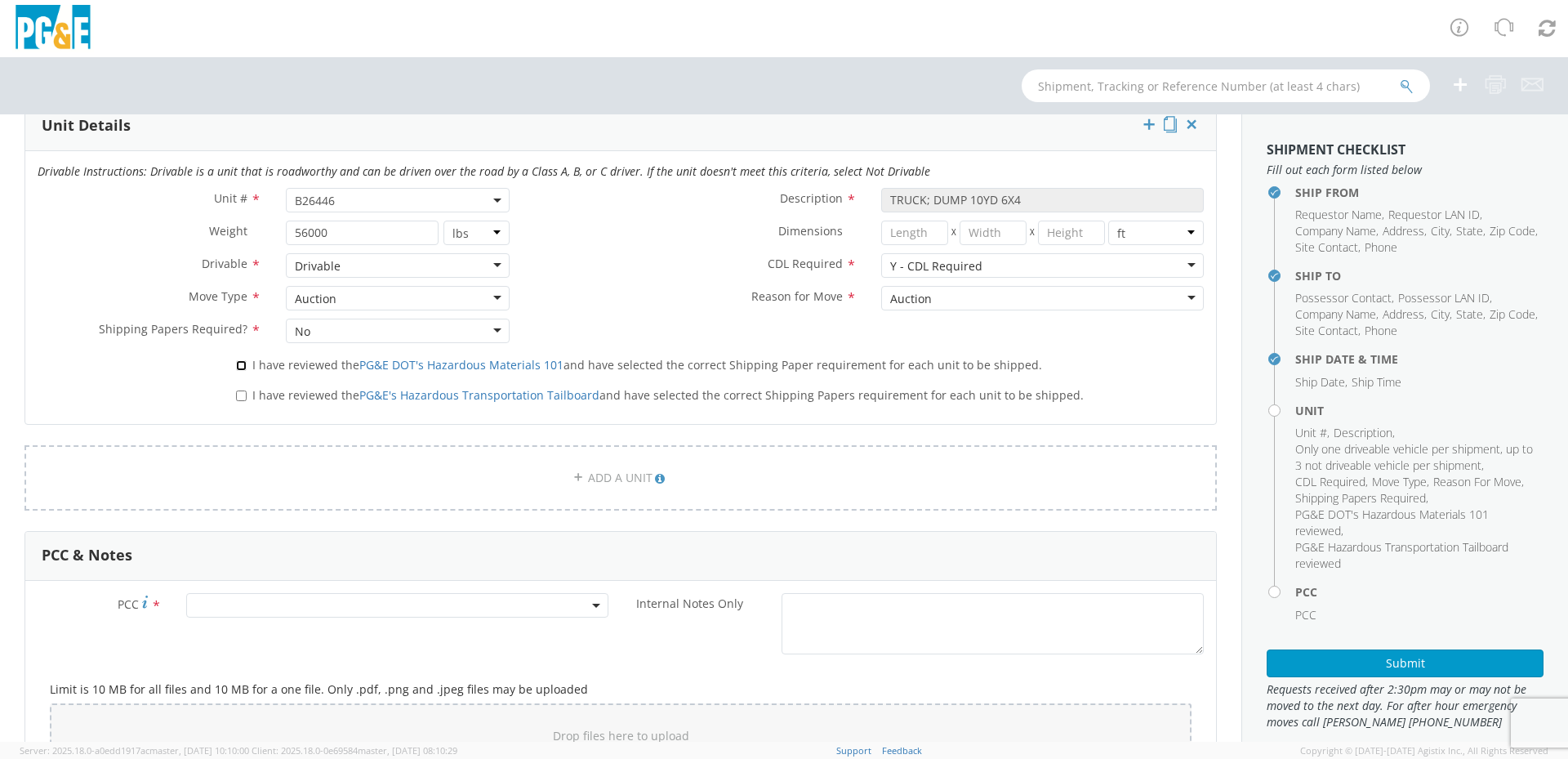
click at [244, 371] on input "I have reviewed the PG&E DOT's Hazardous Materials 101 and have selected the co…" at bounding box center [241, 365] width 10 height 10
checkbox input "true"
click at [244, 391] on input "I have reviewed the PG&E's Hazardous Transportation Tailboard and have selected…" at bounding box center [241, 395] width 10 height 10
checkbox input "true"
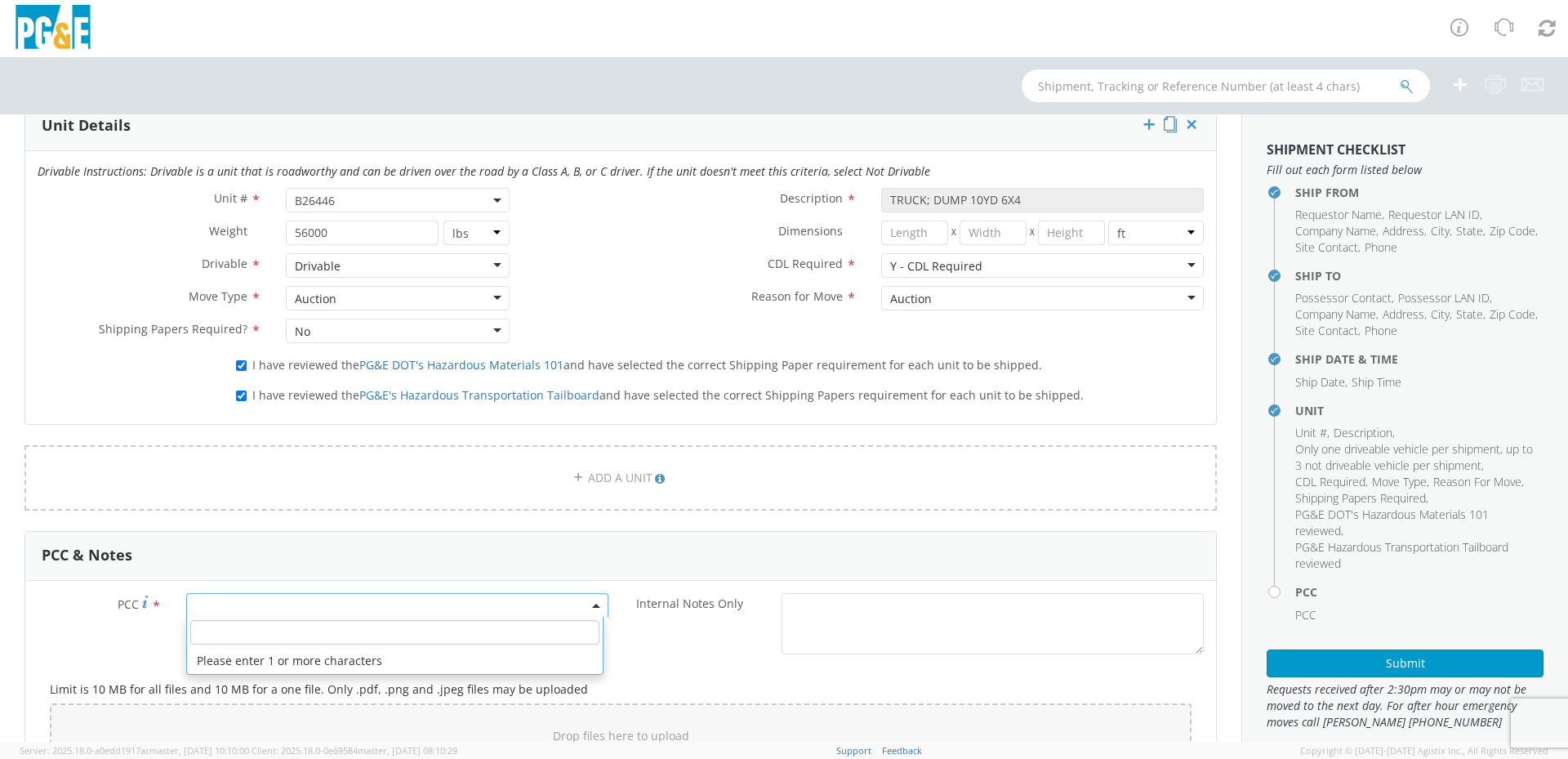
click at [269, 603] on span at bounding box center [398, 605] width 422 height 24
click at [250, 628] on input "number" at bounding box center [395, 632] width 409 height 24
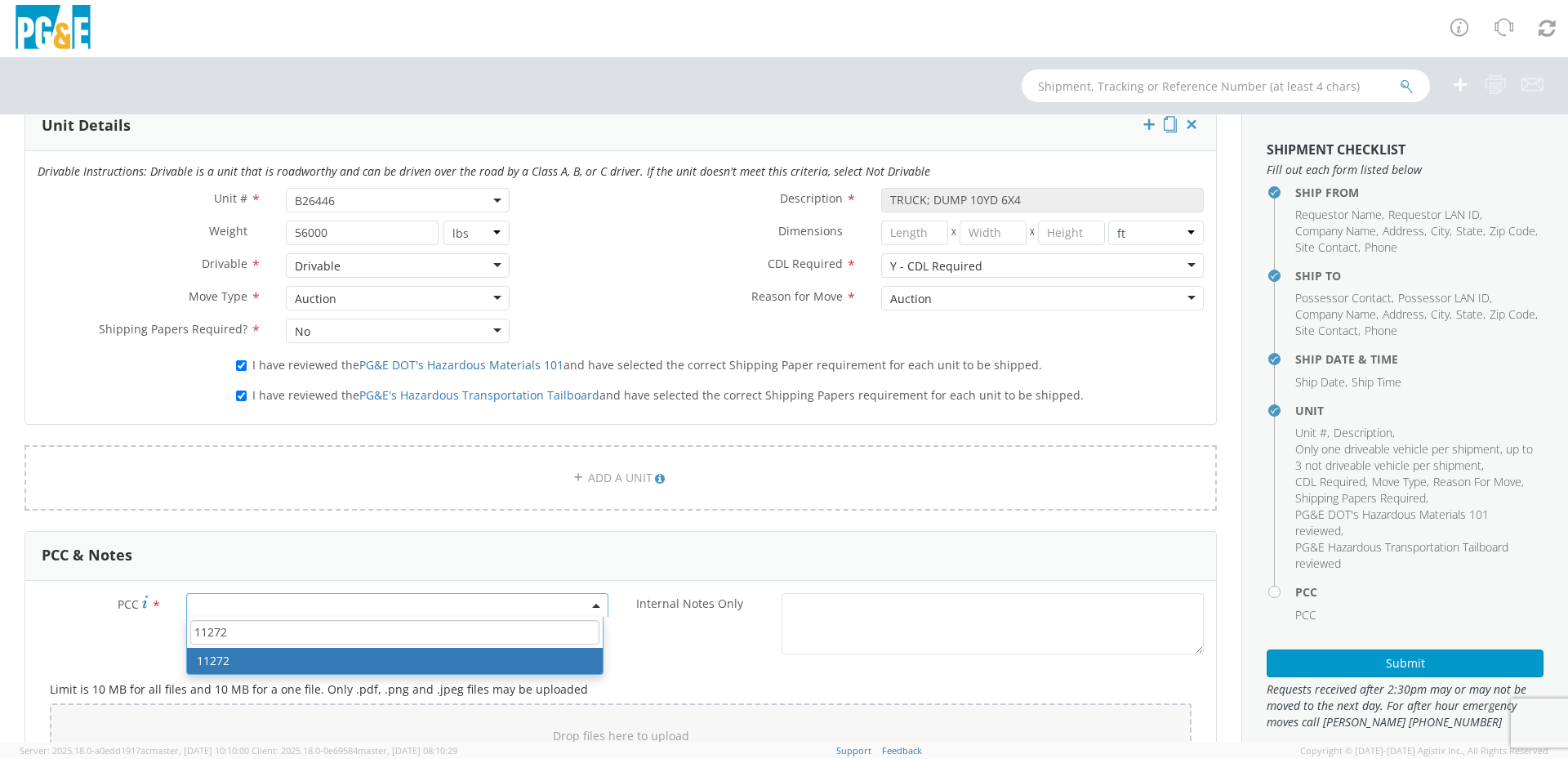
type input "11272"
select select "11272"
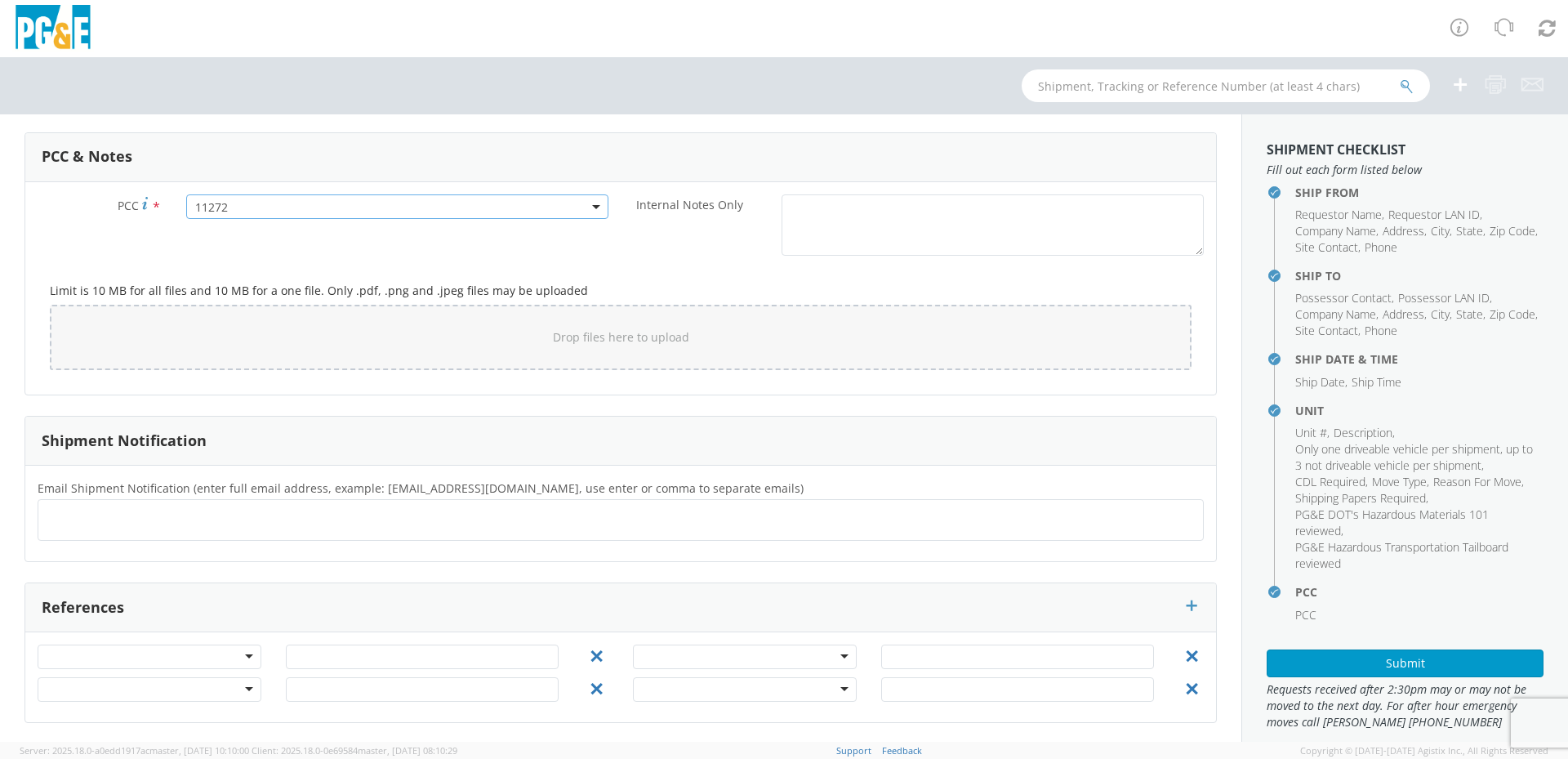
scroll to position [1218, 0]
click at [266, 505] on ul at bounding box center [621, 518] width 1152 height 27
type input "[EMAIL_ADDRESS][DOMAIN_NAME]"
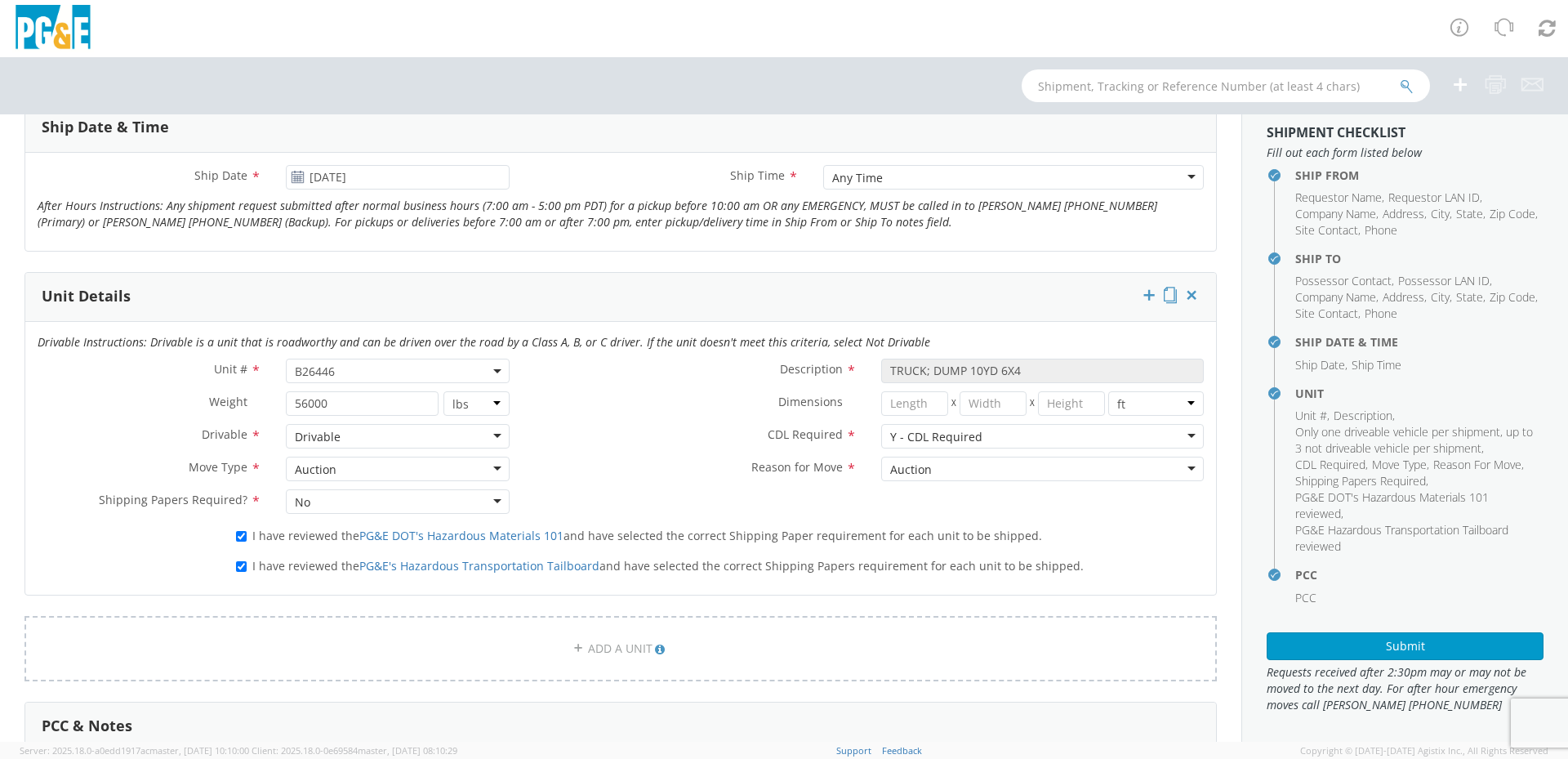
scroll to position [22, 0]
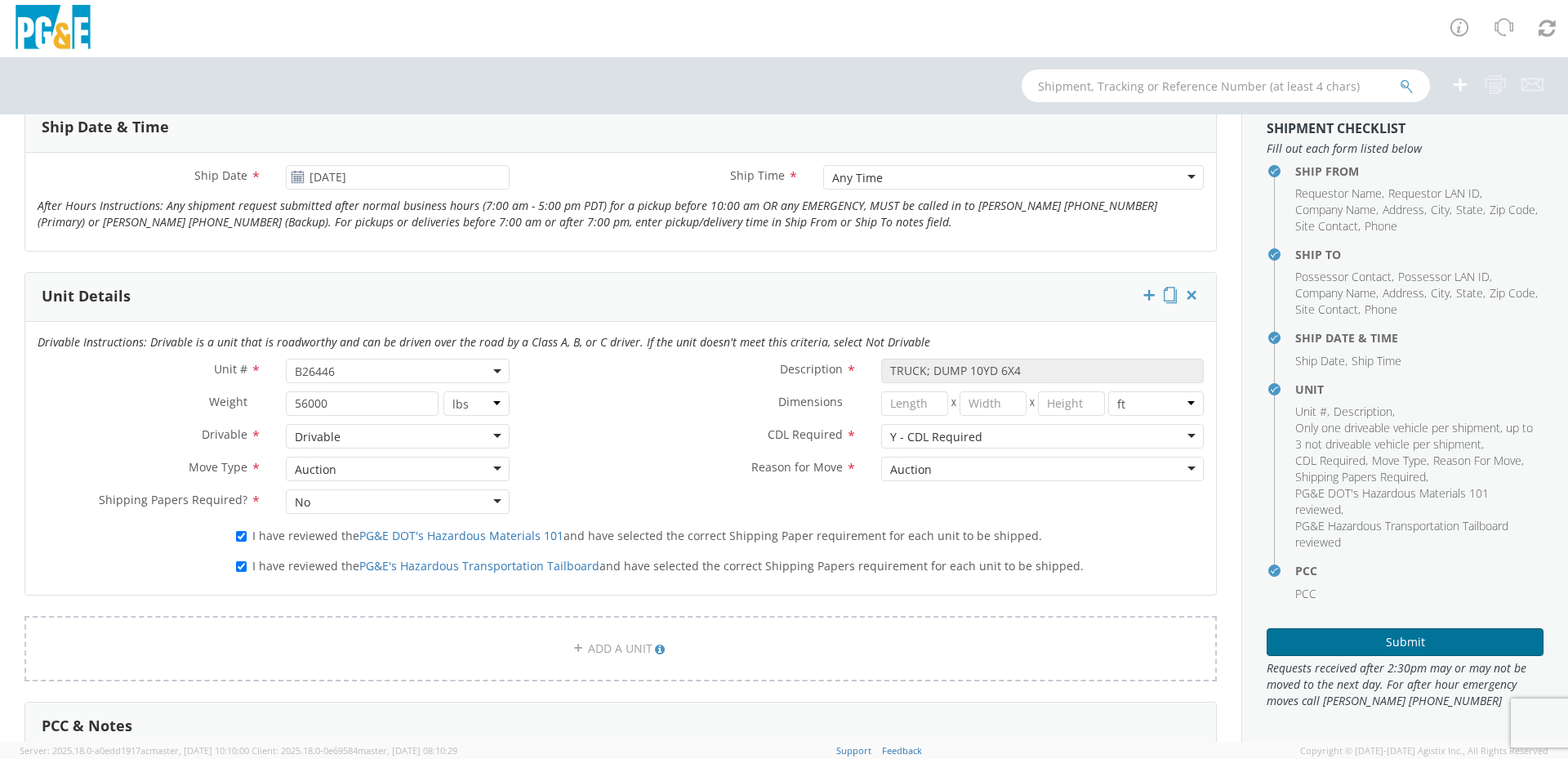
click at [1415, 637] on button "Submit" at bounding box center [1405, 643] width 277 height 28
